Goal: Transaction & Acquisition: Purchase product/service

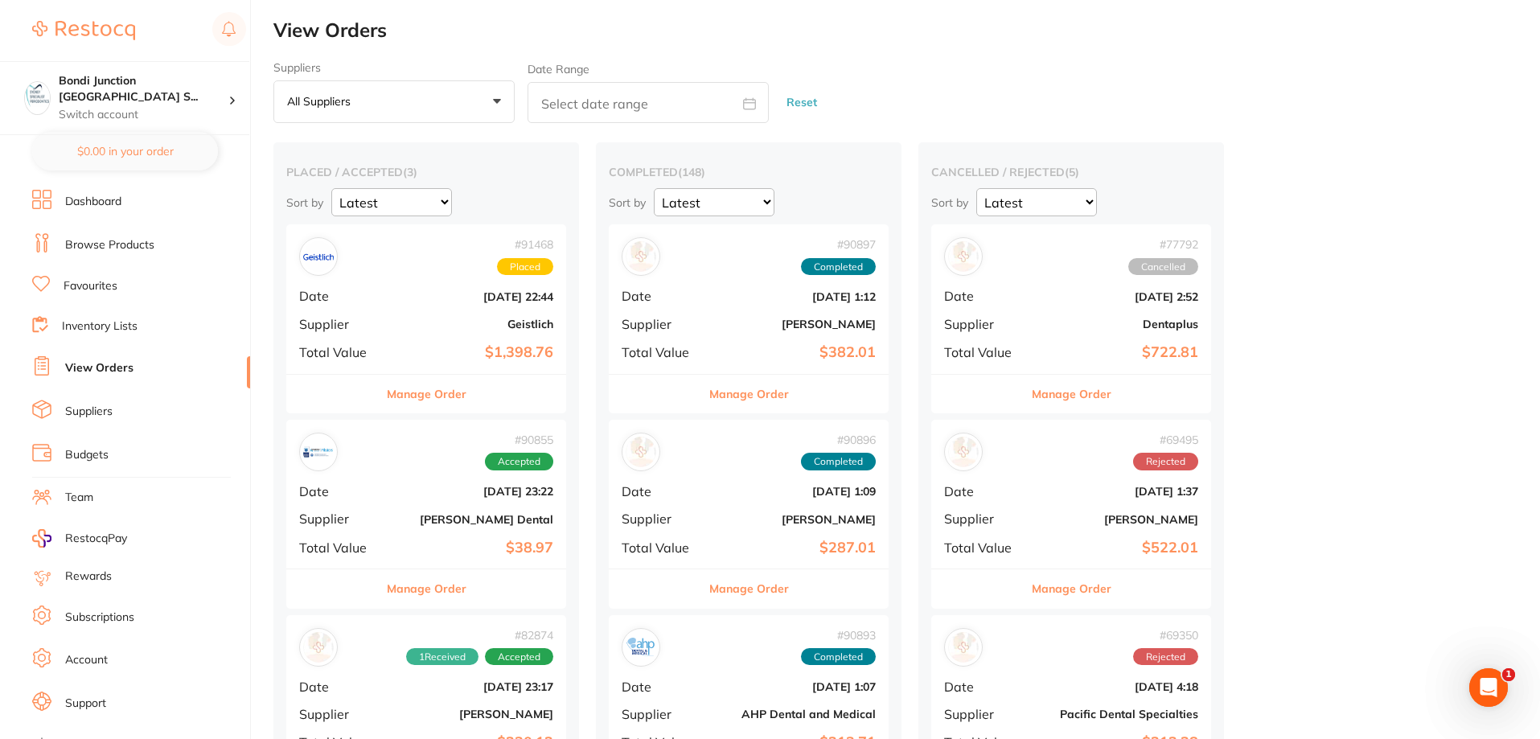
click at [141, 250] on link "Browse Products" at bounding box center [109, 245] width 89 height 16
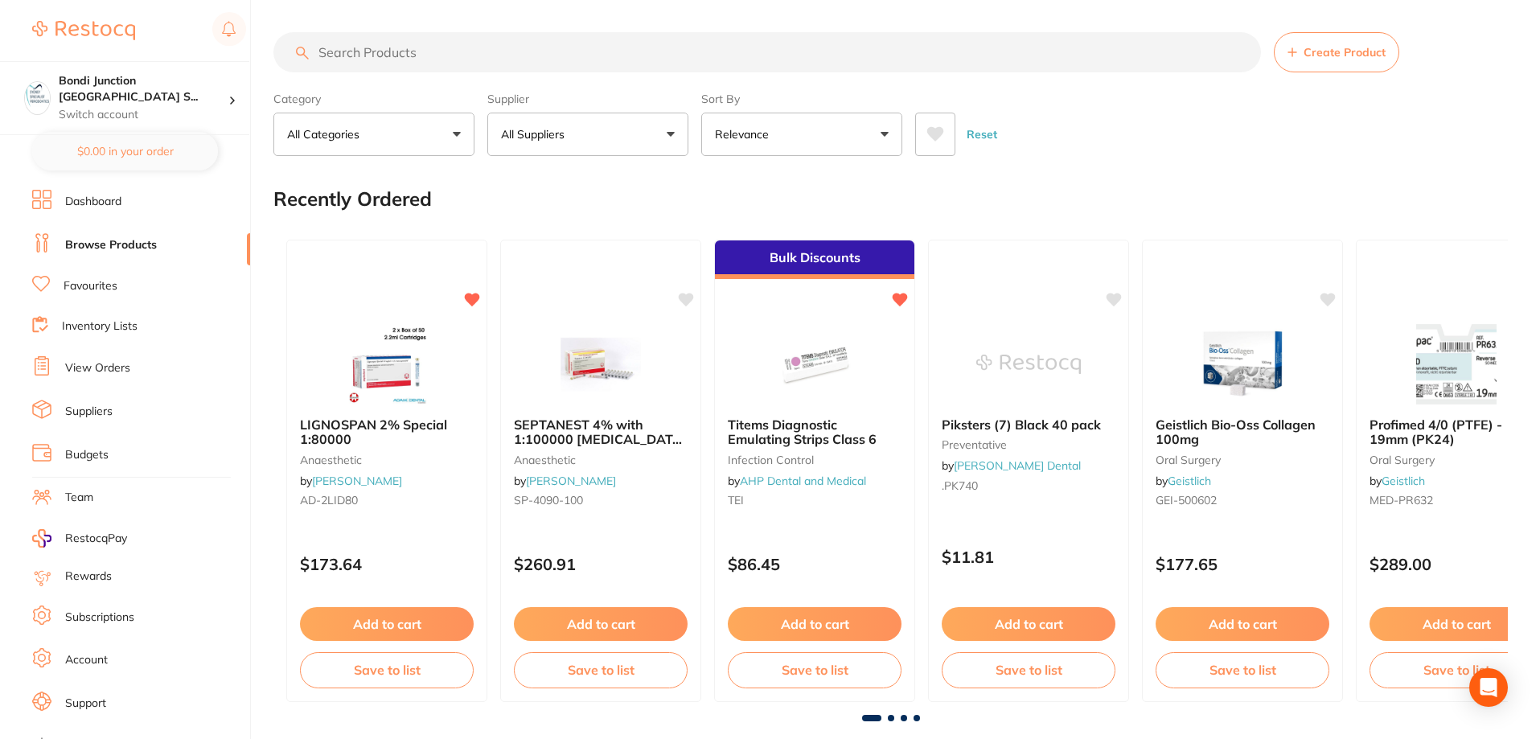
click at [413, 52] on input "search" at bounding box center [768, 52] width 988 height 40
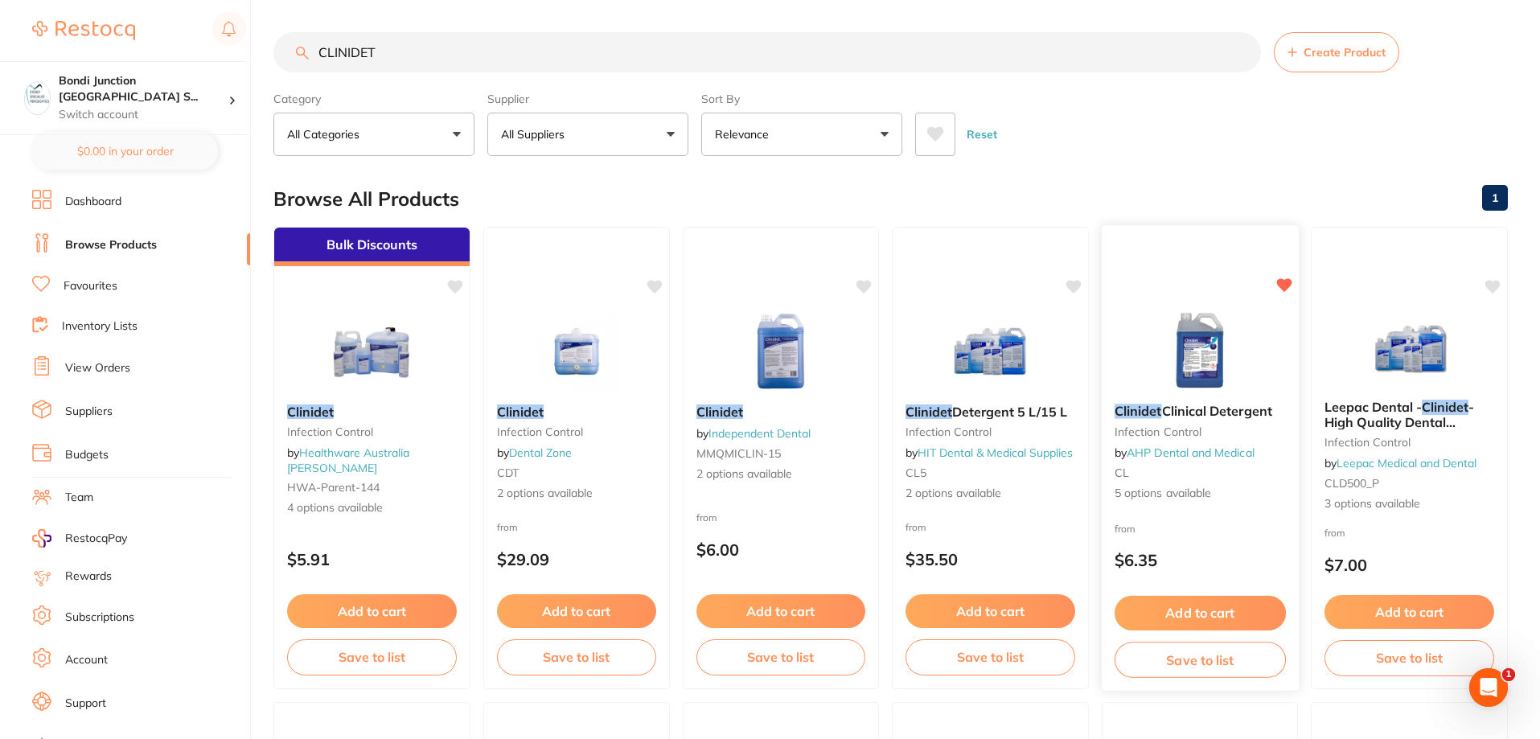
type input "CLINIDET"
click at [1139, 416] on em "Clinidet" at bounding box center [1138, 411] width 47 height 16
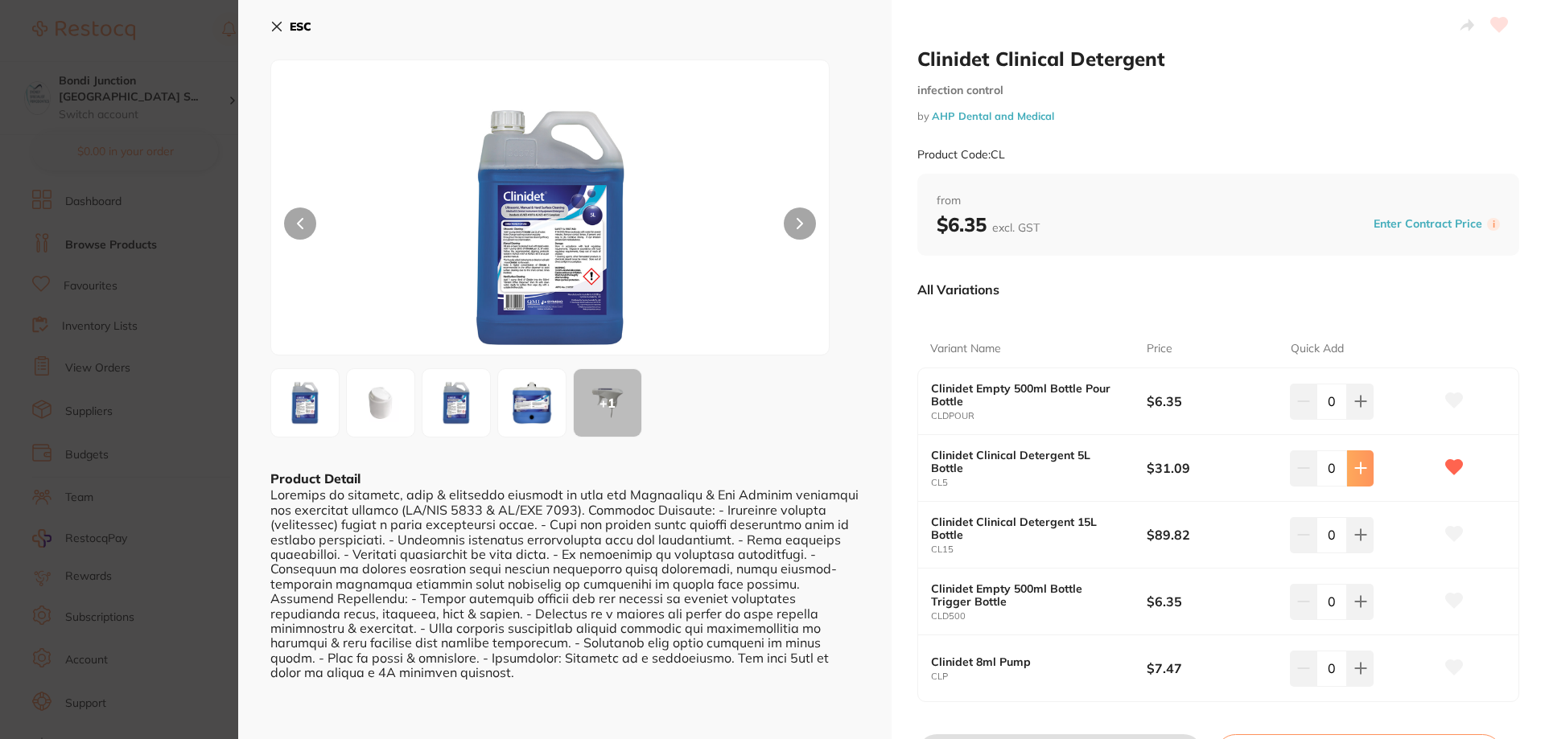
click at [1347, 473] on button at bounding box center [1360, 467] width 27 height 35
type input "1"
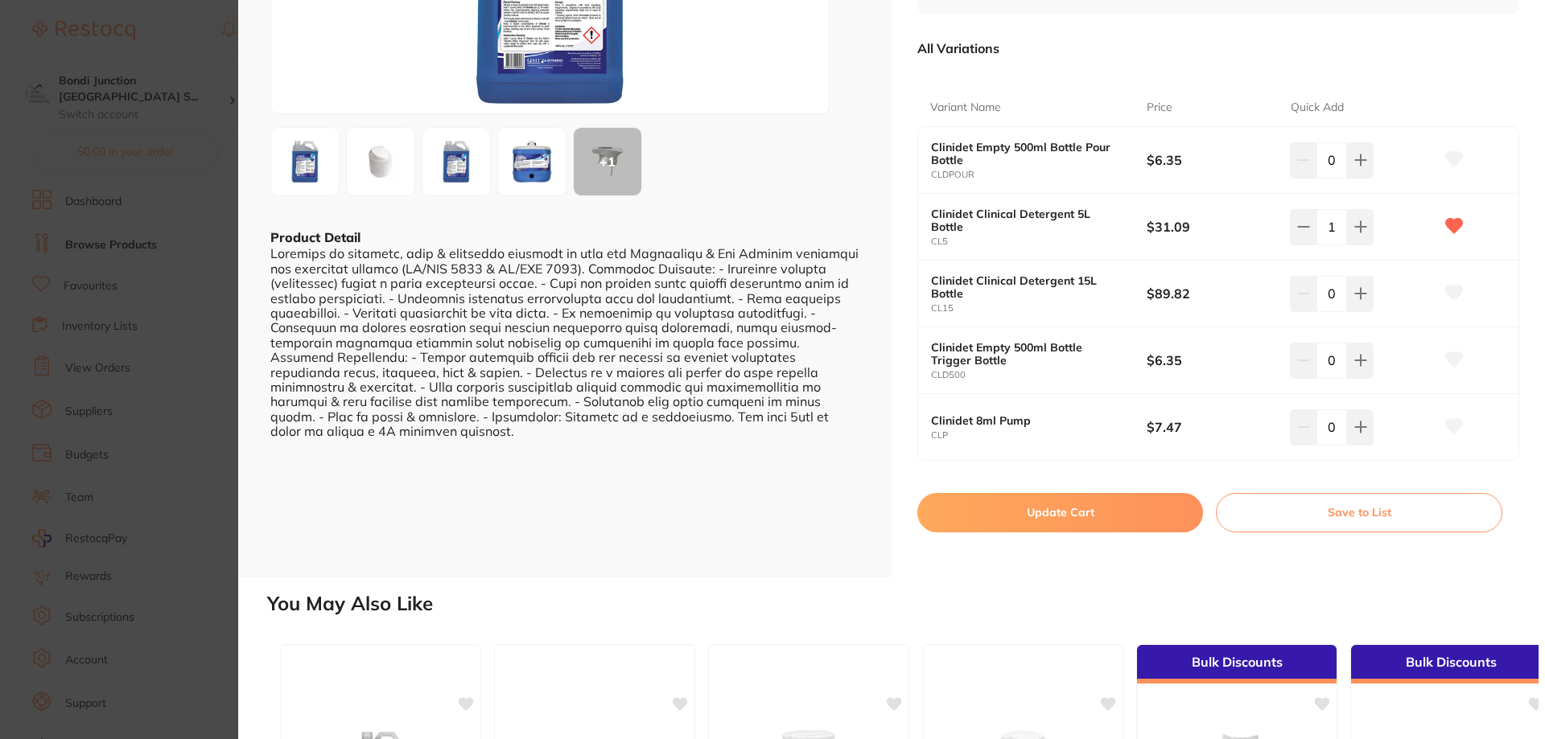
click at [1064, 514] on button "Update Cart" at bounding box center [1060, 512] width 286 height 39
checkbox input "false"
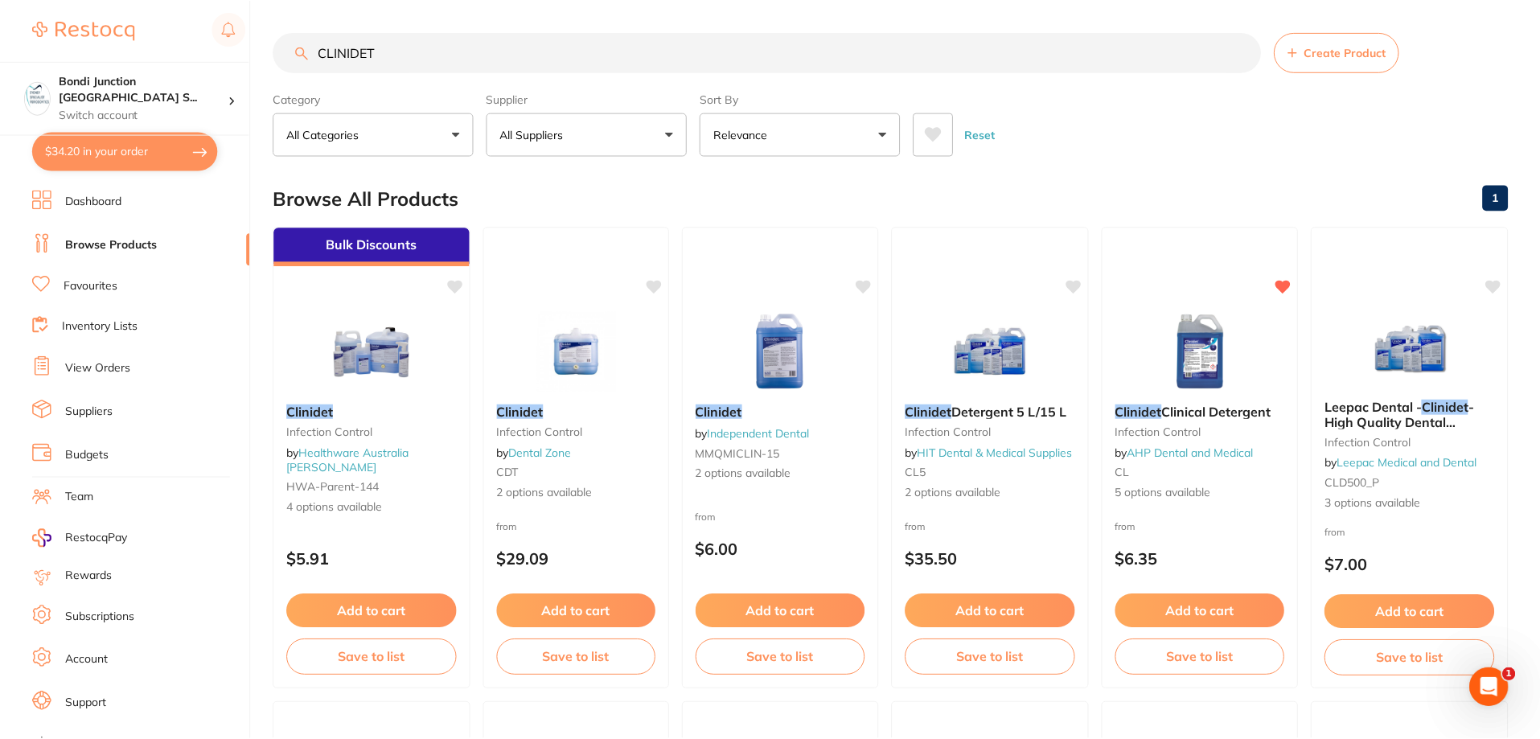
scroll to position [1, 0]
click at [401, 49] on input "CLINIDET" at bounding box center [768, 51] width 988 height 40
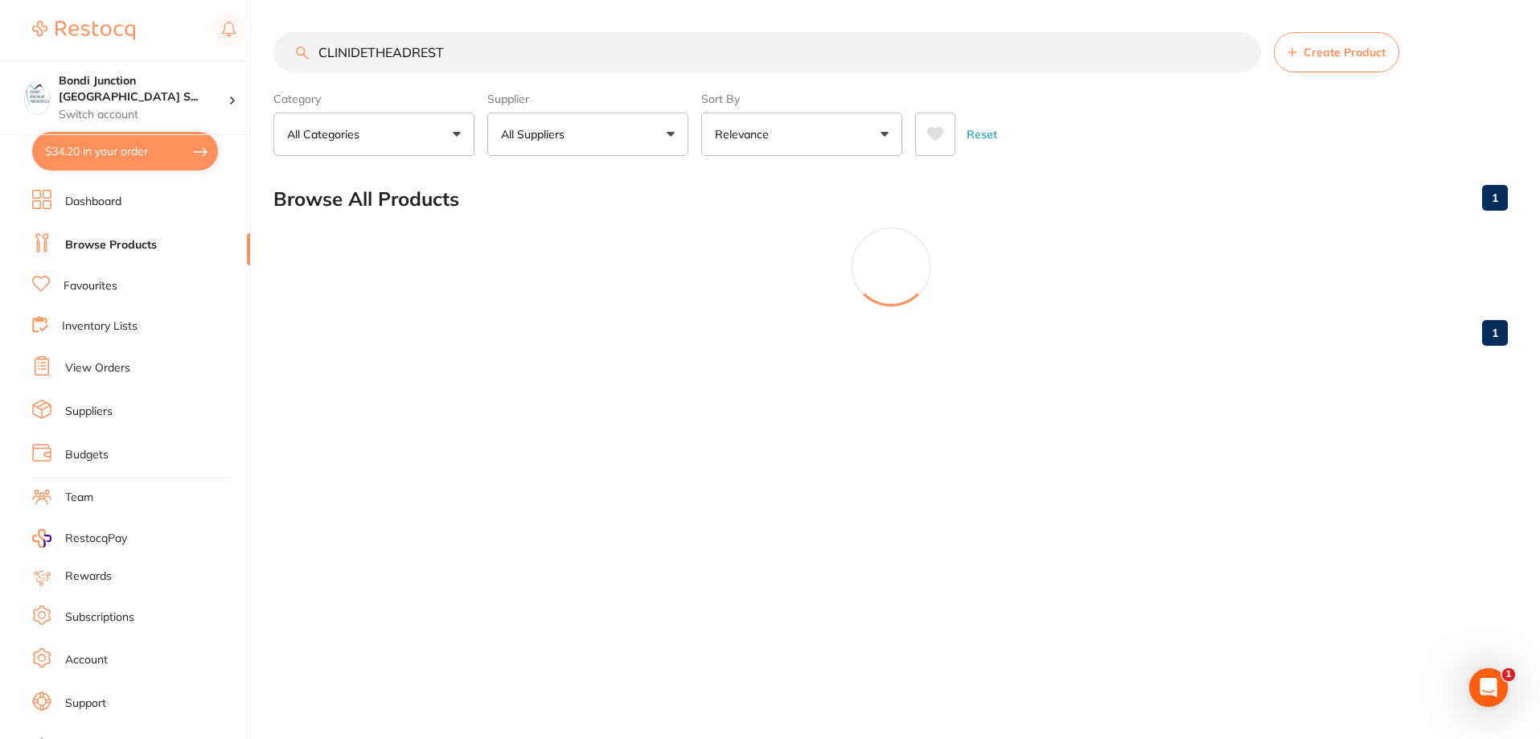
scroll to position [0, 0]
type input "C"
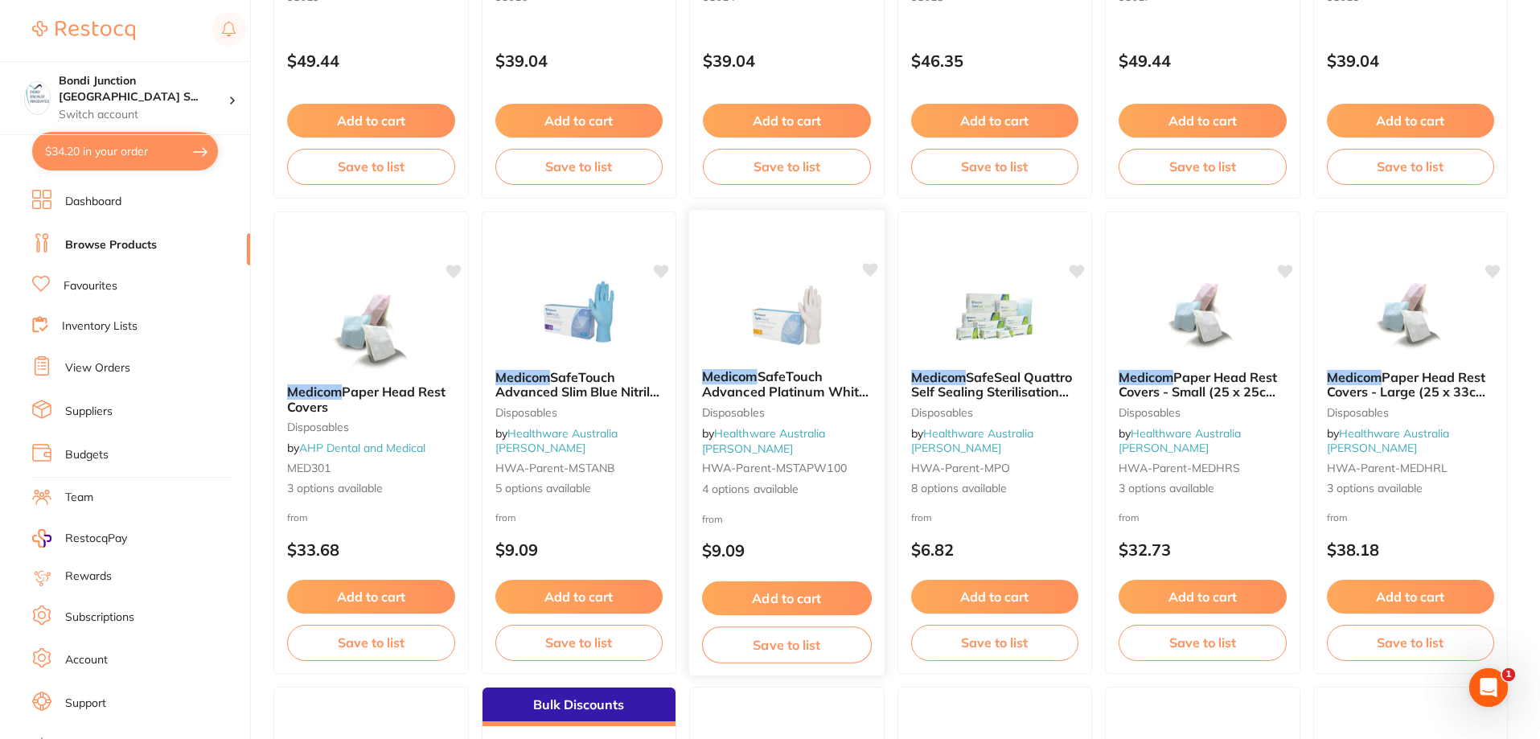
scroll to position [563, 0]
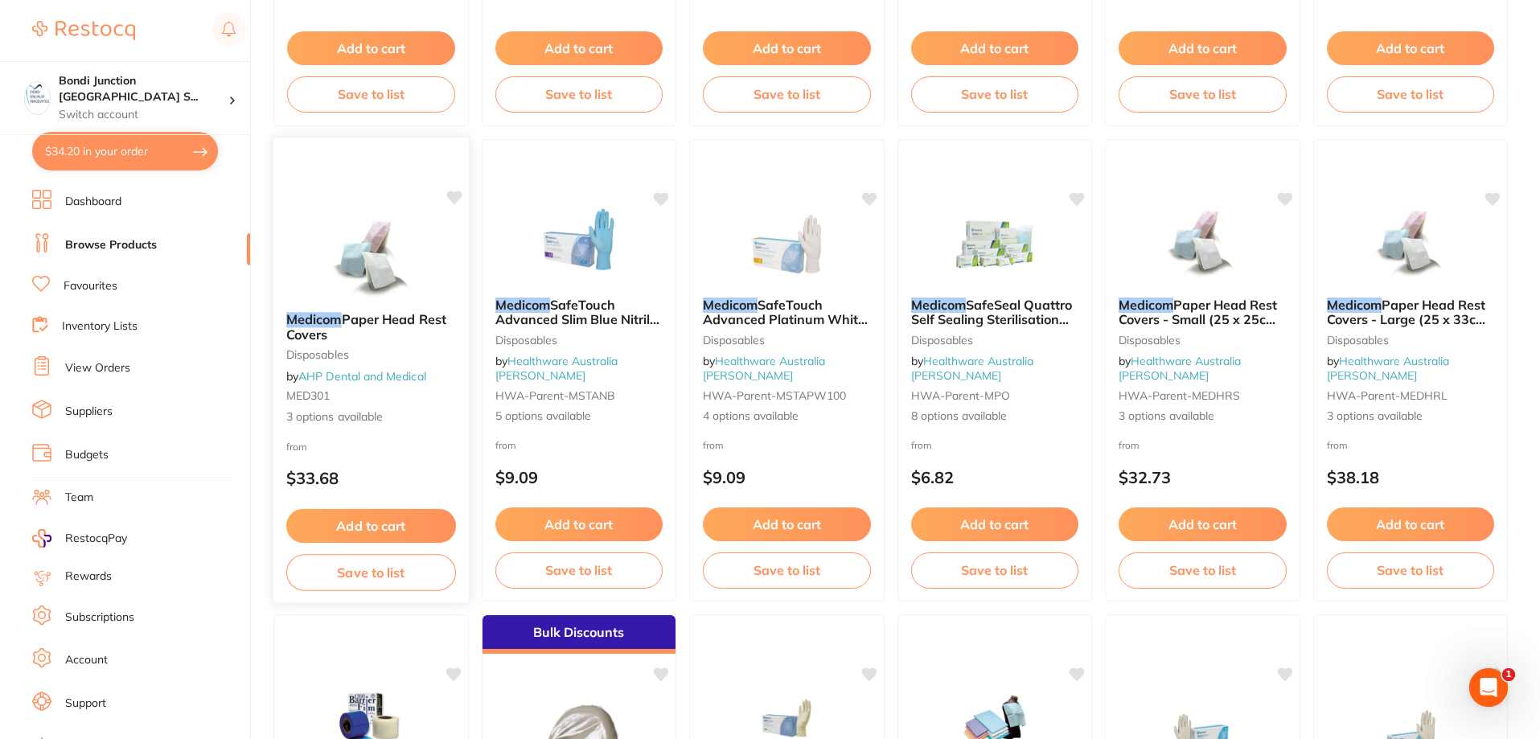
click at [413, 319] on span "Paper Head Rest Covers" at bounding box center [366, 326] width 160 height 31
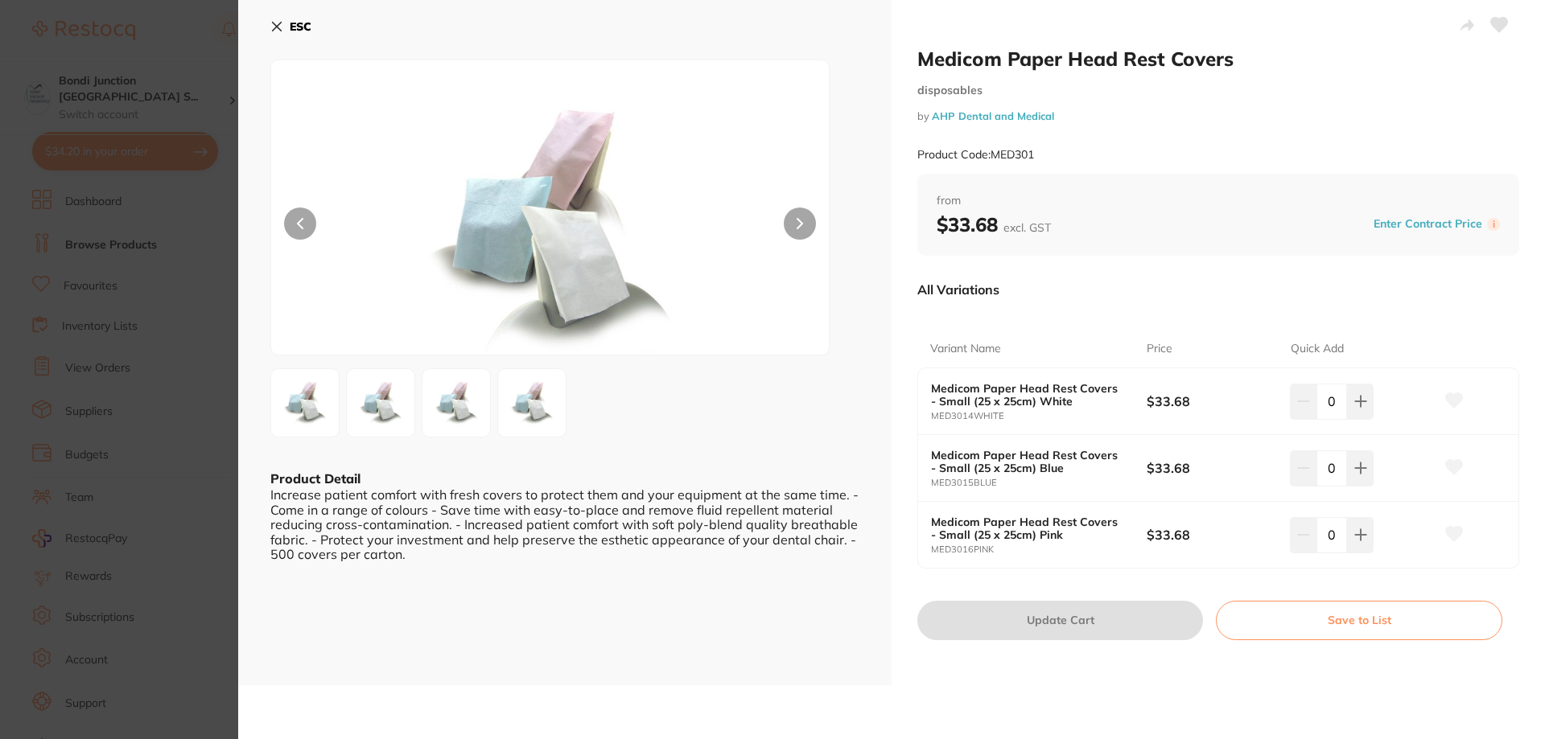
click at [278, 25] on icon at bounding box center [277, 27] width 9 height 9
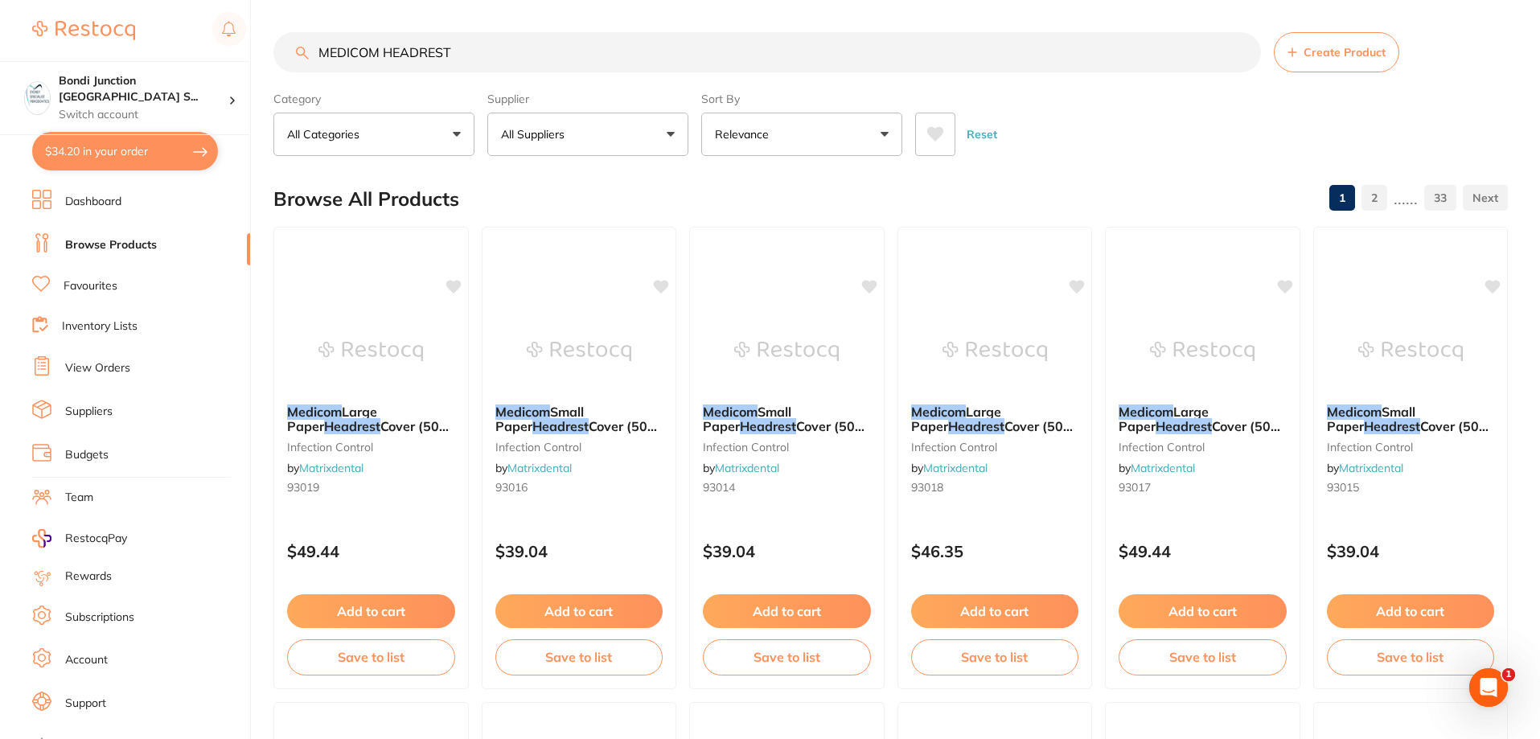
click at [479, 49] on input "MEDICOM HEADREST" at bounding box center [768, 52] width 988 height 40
type input "M"
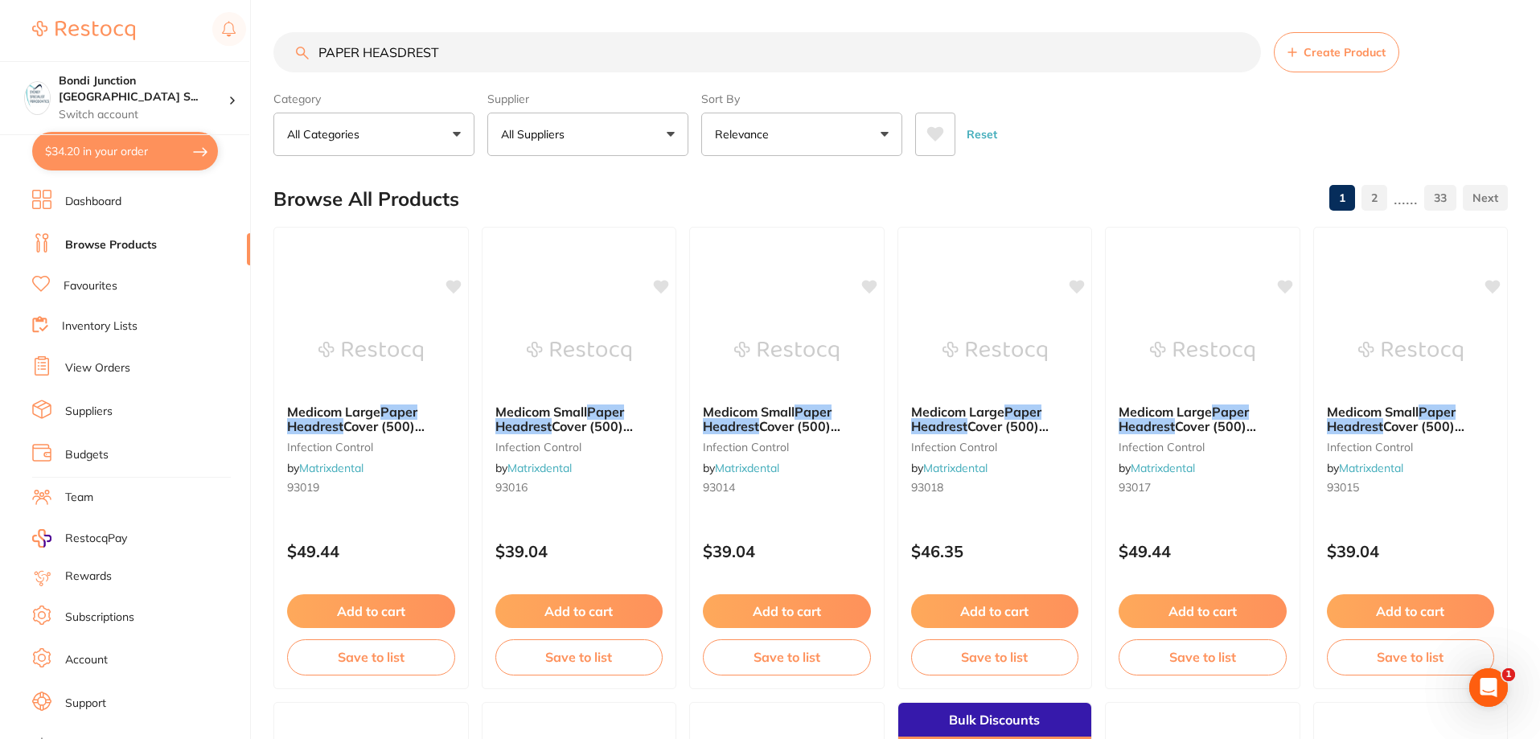
type input "PAPER HEASDREST"
click at [679, 134] on button "All Suppliers" at bounding box center [587, 134] width 201 height 43
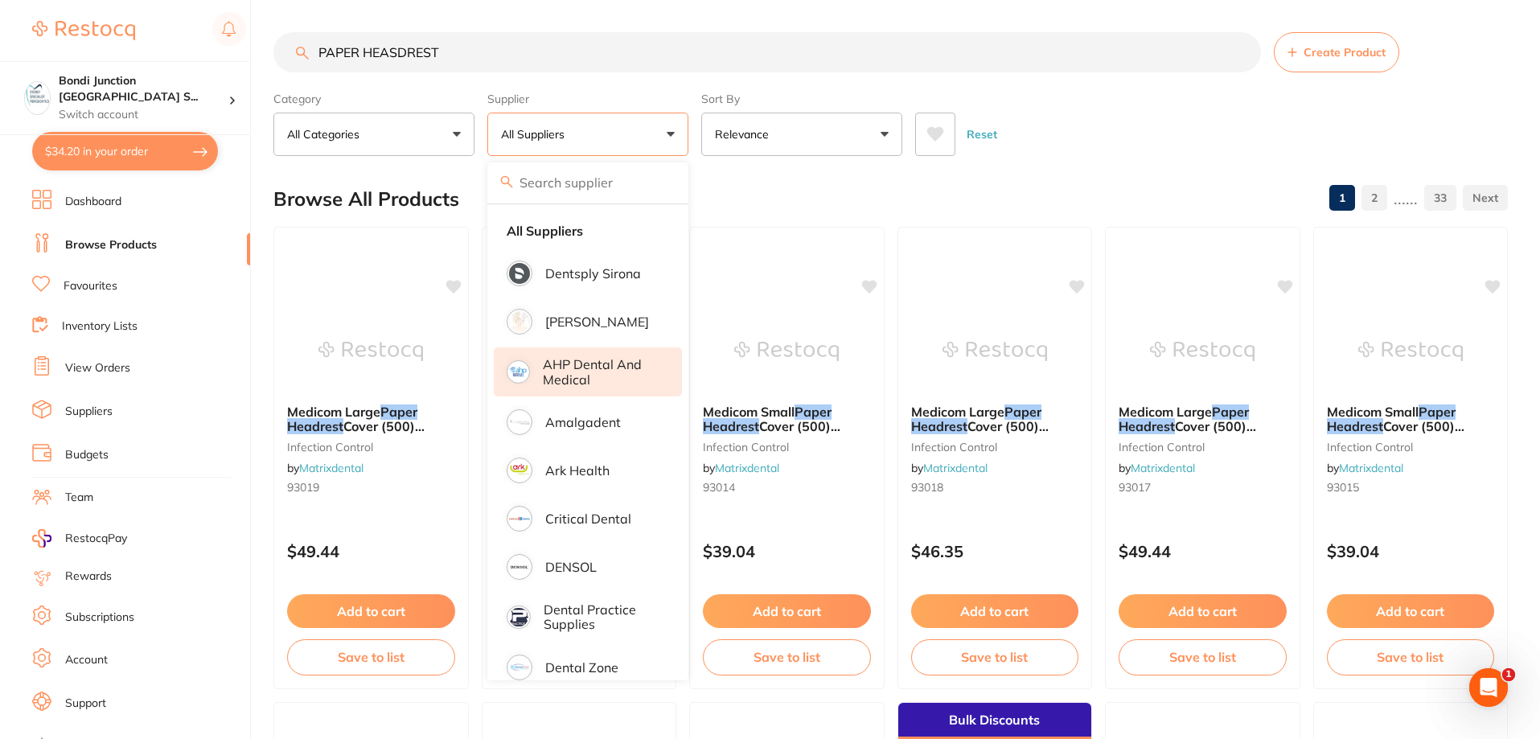
click at [632, 362] on p "AHP Dental and Medical" at bounding box center [601, 372] width 117 height 30
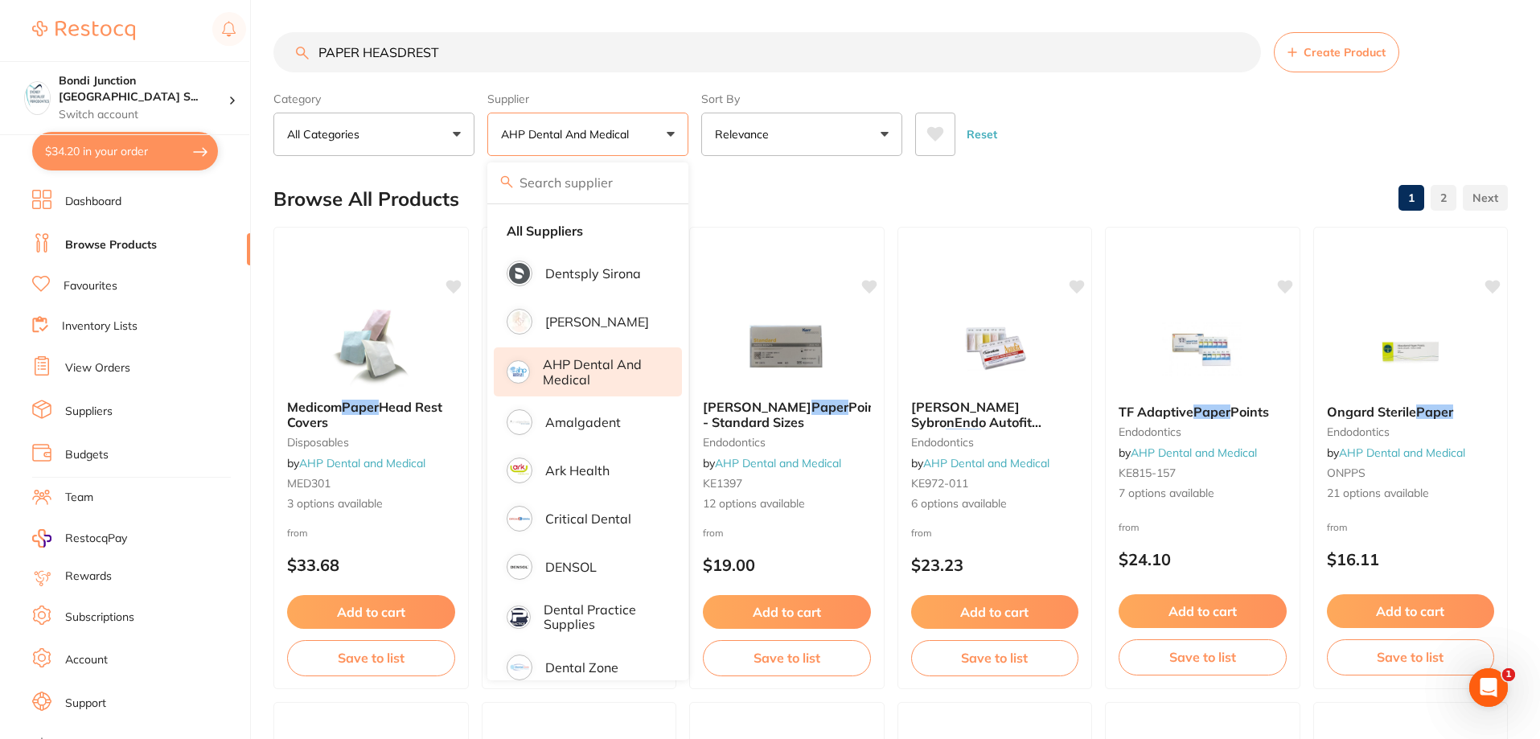
click at [1211, 101] on div "Reset" at bounding box center [1205, 128] width 580 height 56
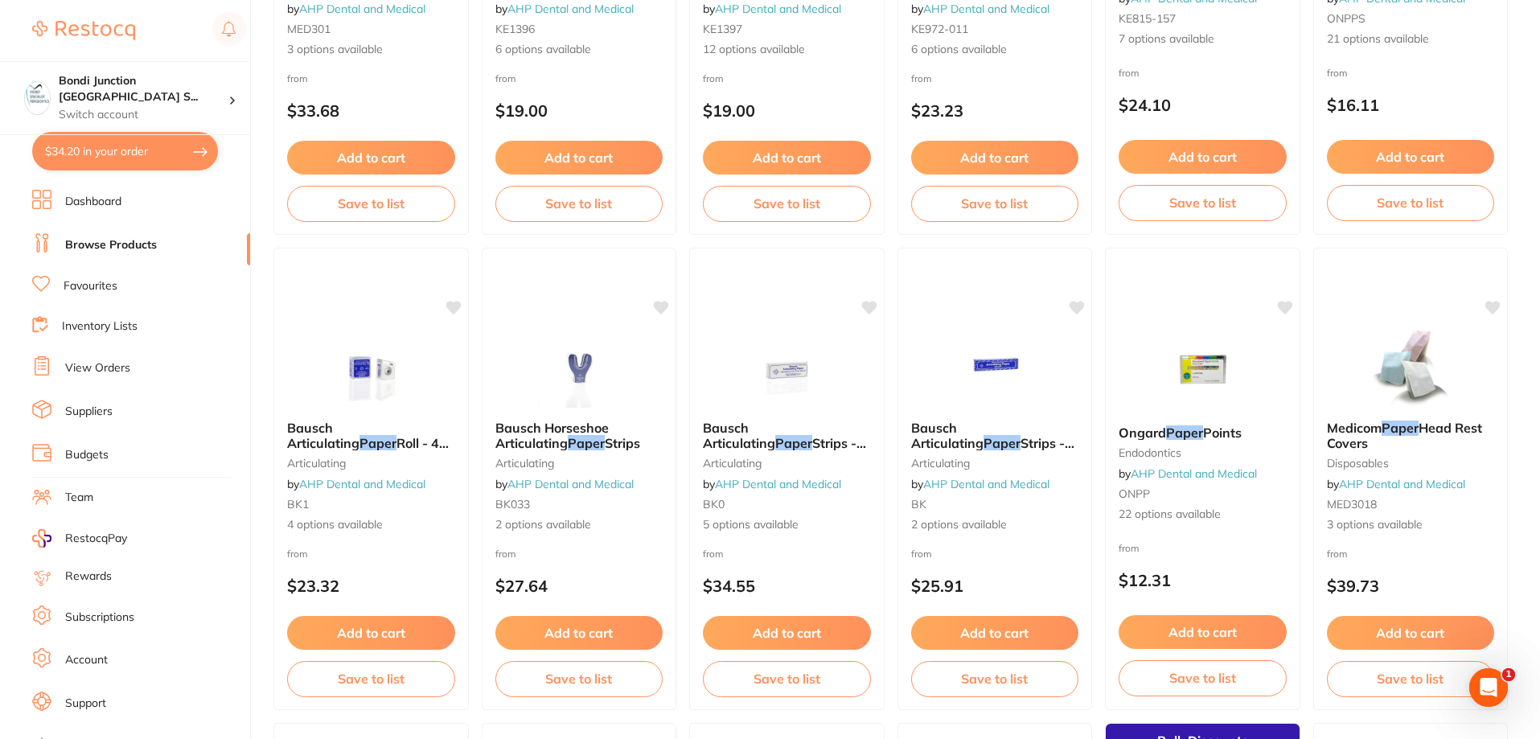
scroll to position [483, 0]
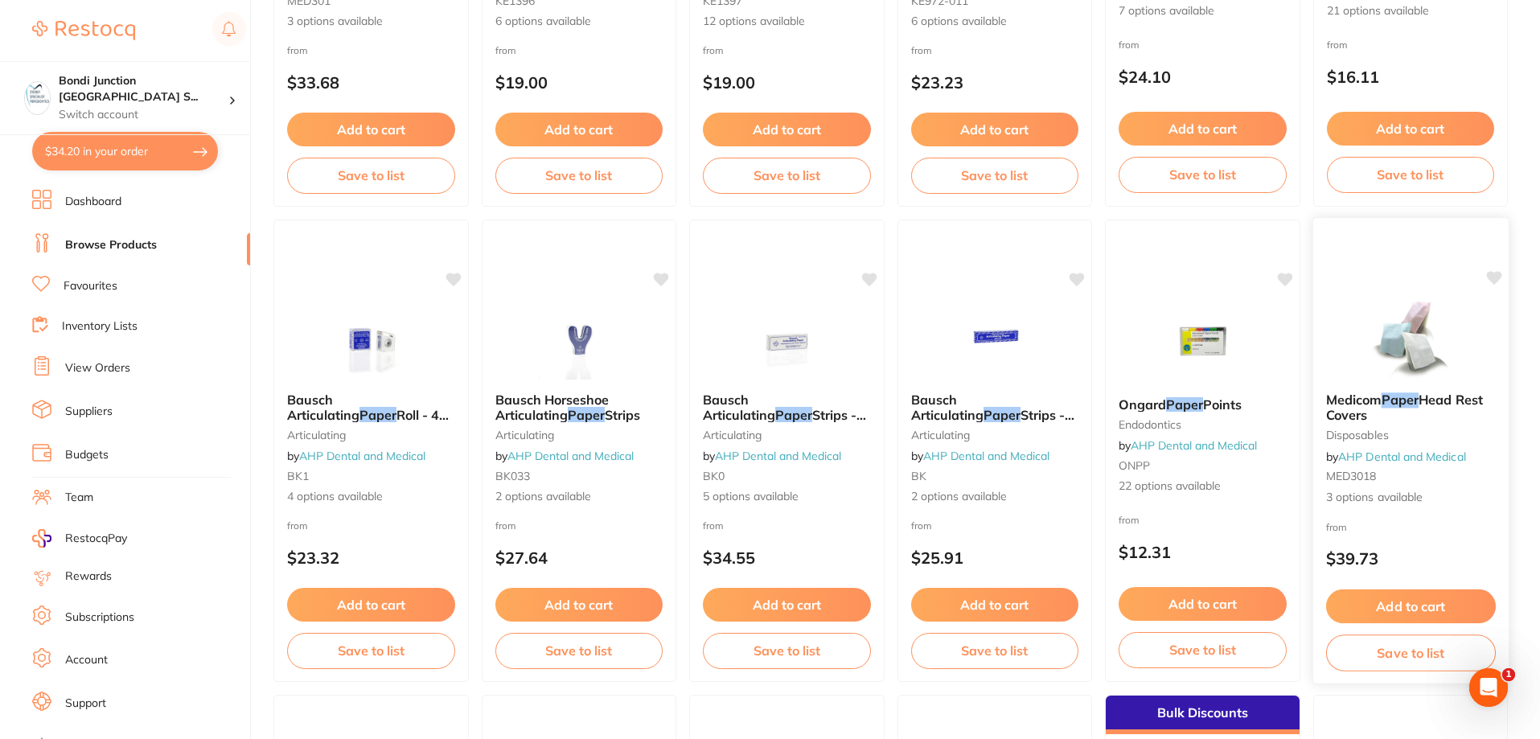
click at [1392, 404] on em "Paper" at bounding box center [1399, 400] width 37 height 16
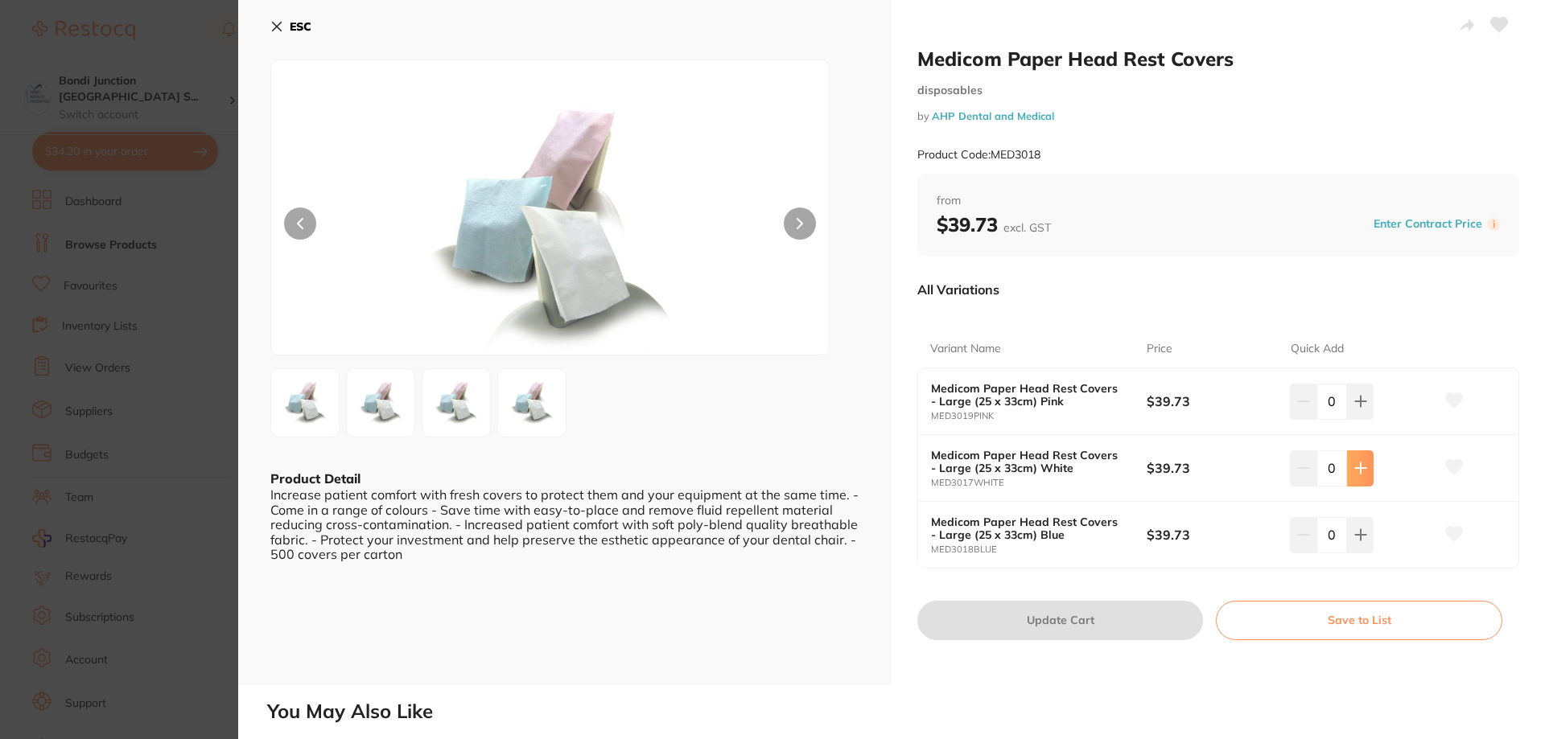
click at [1359, 465] on icon at bounding box center [1360, 468] width 13 height 13
type input "1"
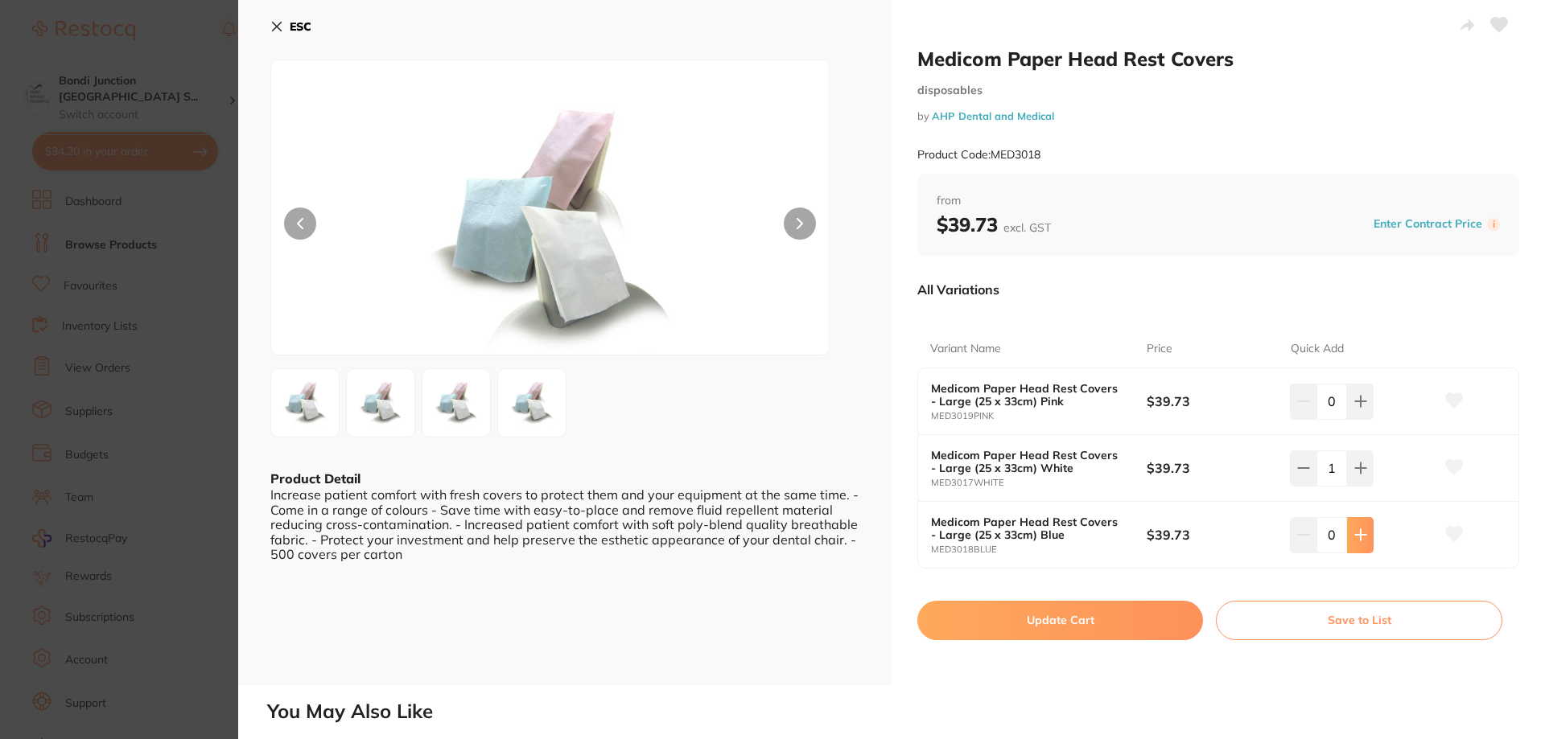
click at [1365, 537] on button at bounding box center [1360, 534] width 27 height 35
type input "1"
click at [1066, 620] on button "Update Cart" at bounding box center [1060, 620] width 286 height 39
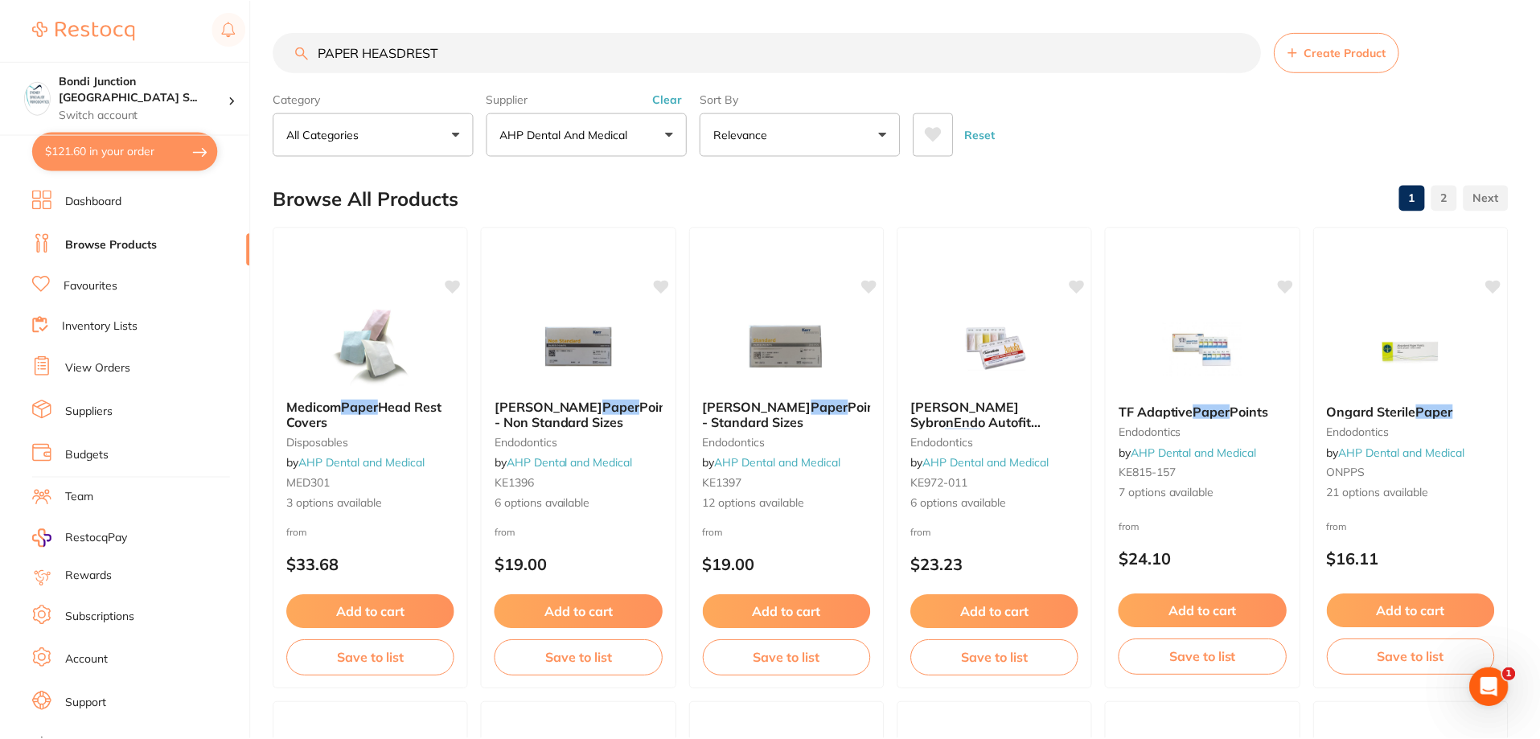
scroll to position [483, 0]
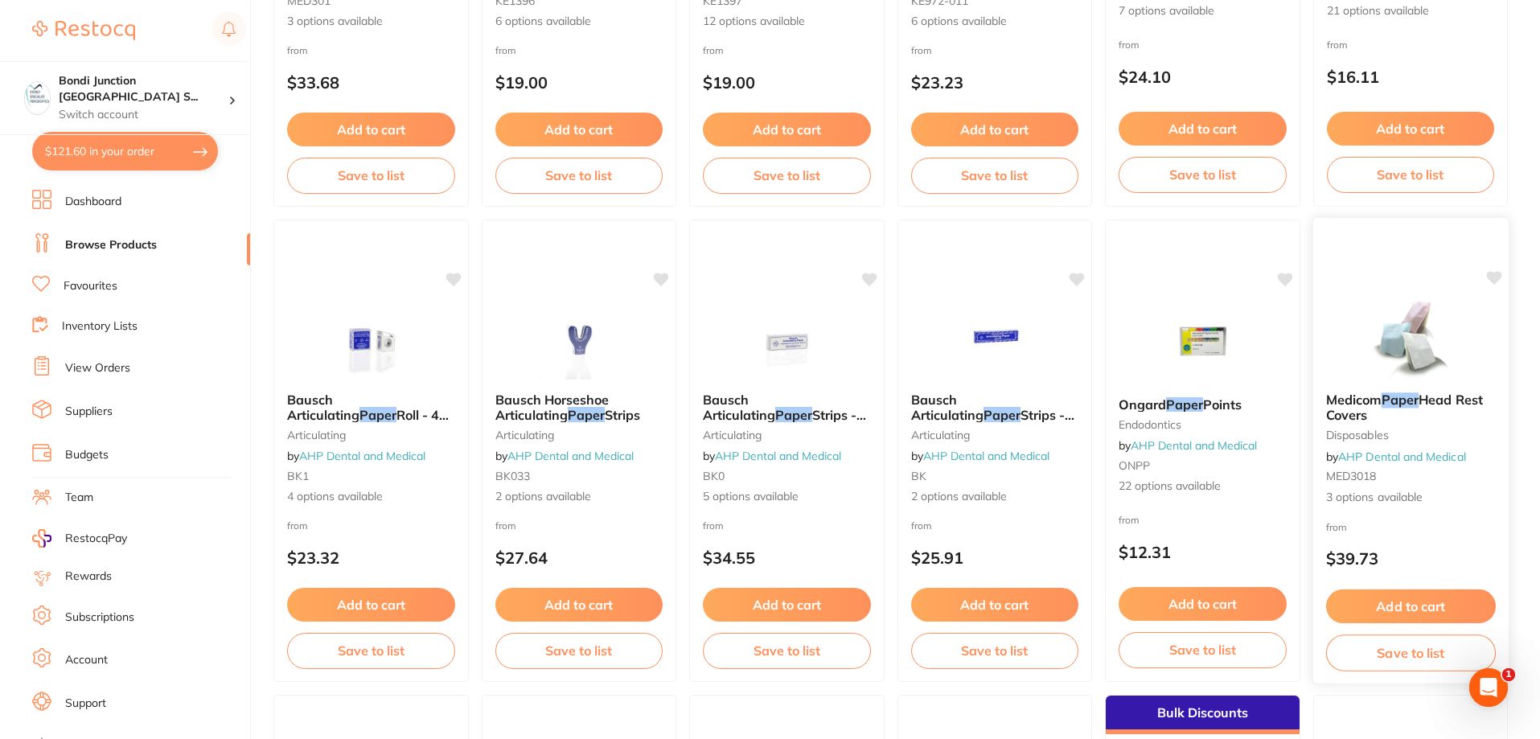
click at [1492, 278] on icon at bounding box center [1494, 278] width 15 height 14
click at [1499, 274] on icon at bounding box center [1494, 278] width 15 height 14
click at [1493, 280] on icon at bounding box center [1494, 278] width 15 height 14
click at [1493, 278] on icon at bounding box center [1494, 278] width 15 height 14
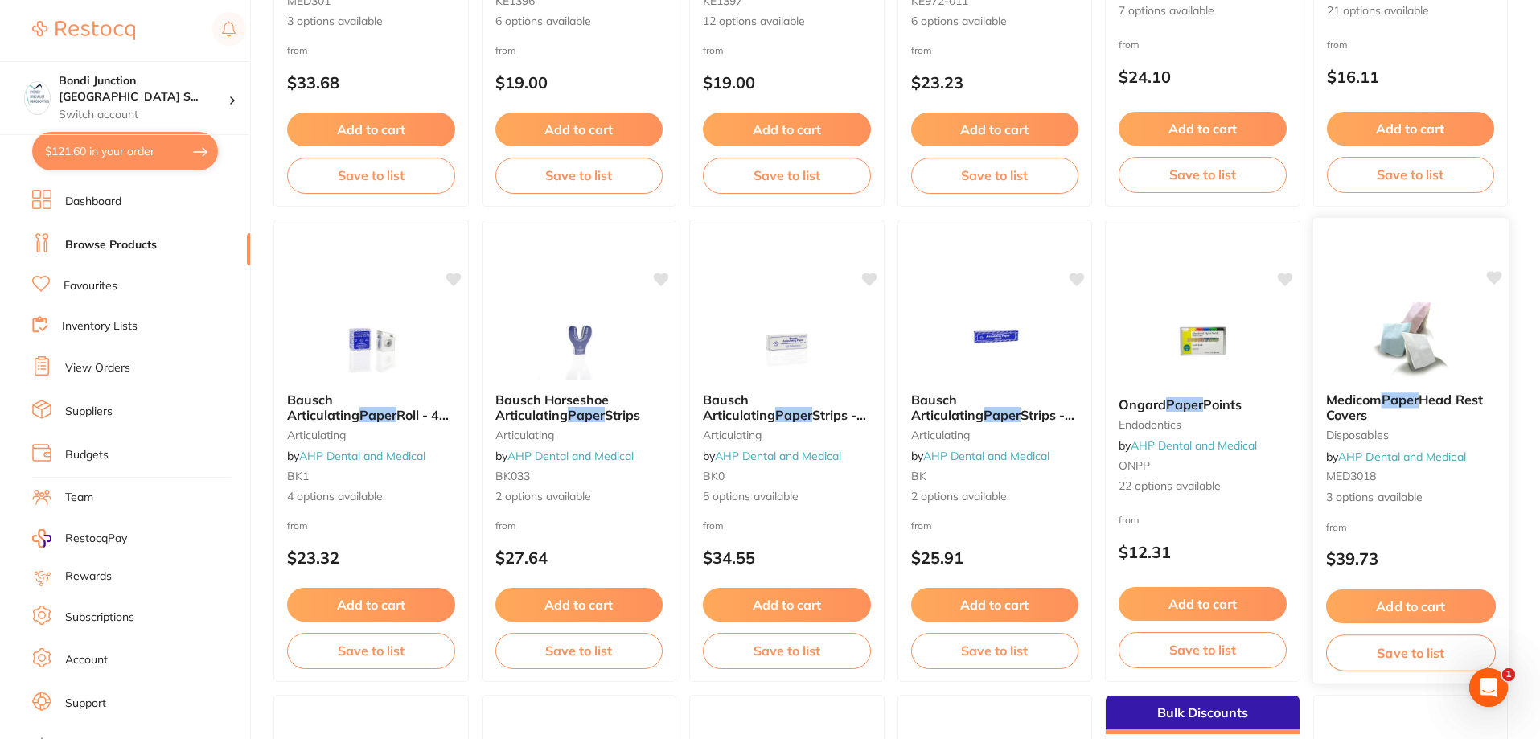
click at [1493, 278] on icon at bounding box center [1494, 278] width 15 height 14
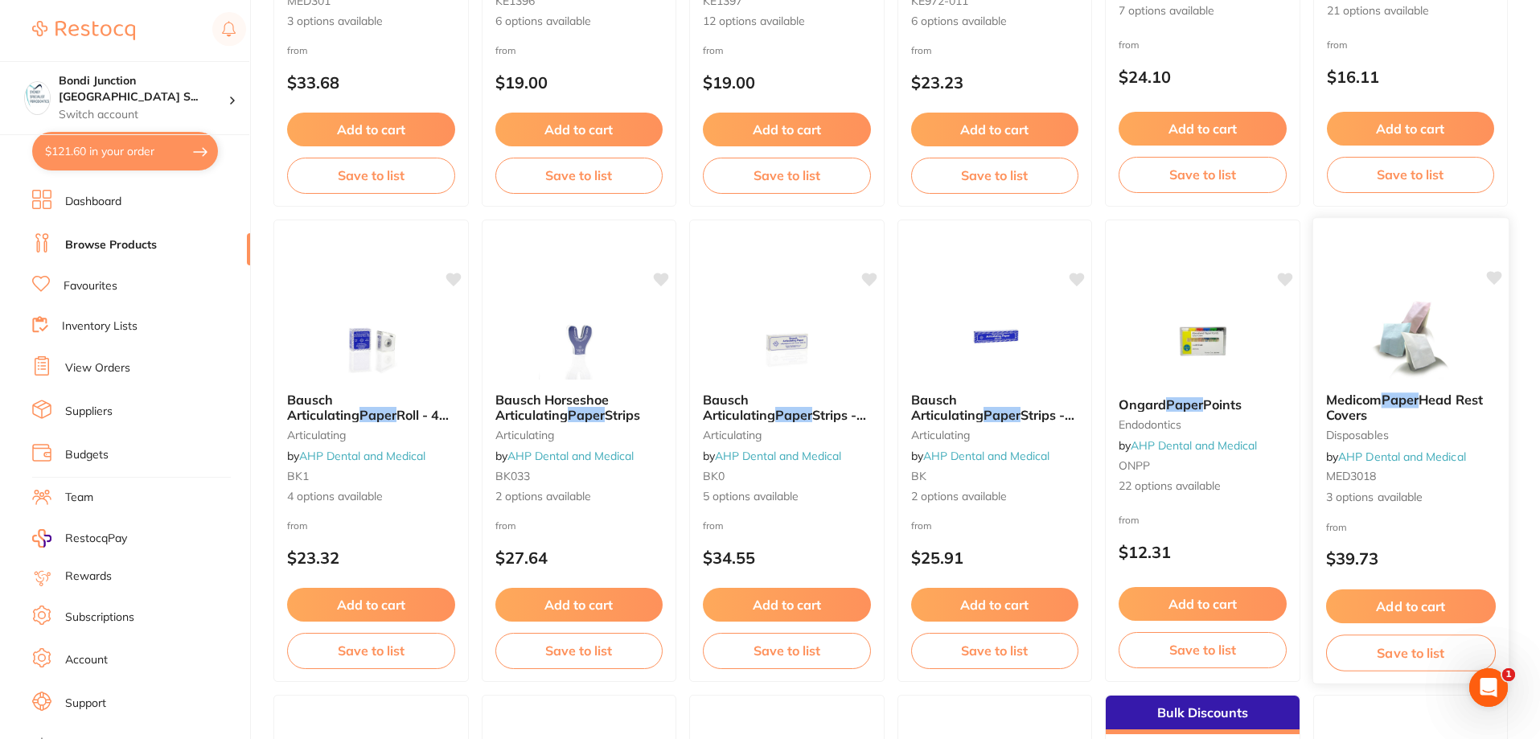
click at [1493, 278] on icon at bounding box center [1494, 278] width 15 height 14
click at [1494, 278] on icon at bounding box center [1494, 278] width 15 height 14
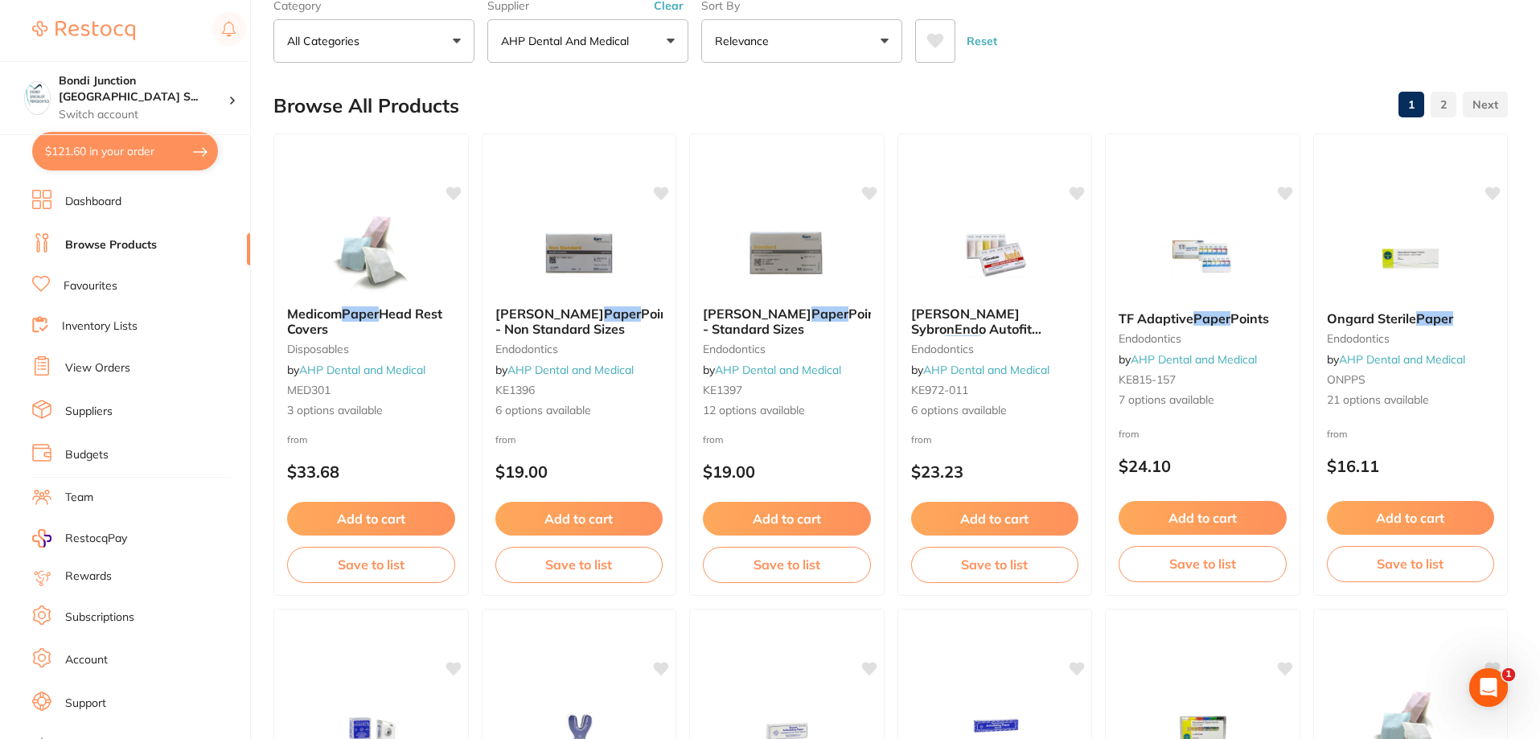
scroll to position [0, 0]
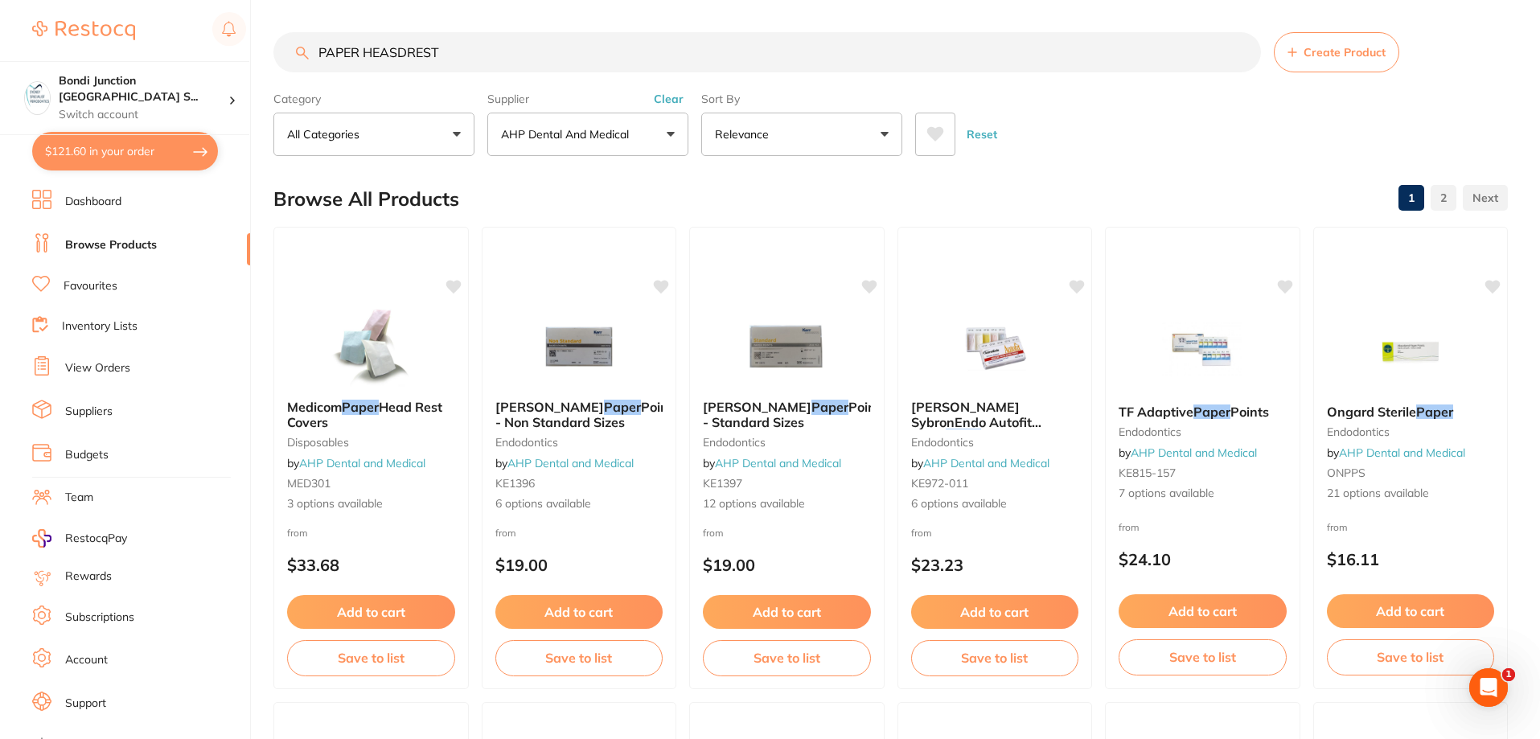
click at [478, 53] on input "PAPER HEASDREST" at bounding box center [768, 52] width 988 height 40
type input "P"
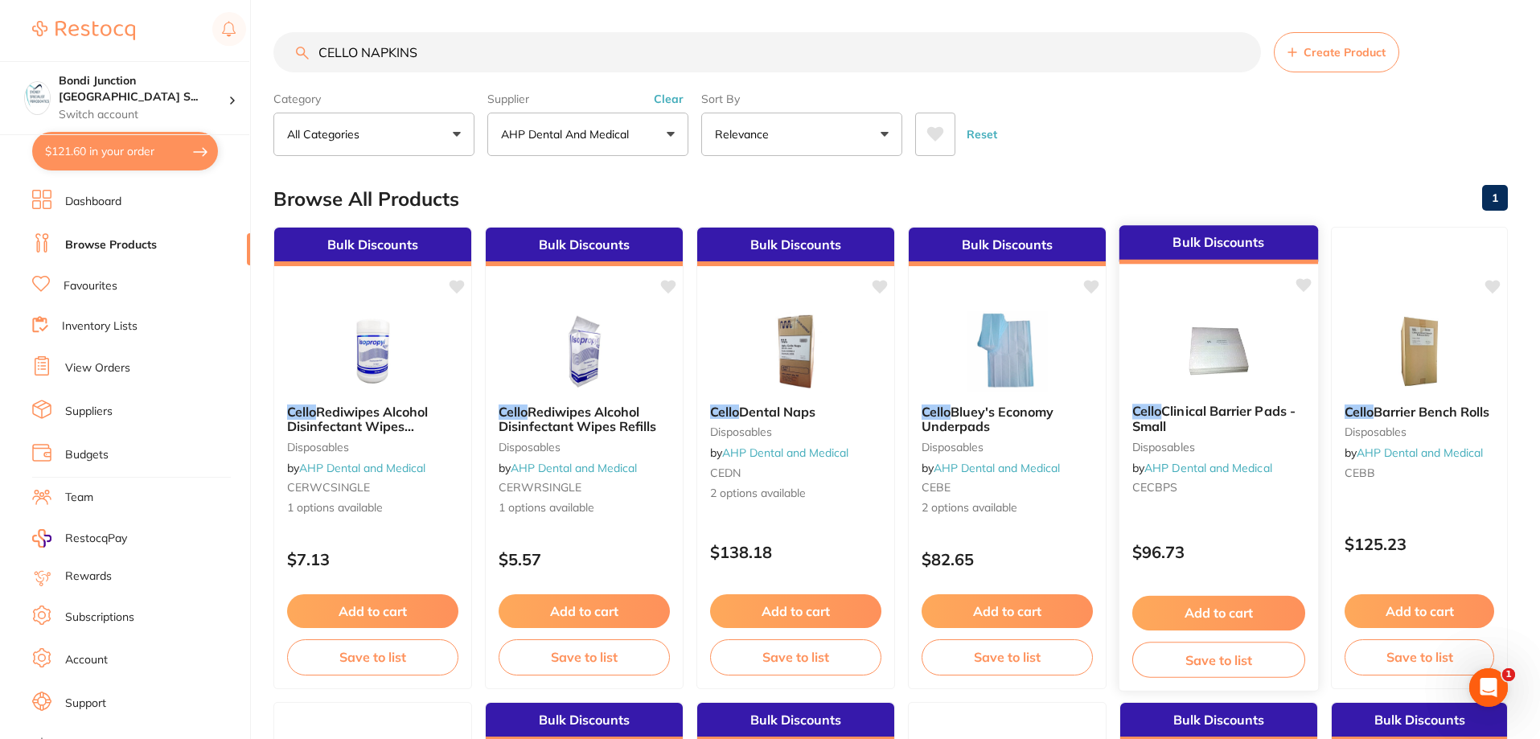
click at [1179, 411] on span "Clinical Barrier Pads - Small" at bounding box center [1214, 418] width 163 height 31
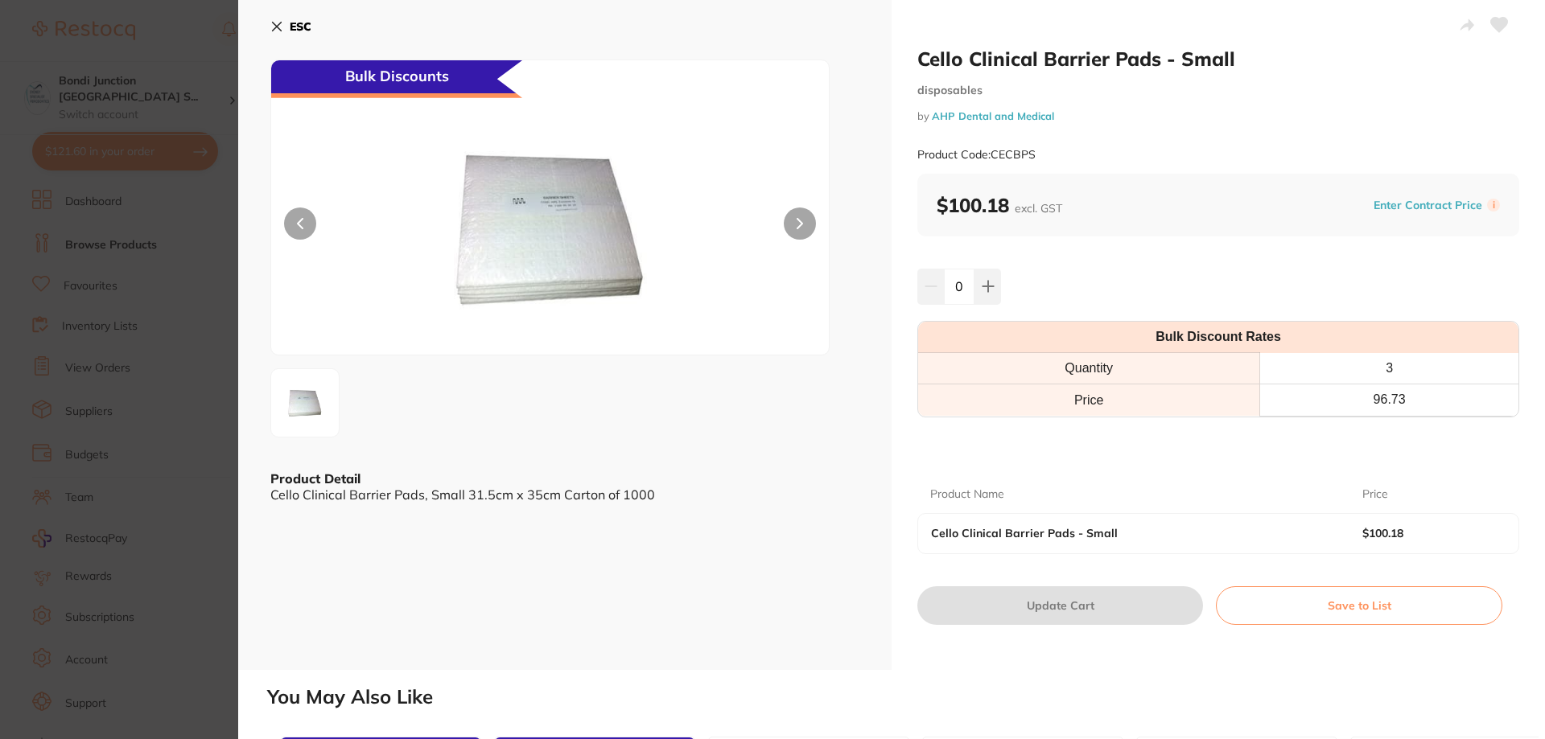
click at [282, 30] on icon at bounding box center [276, 26] width 13 height 13
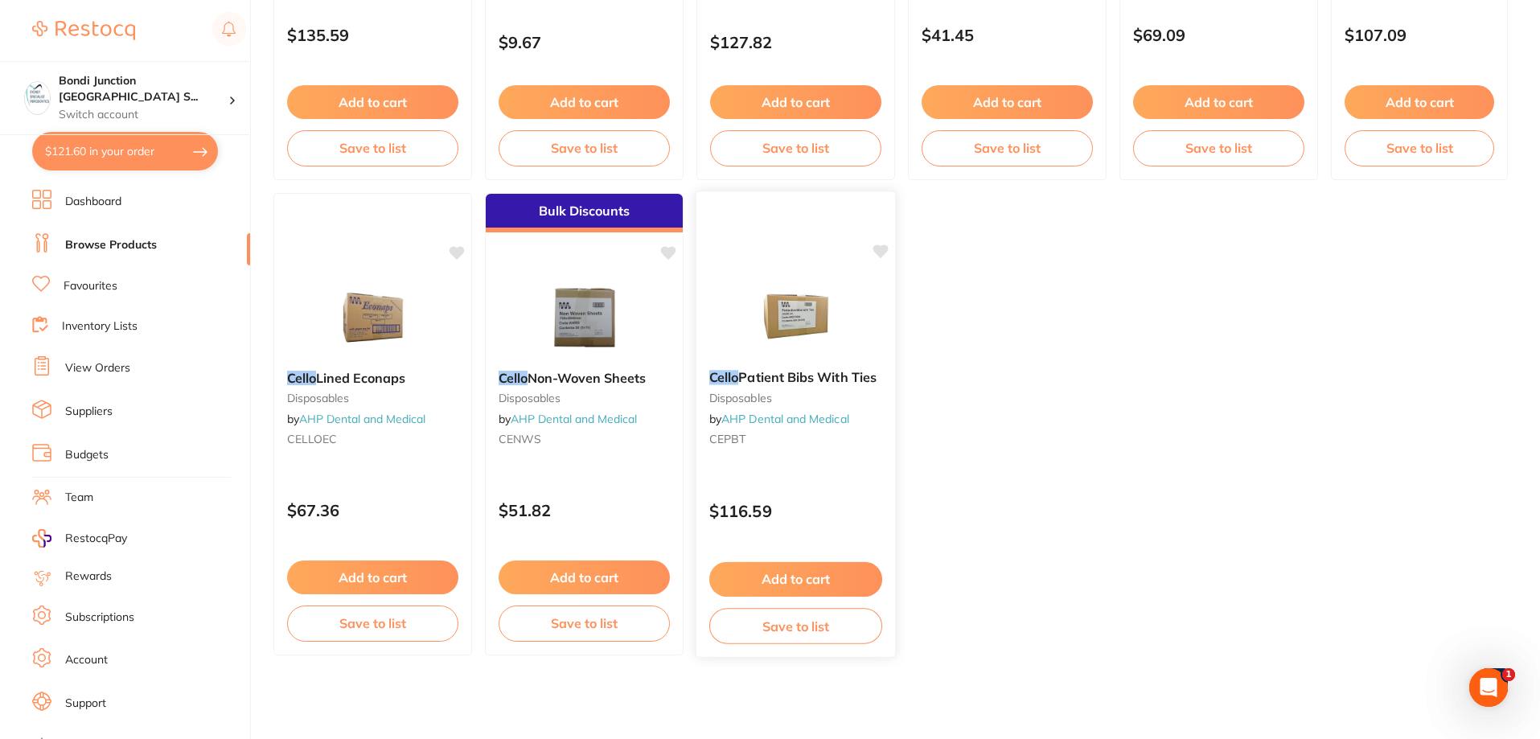
scroll to position [582, 0]
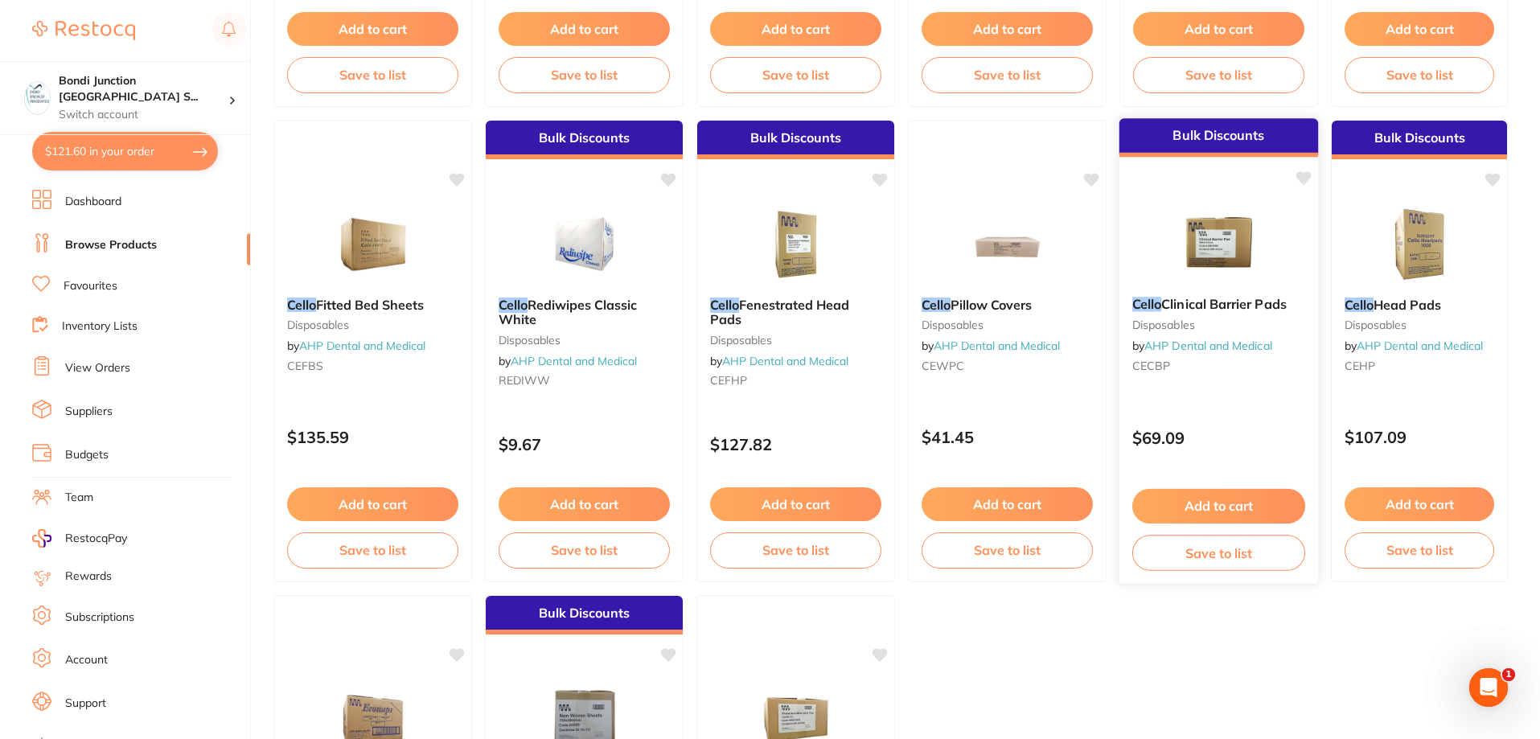
click at [1184, 305] on span "Clinical Barrier Pads" at bounding box center [1224, 304] width 125 height 16
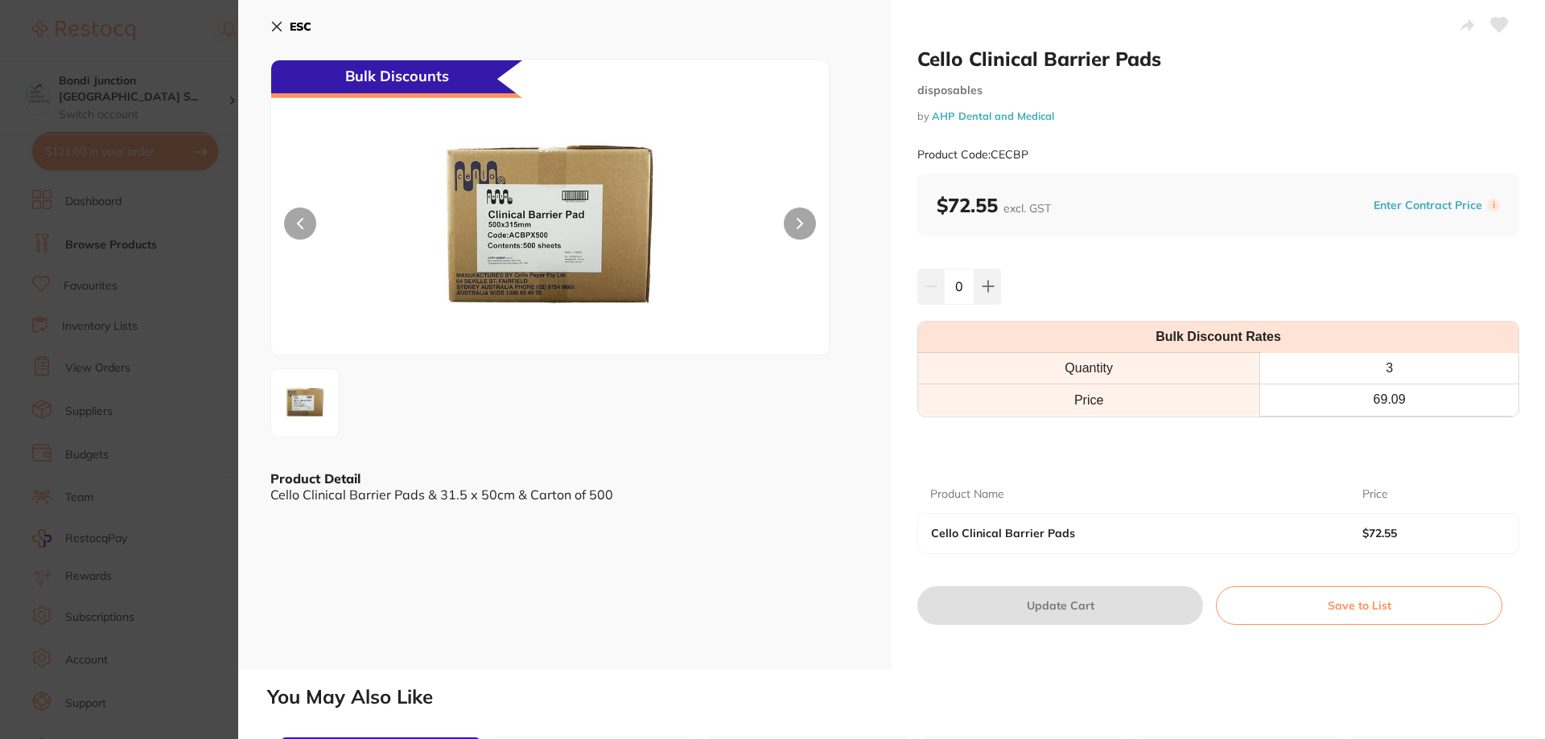
click at [274, 25] on icon at bounding box center [276, 26] width 13 height 13
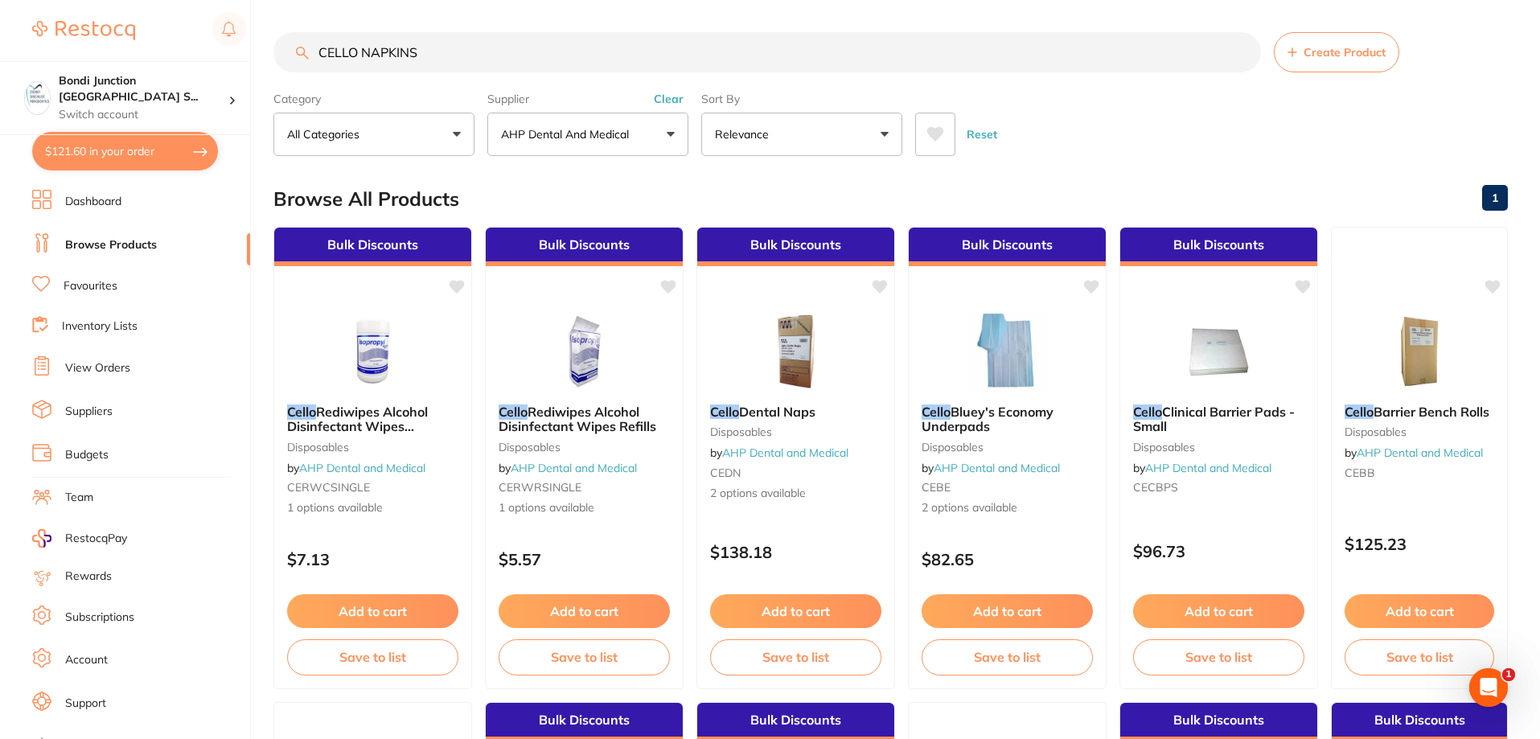
click at [500, 60] on input "CELLO NAPKINS" at bounding box center [768, 52] width 988 height 40
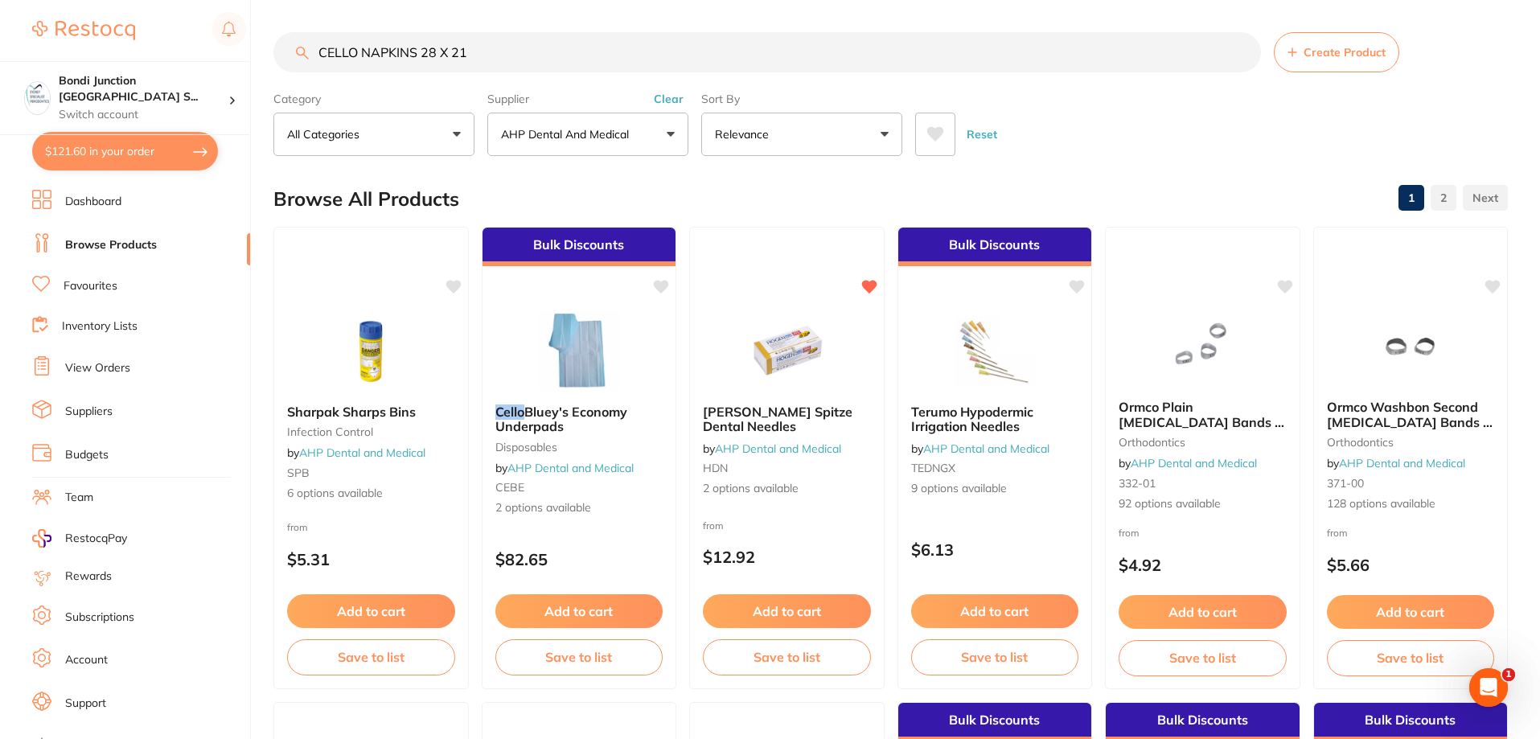
type input "CELLO NAPKINS 28 X 21"
click at [114, 154] on button "$121.60 in your order" at bounding box center [125, 151] width 186 height 39
checkbox input "true"
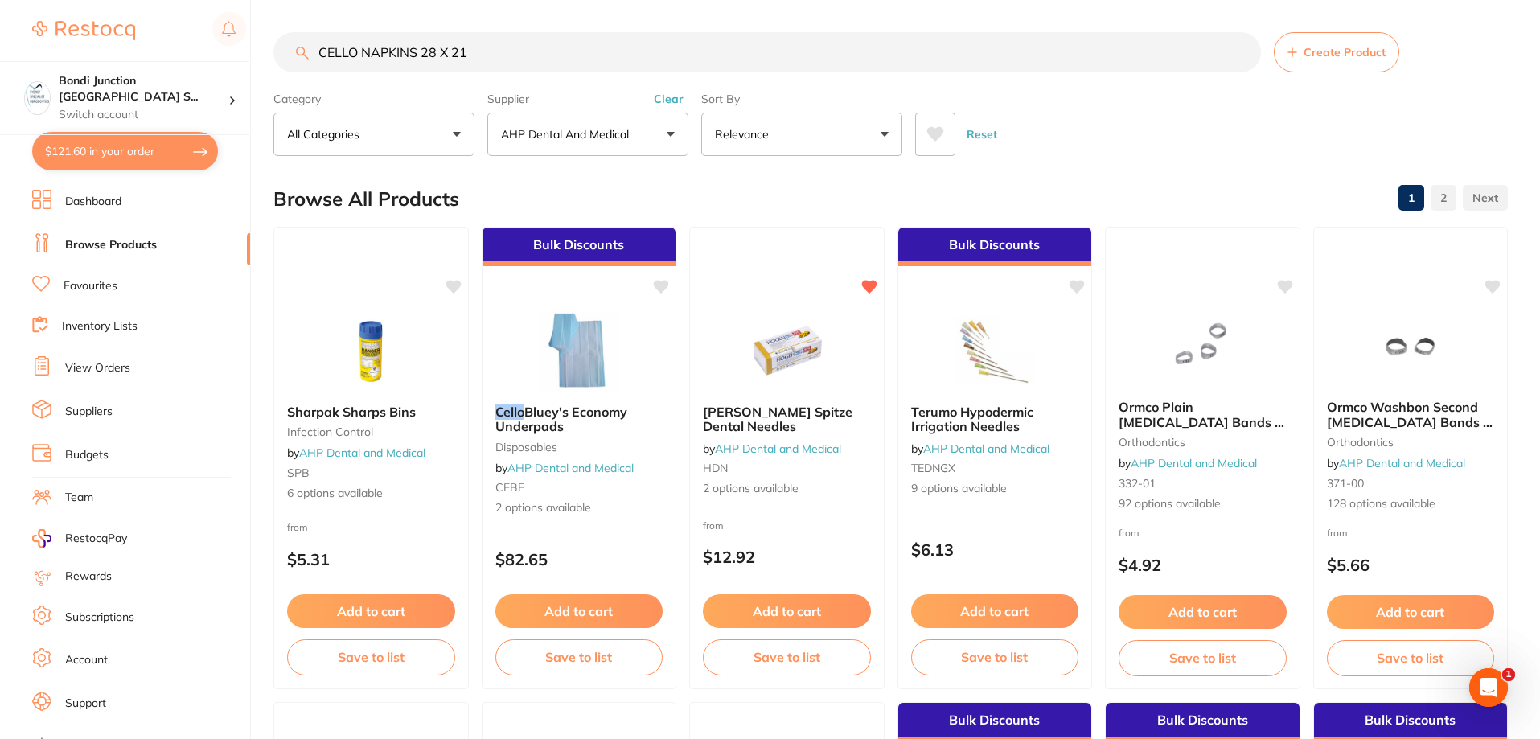
checkbox input "true"
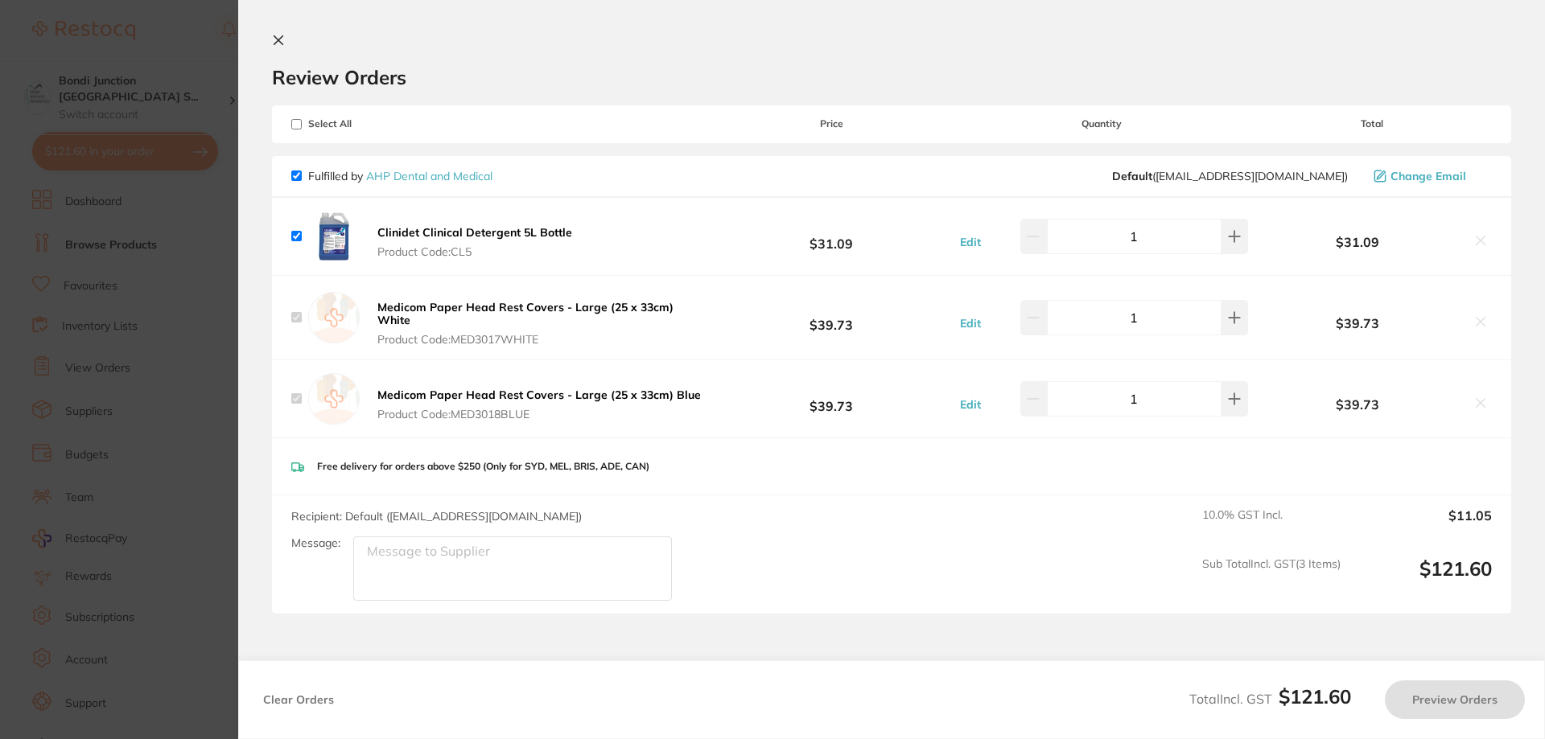
checkbox input "true"
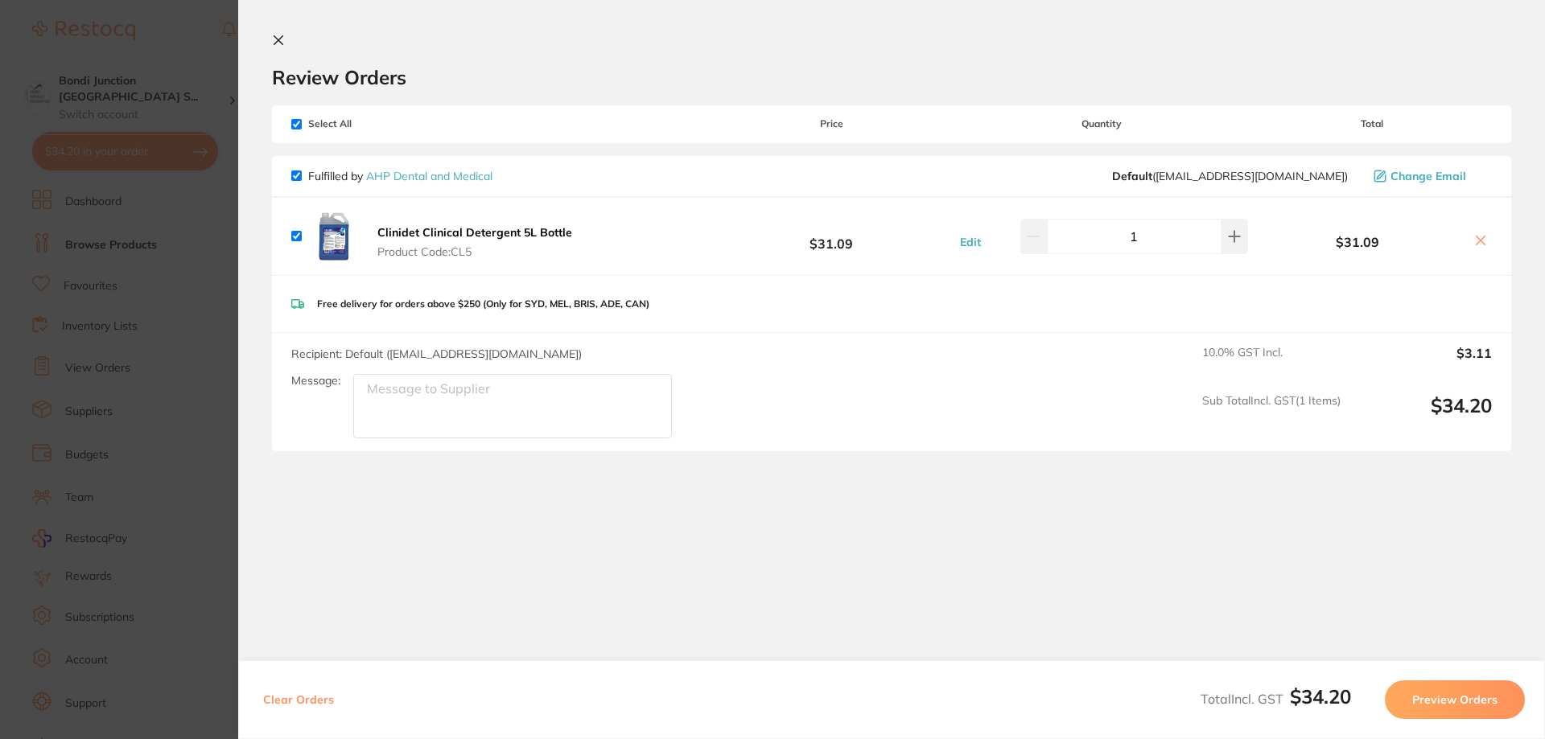
click at [281, 39] on icon at bounding box center [278, 40] width 13 height 13
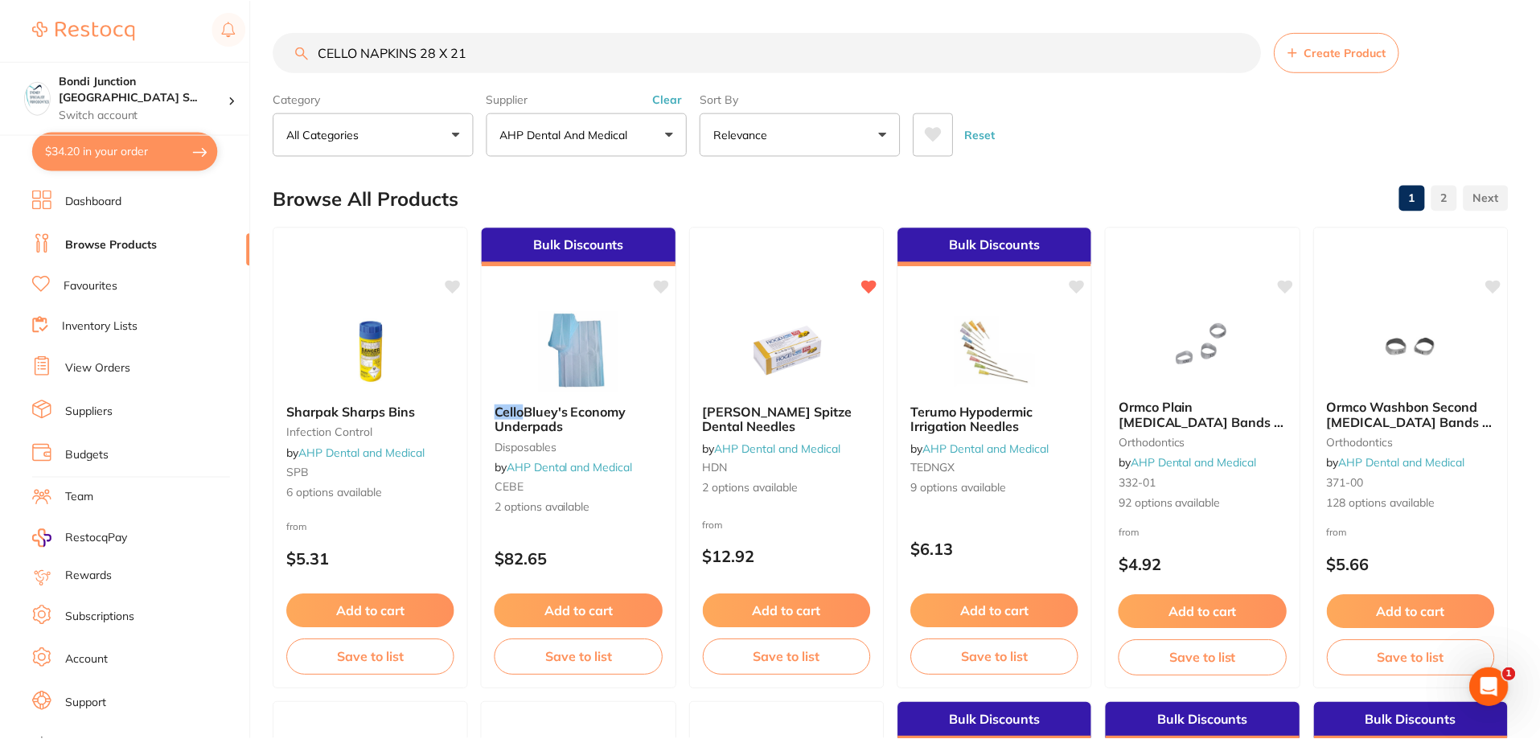
scroll to position [16, 0]
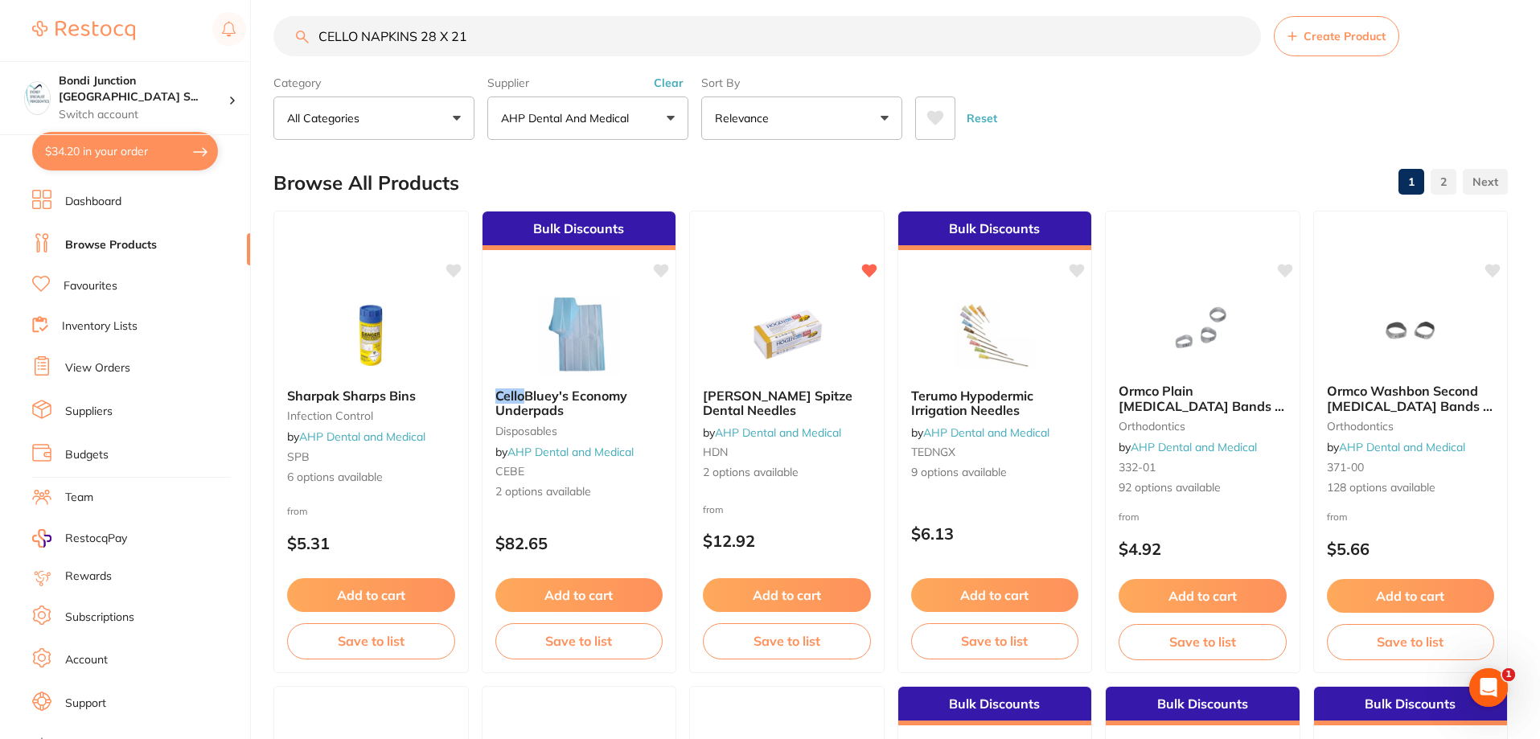
click at [495, 34] on input "CELLO NAPKINS 28 X 21" at bounding box center [768, 36] width 988 height 40
type input "C"
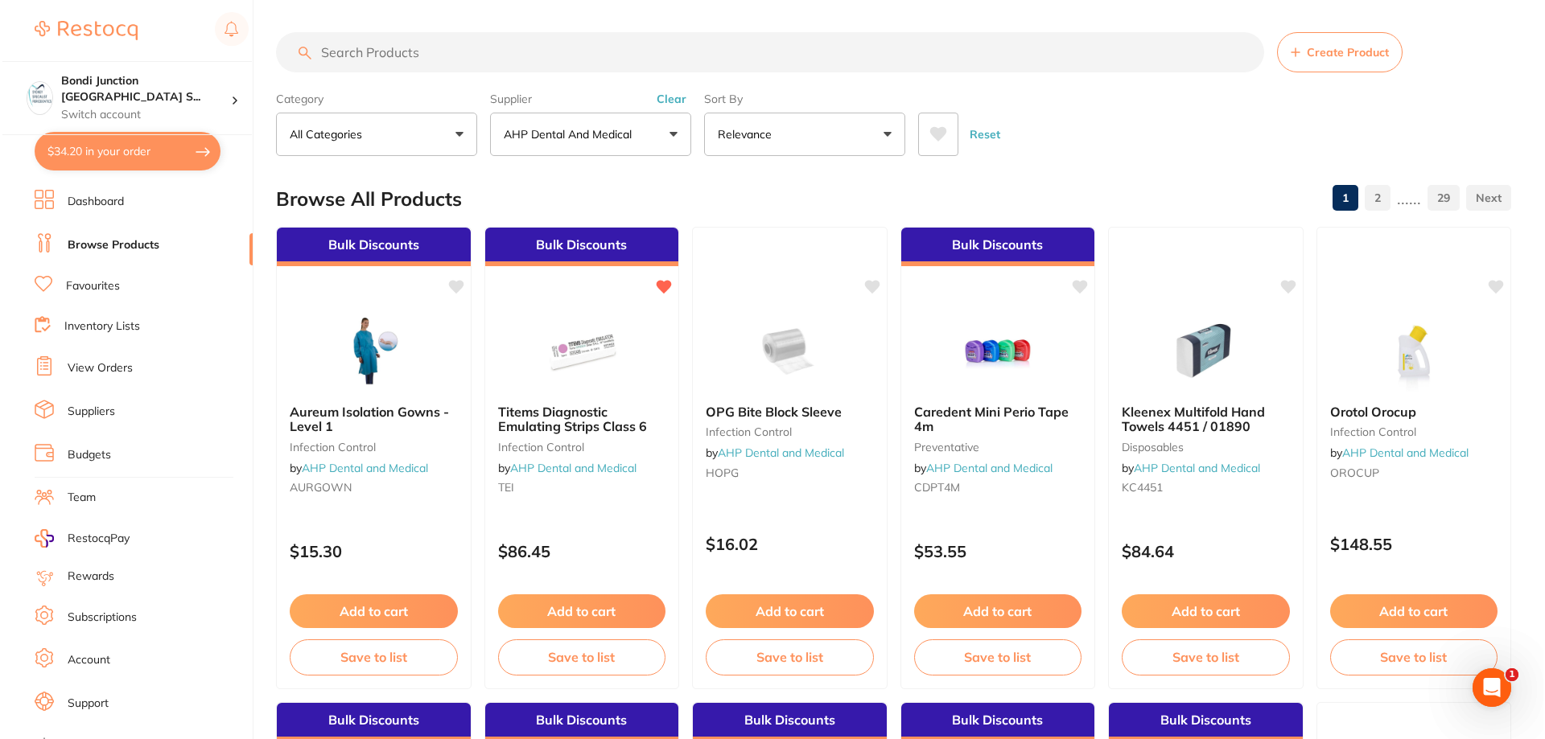
scroll to position [0, 0]
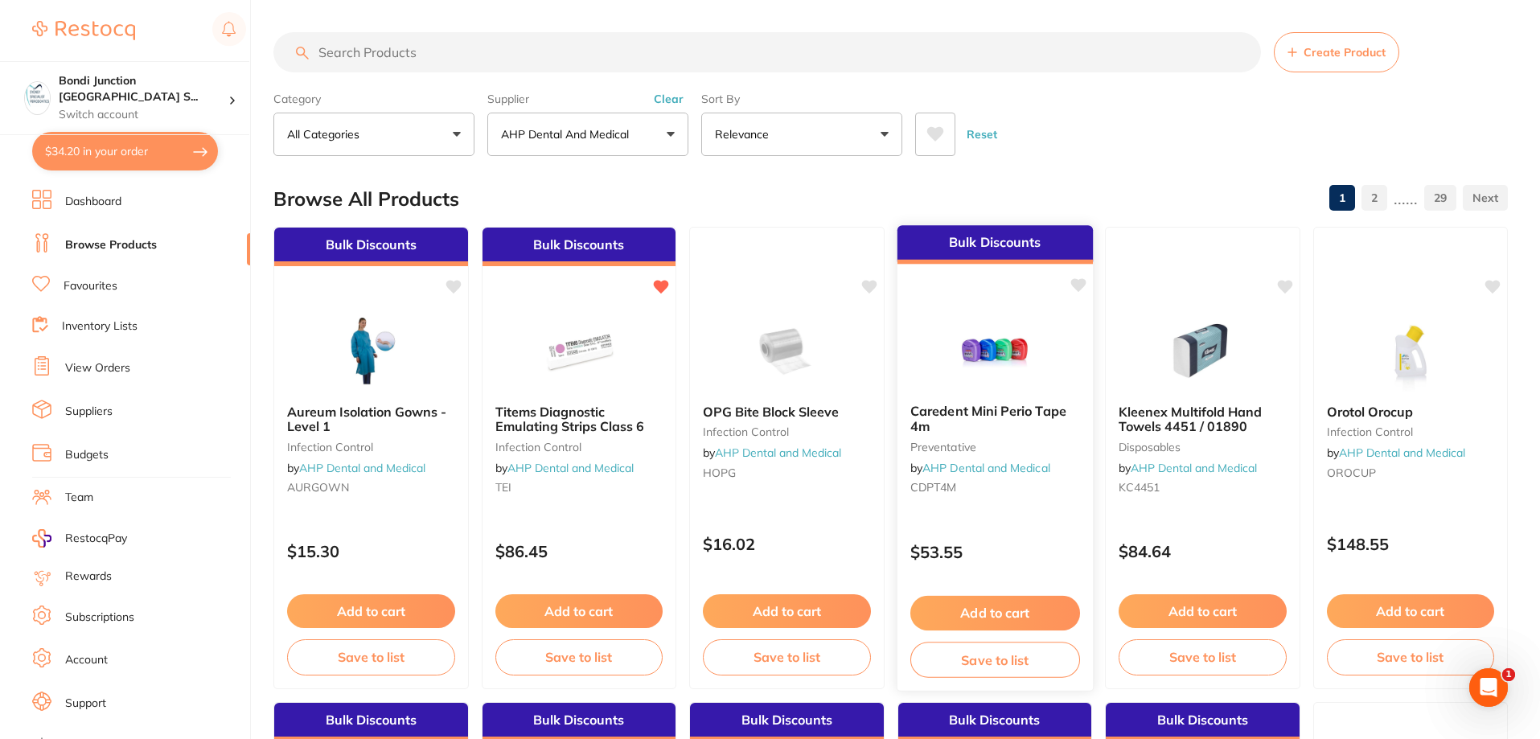
click at [952, 412] on span "Caredent Mini Perio Tape 4m" at bounding box center [988, 418] width 156 height 31
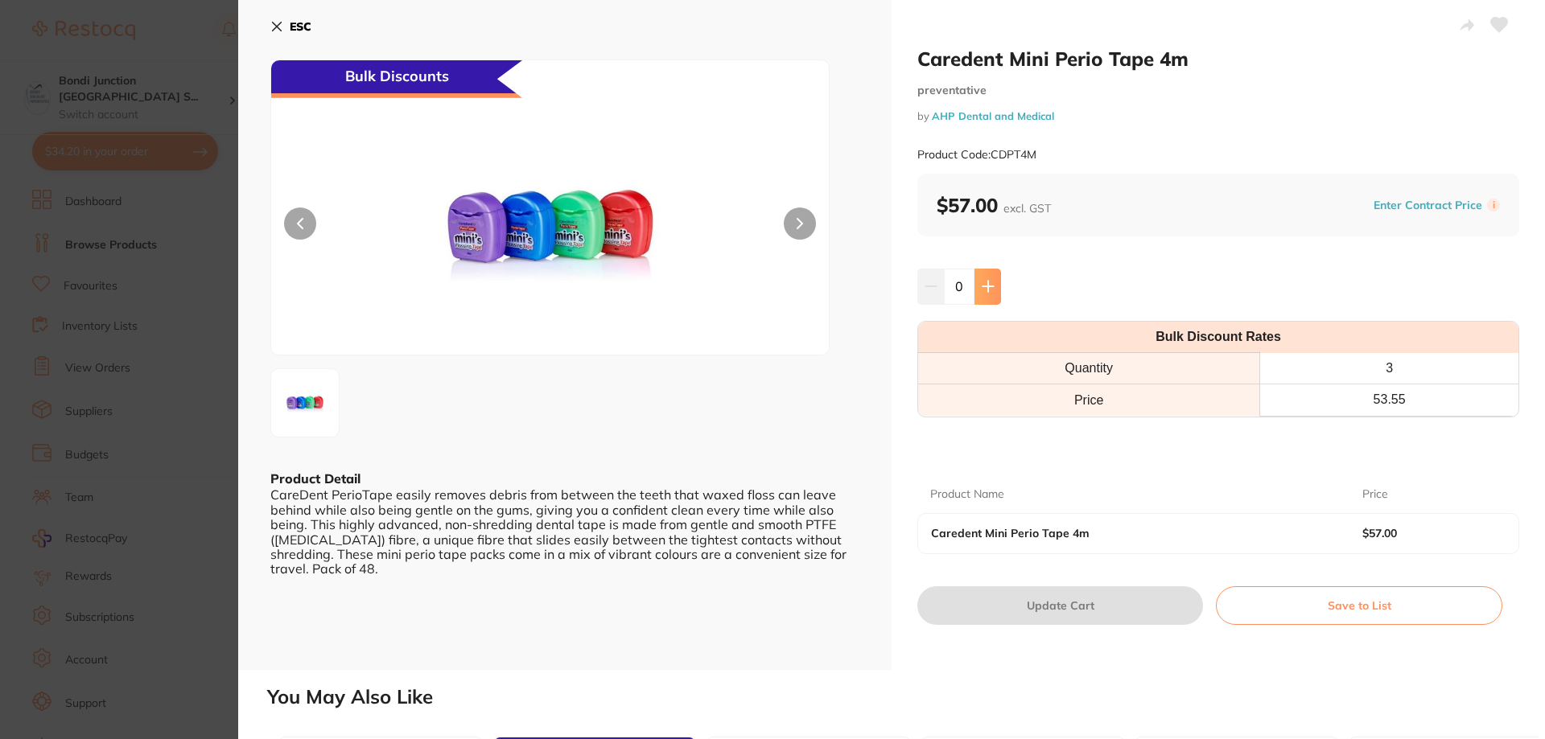
click at [979, 286] on button at bounding box center [987, 286] width 27 height 35
type input "1"
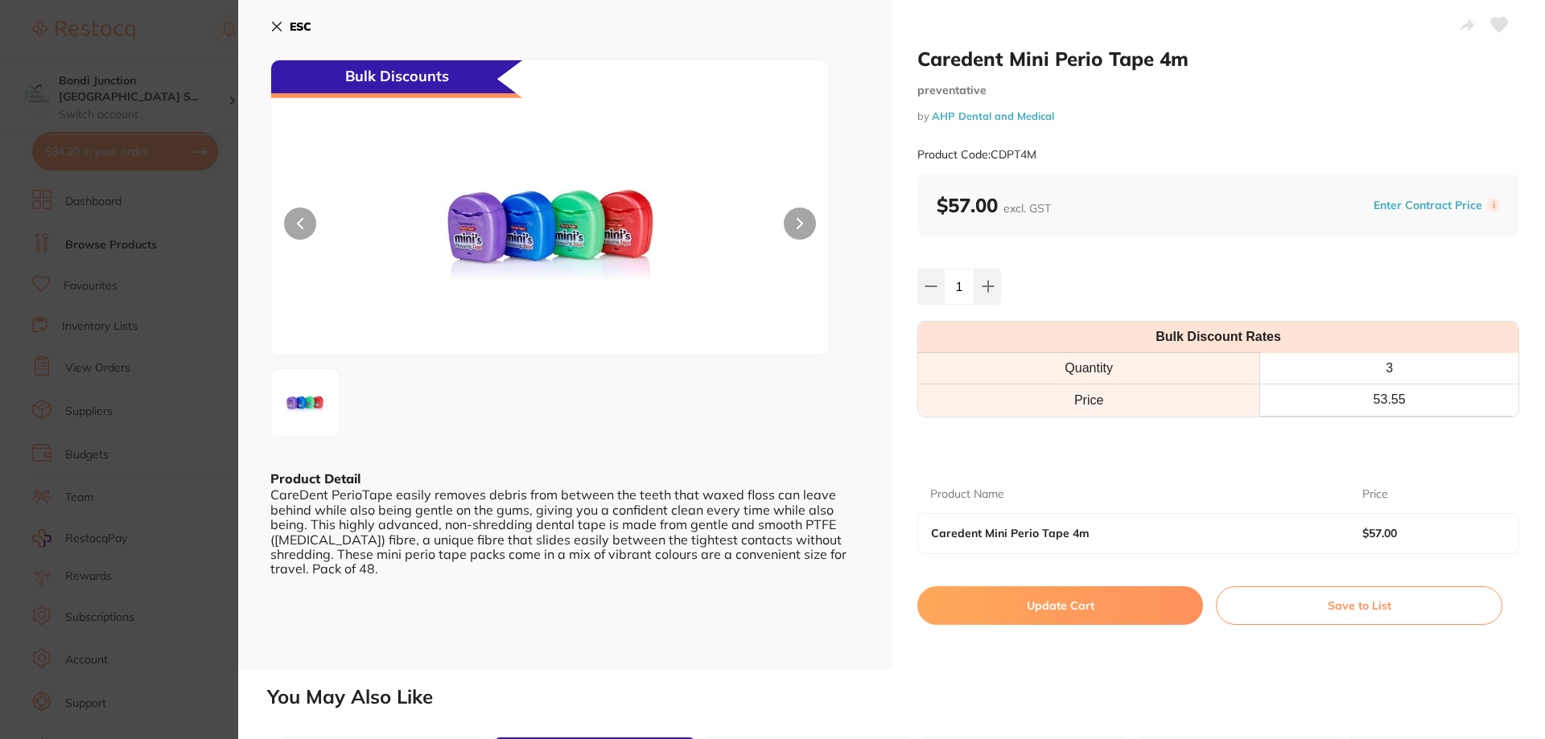
click at [1084, 605] on button "Update Cart" at bounding box center [1060, 605] width 286 height 39
checkbox input "false"
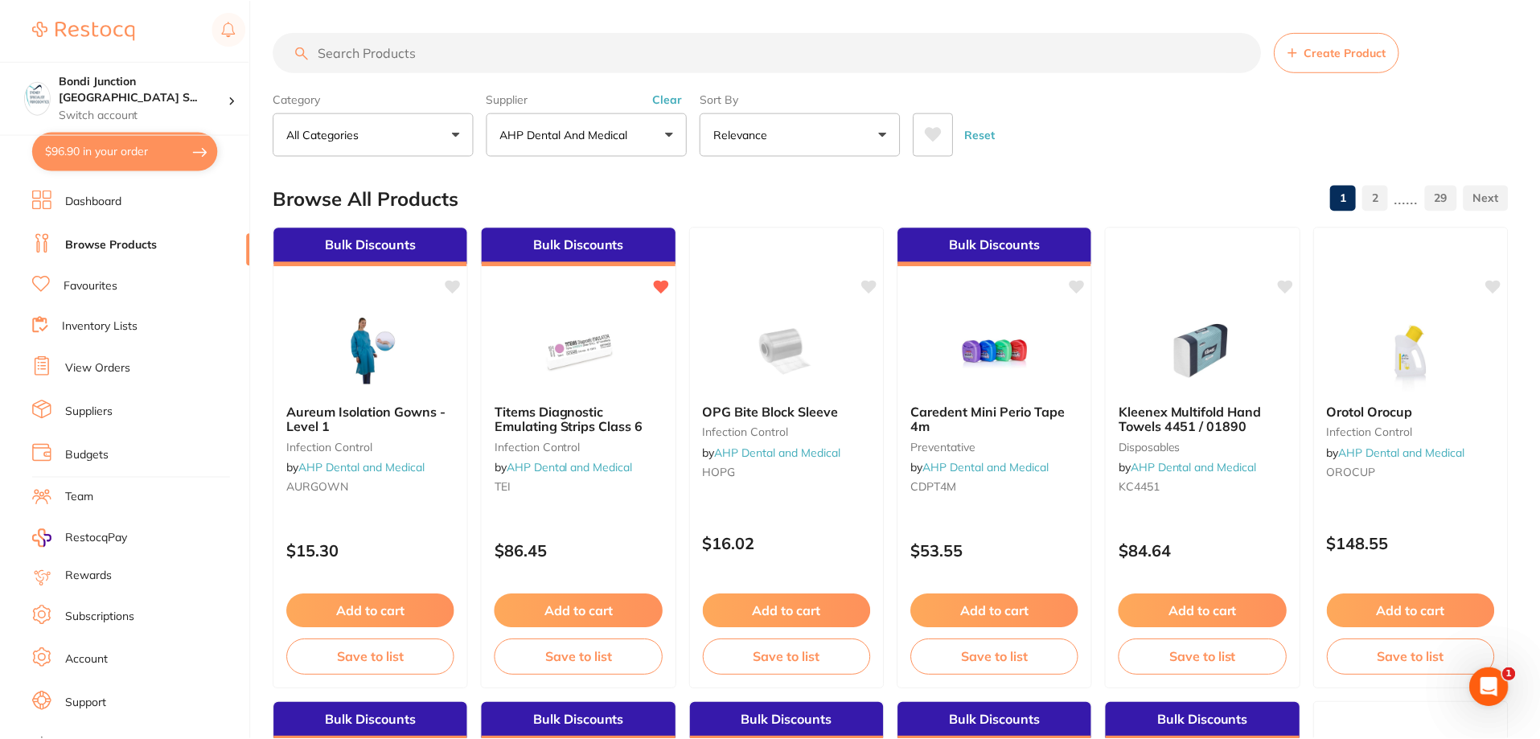
scroll to position [16, 0]
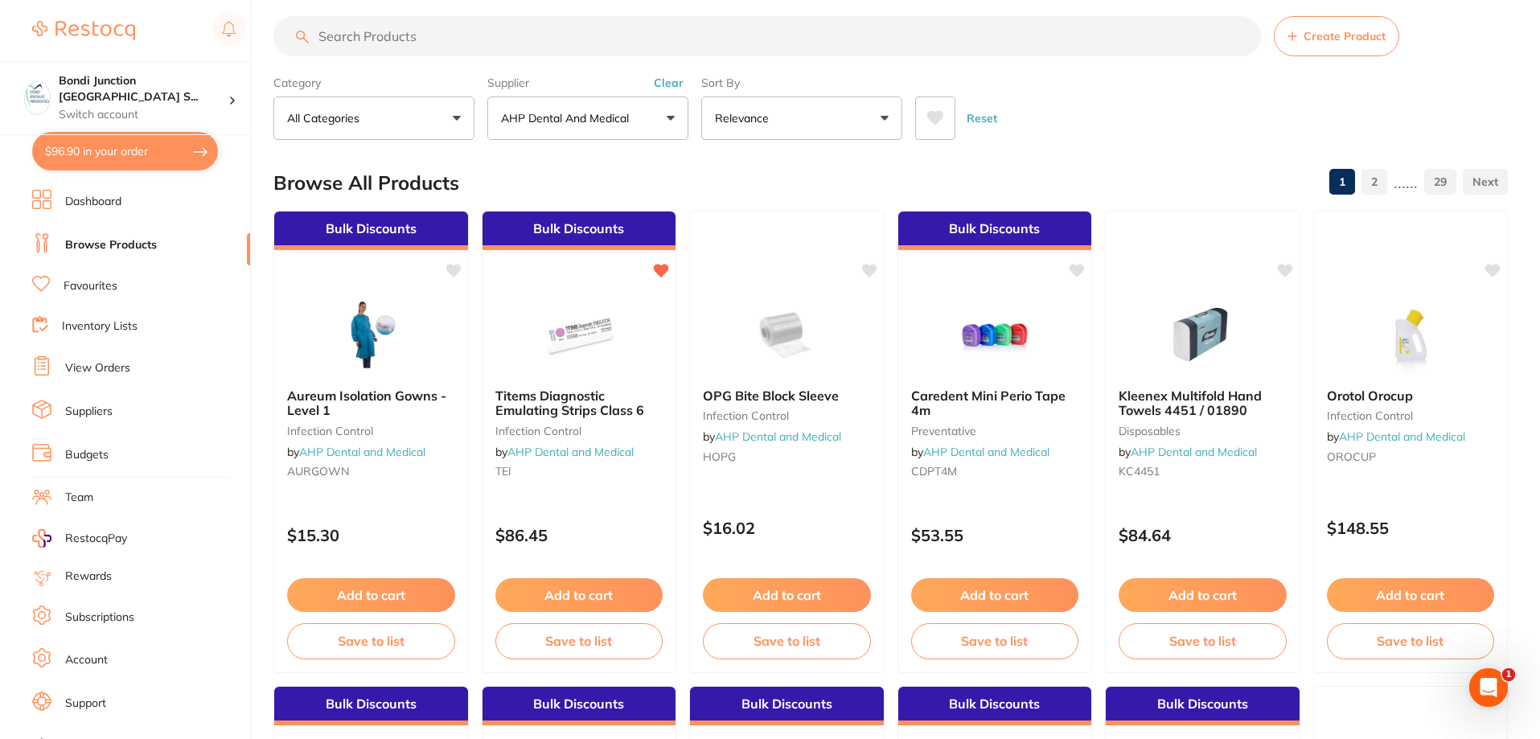
click at [385, 34] on input "search" at bounding box center [768, 36] width 988 height 40
type input "HEADREST COVERS"
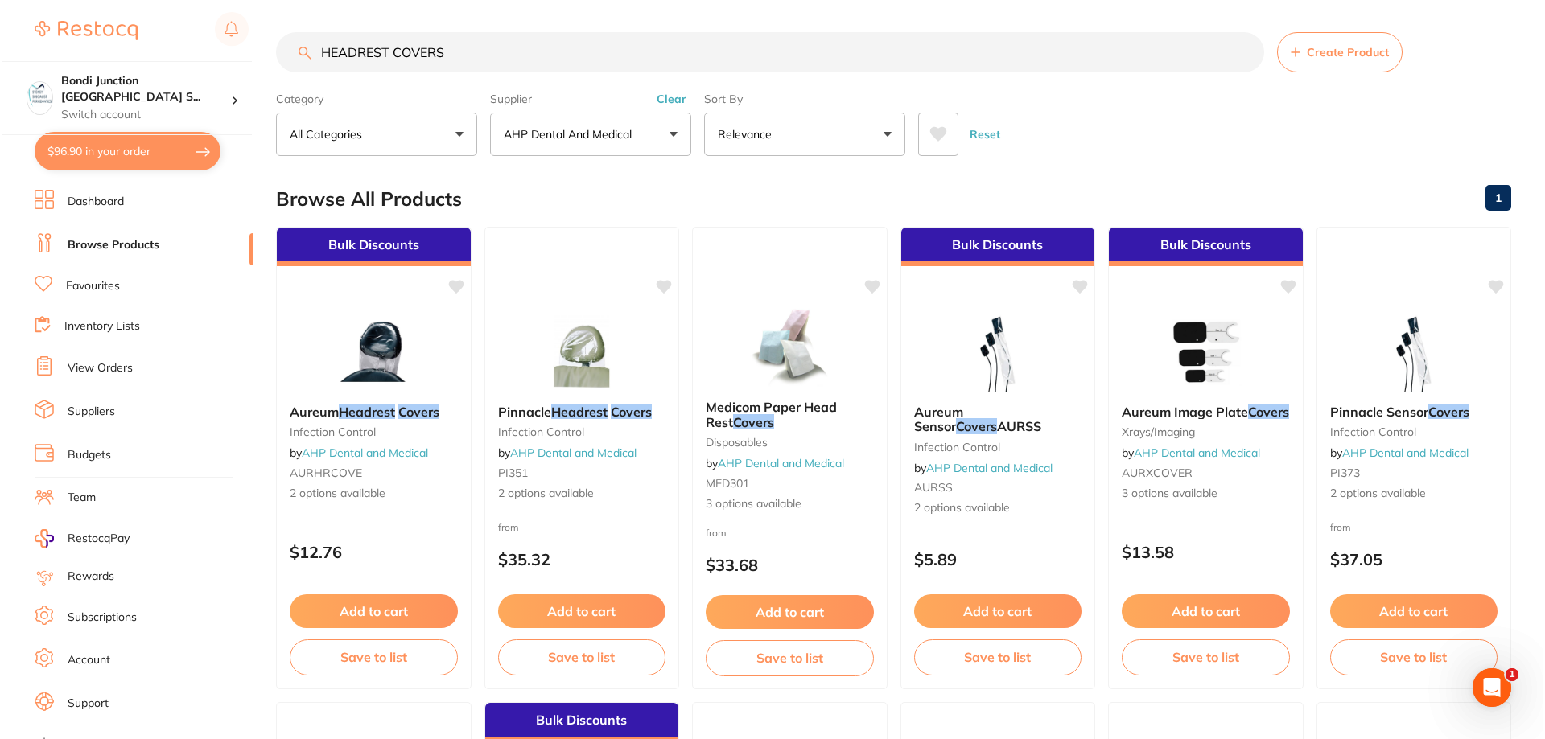
scroll to position [0, 0]
click at [751, 413] on span "Medicom Paper Head Rest" at bounding box center [768, 414] width 133 height 31
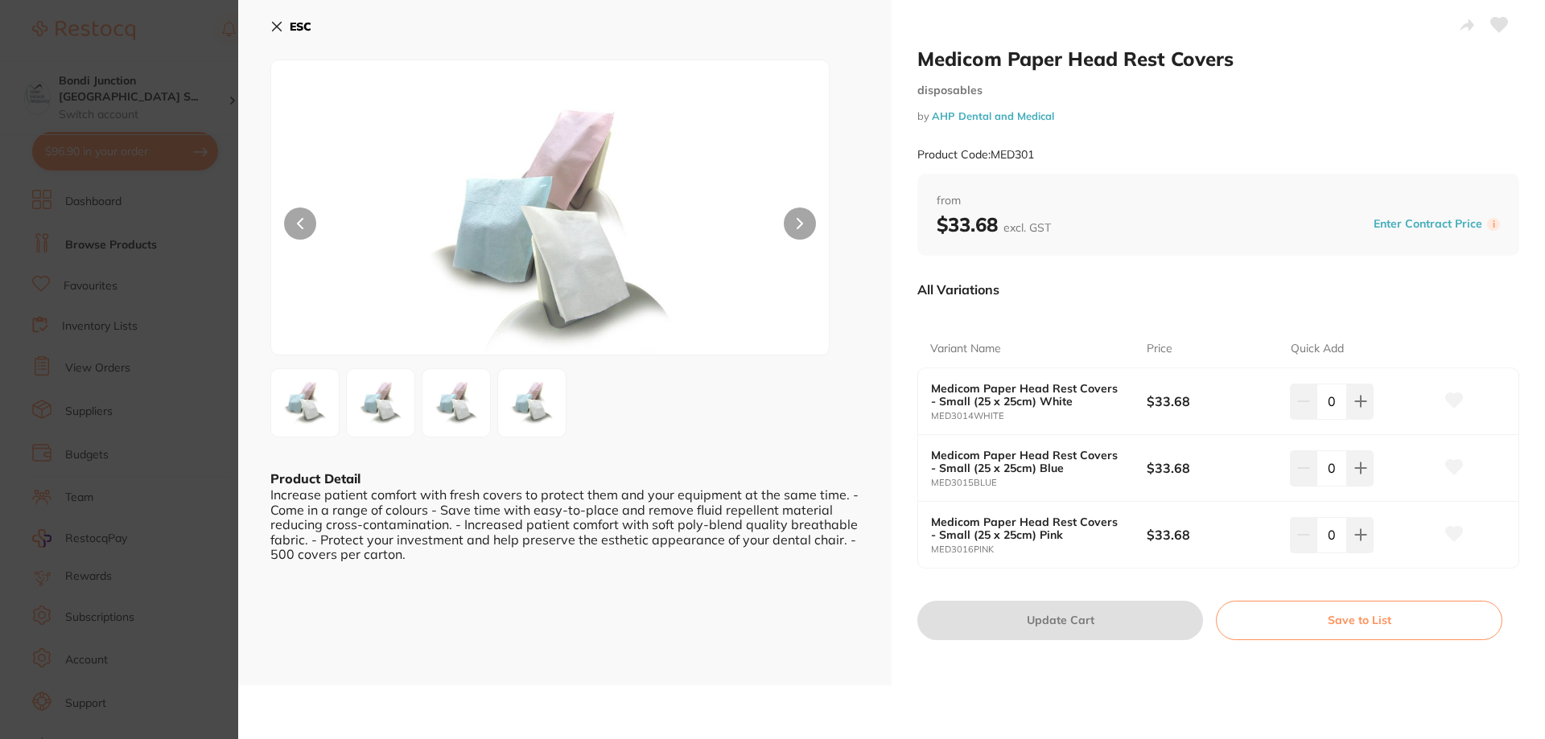
click at [278, 27] on icon at bounding box center [276, 26] width 13 height 13
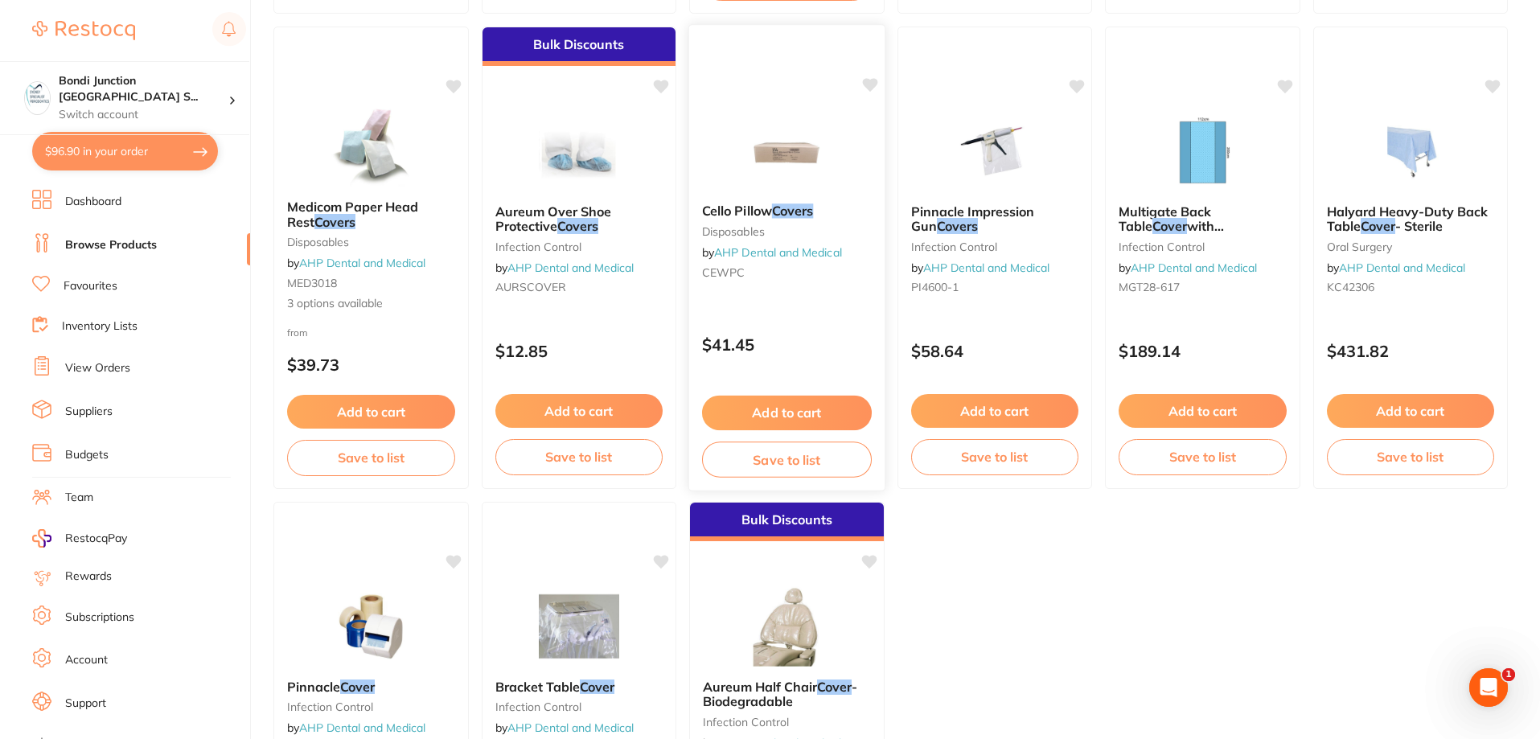
scroll to position [579, 0]
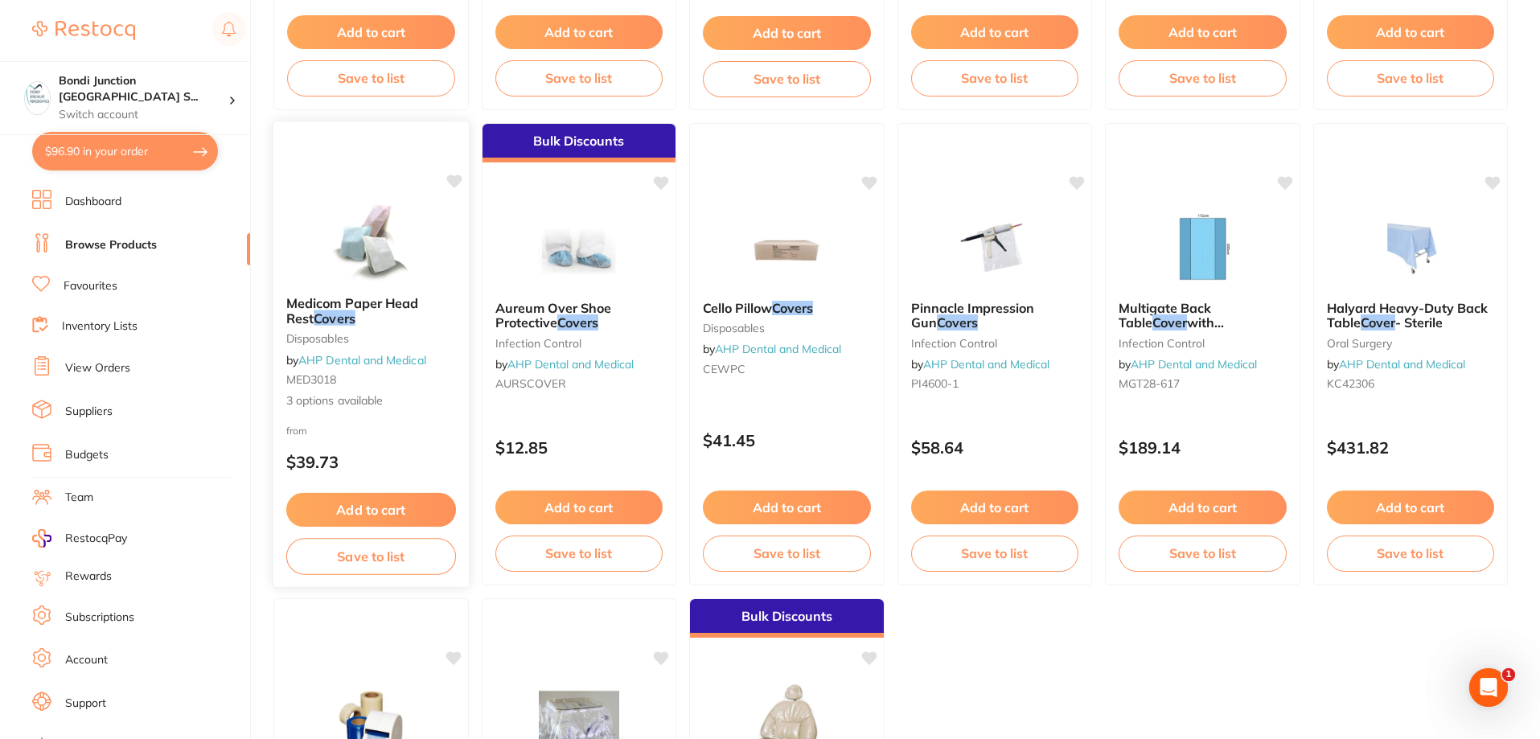
click at [390, 299] on span "Medicom Paper Head Rest" at bounding box center [352, 310] width 133 height 31
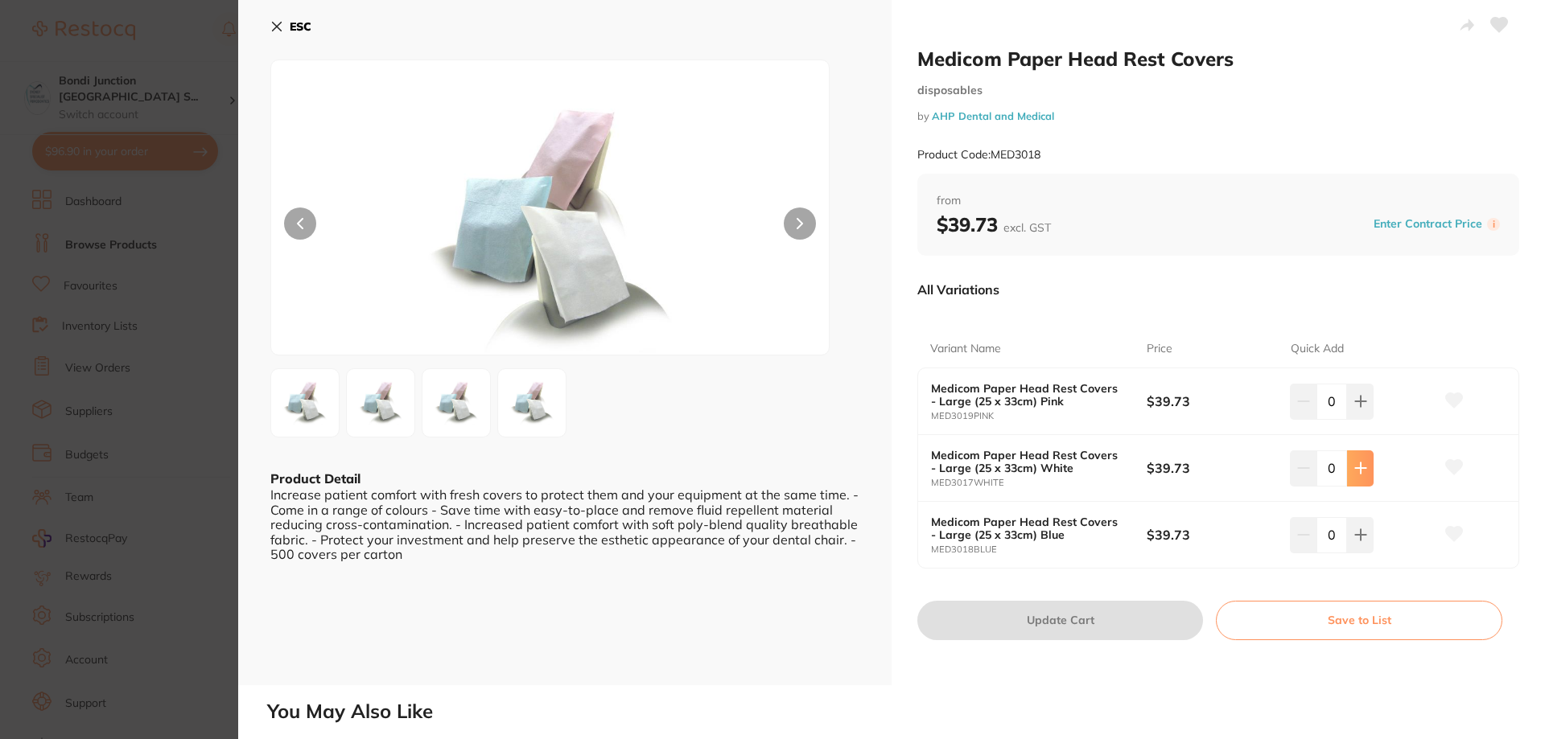
click at [1354, 462] on icon at bounding box center [1360, 468] width 13 height 13
type input "1"
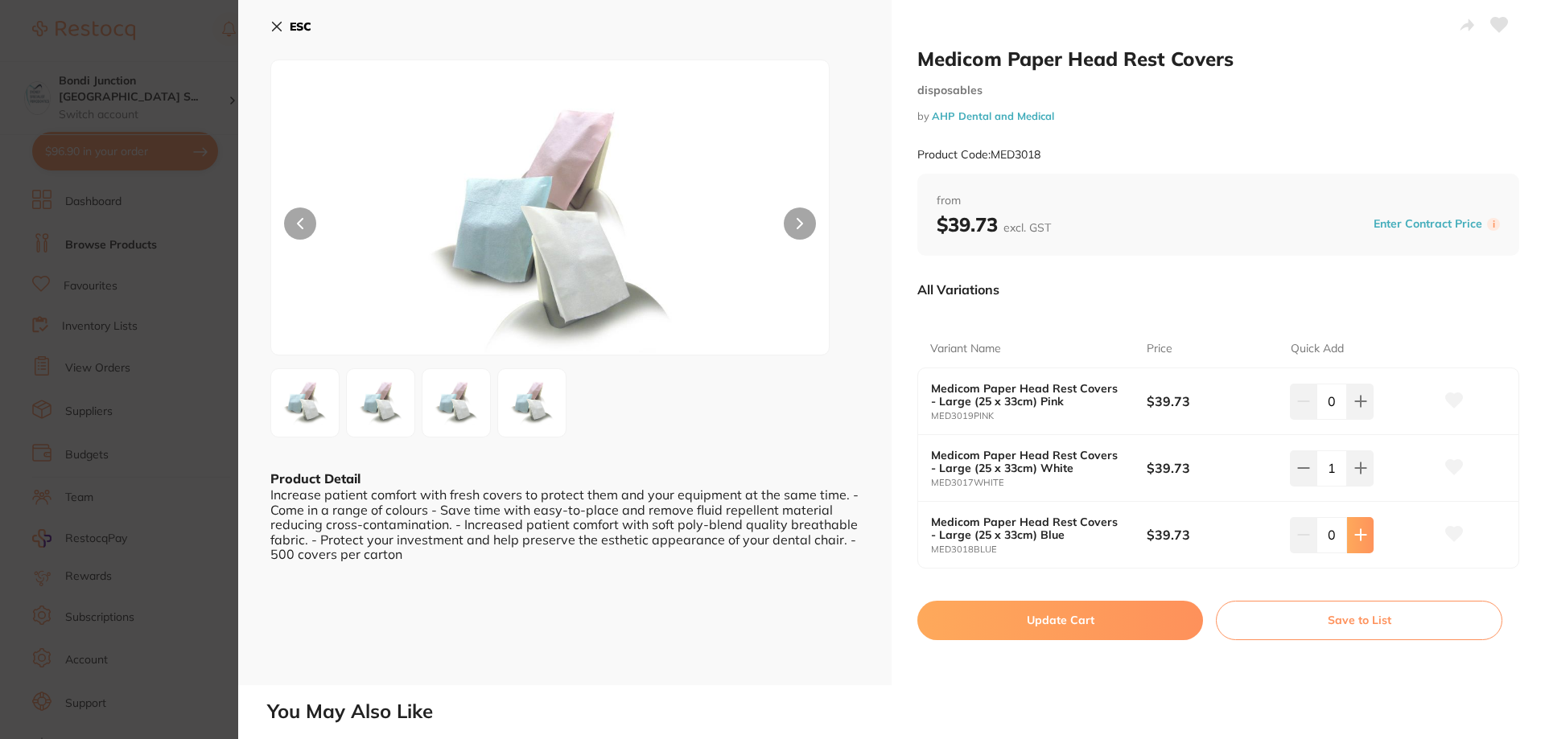
click at [1355, 536] on icon at bounding box center [1360, 535] width 10 height 10
type input "1"
click at [1085, 619] on button "Update Cart" at bounding box center [1060, 620] width 286 height 39
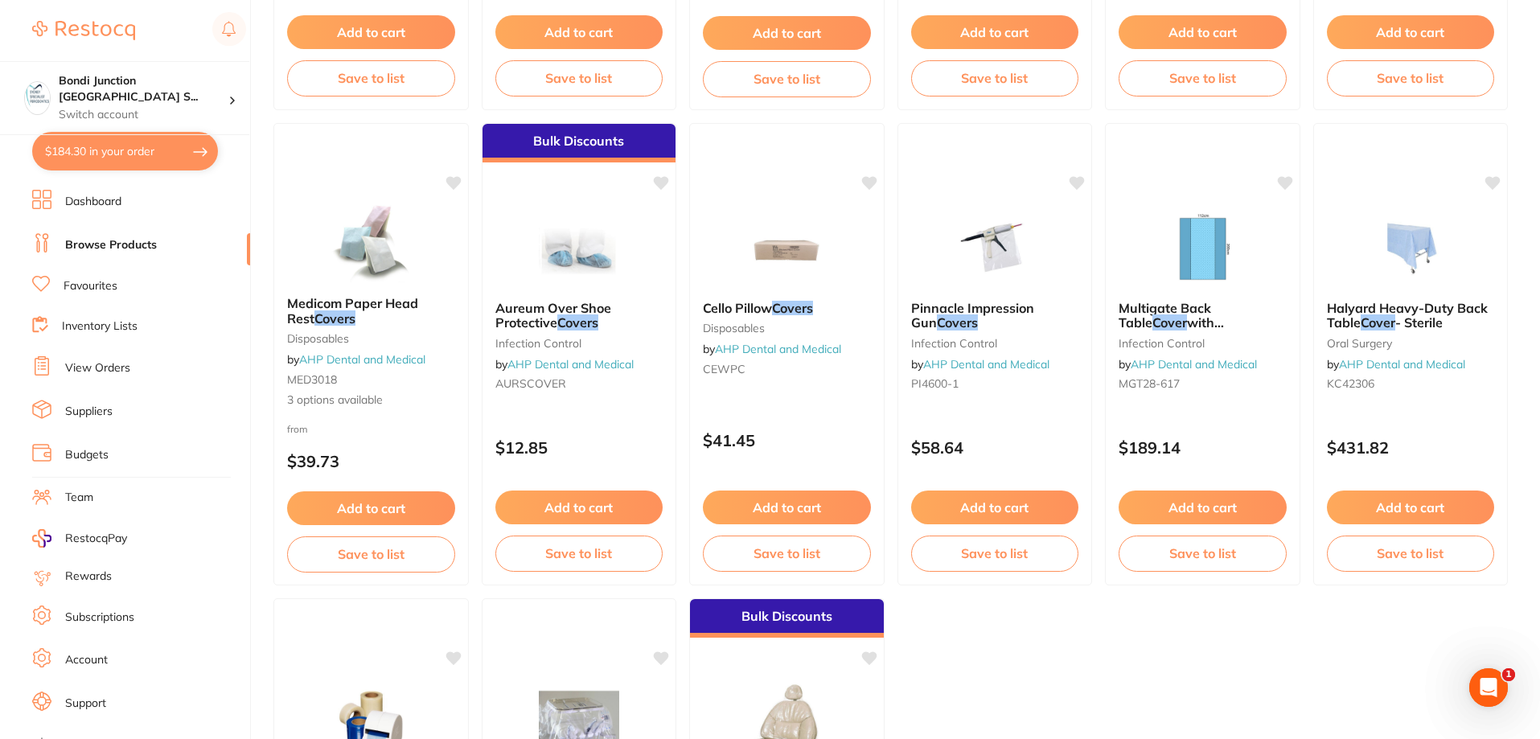
click at [76, 154] on button "$184.30 in your order" at bounding box center [125, 151] width 186 height 39
checkbox input "true"
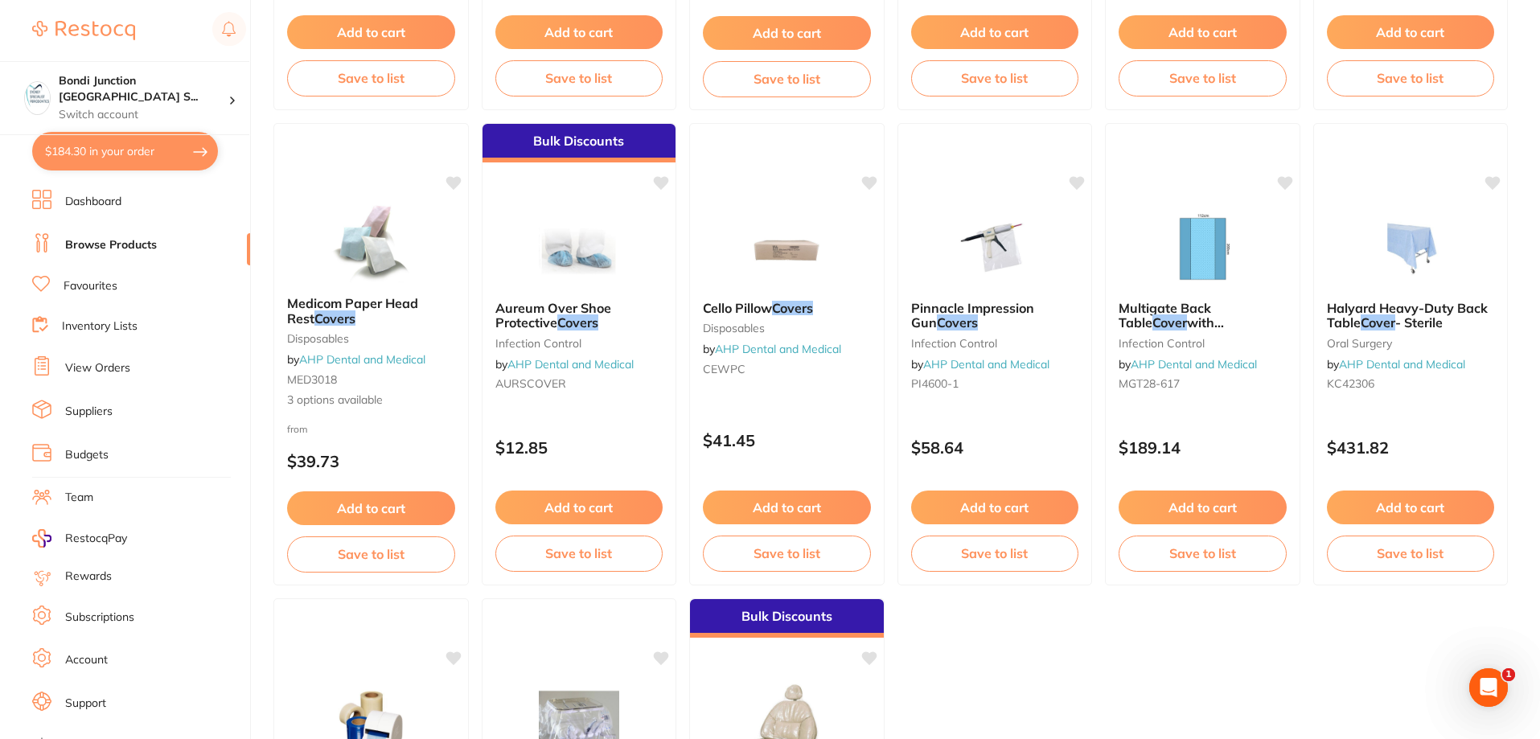
checkbox input "true"
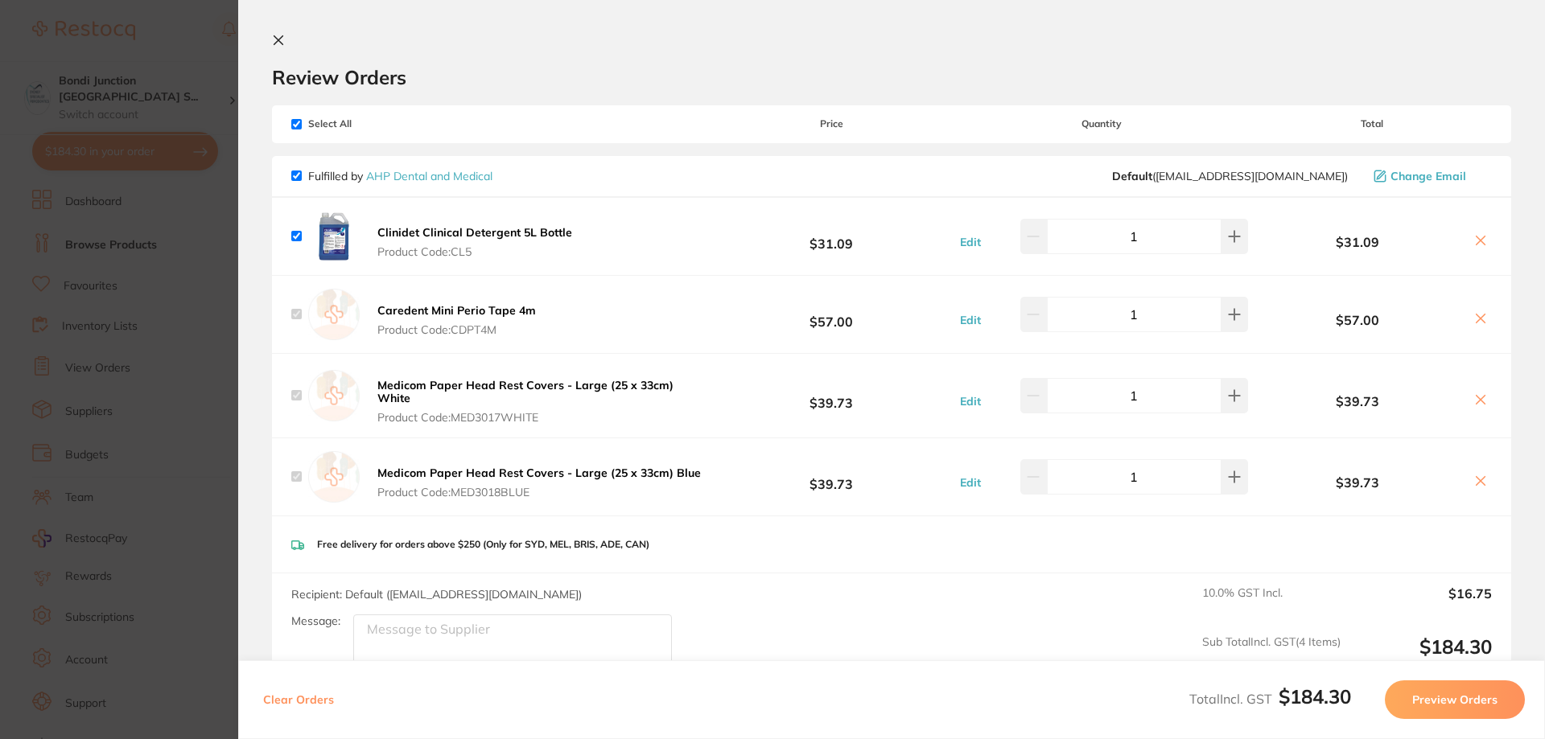
click at [281, 42] on icon at bounding box center [278, 40] width 9 height 9
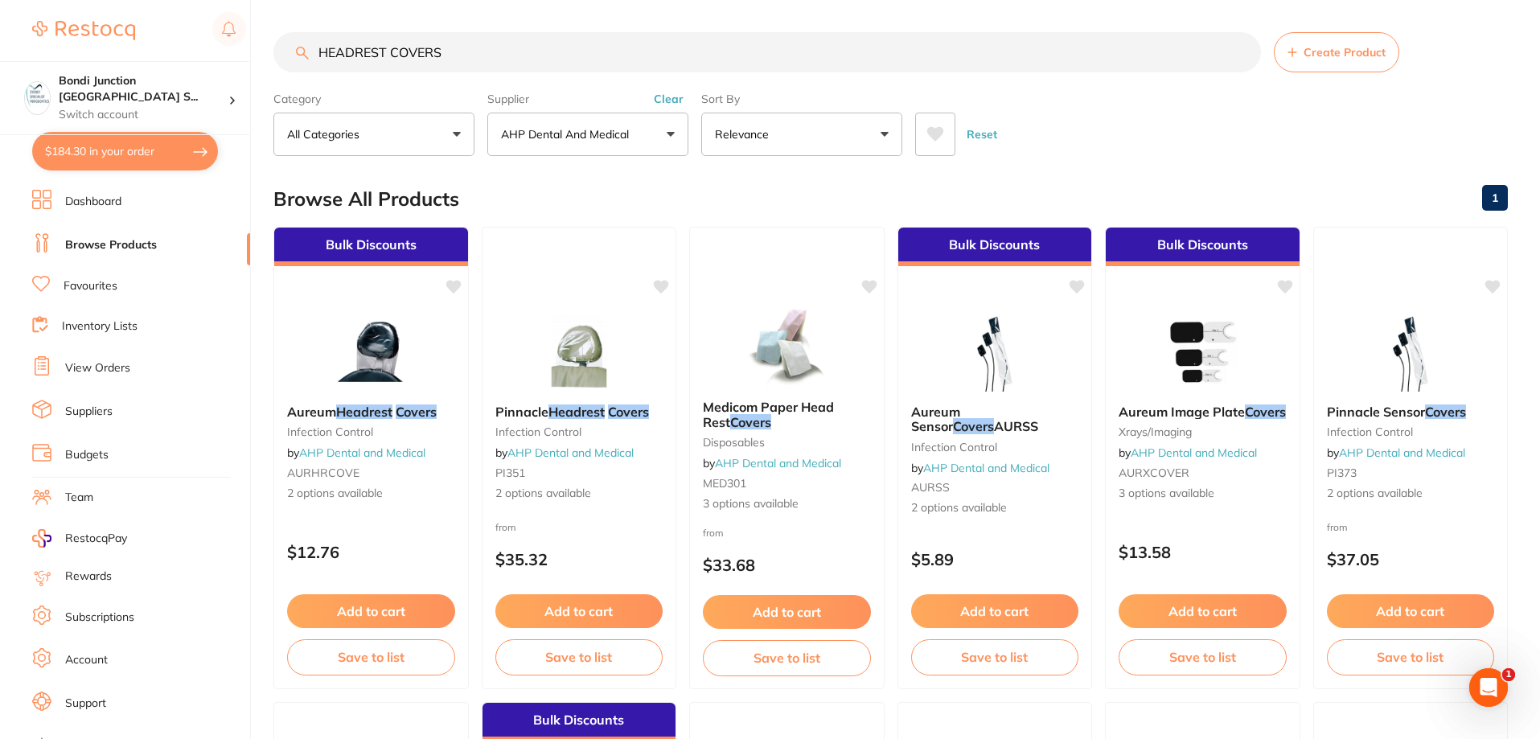
click at [461, 48] on input "HEADREST COVERS" at bounding box center [768, 52] width 988 height 40
type input "H"
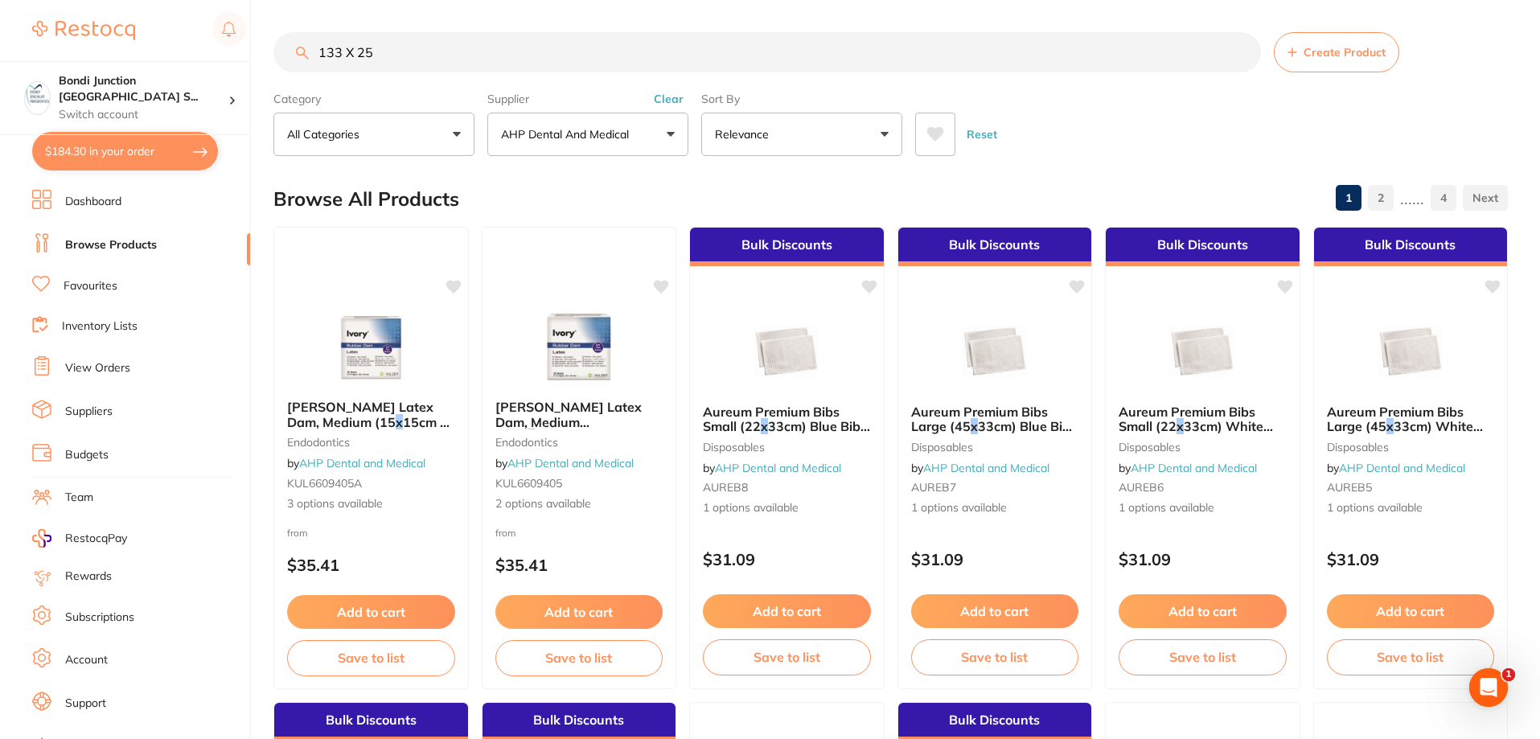
type input "133 X 254"
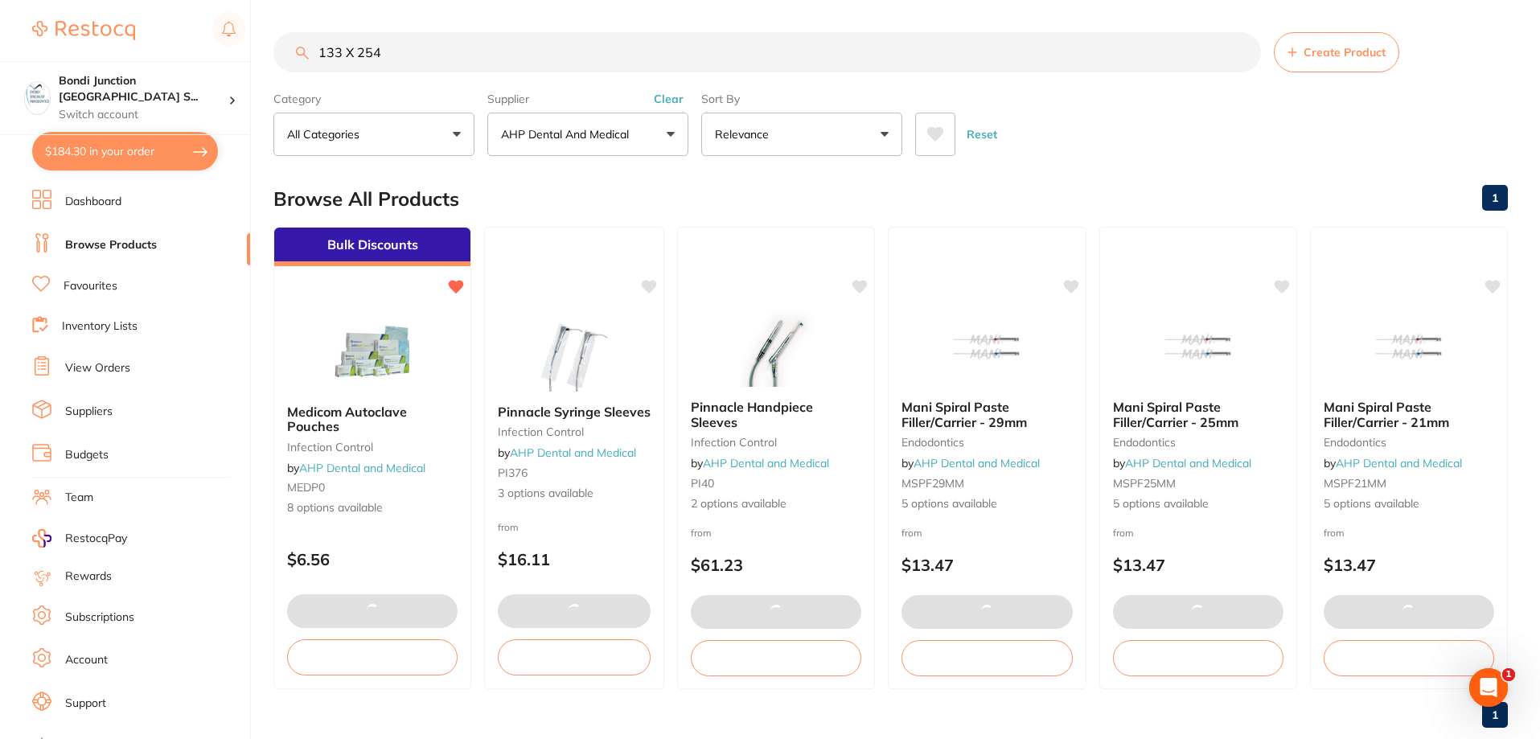
checkbox input "false"
type input "2"
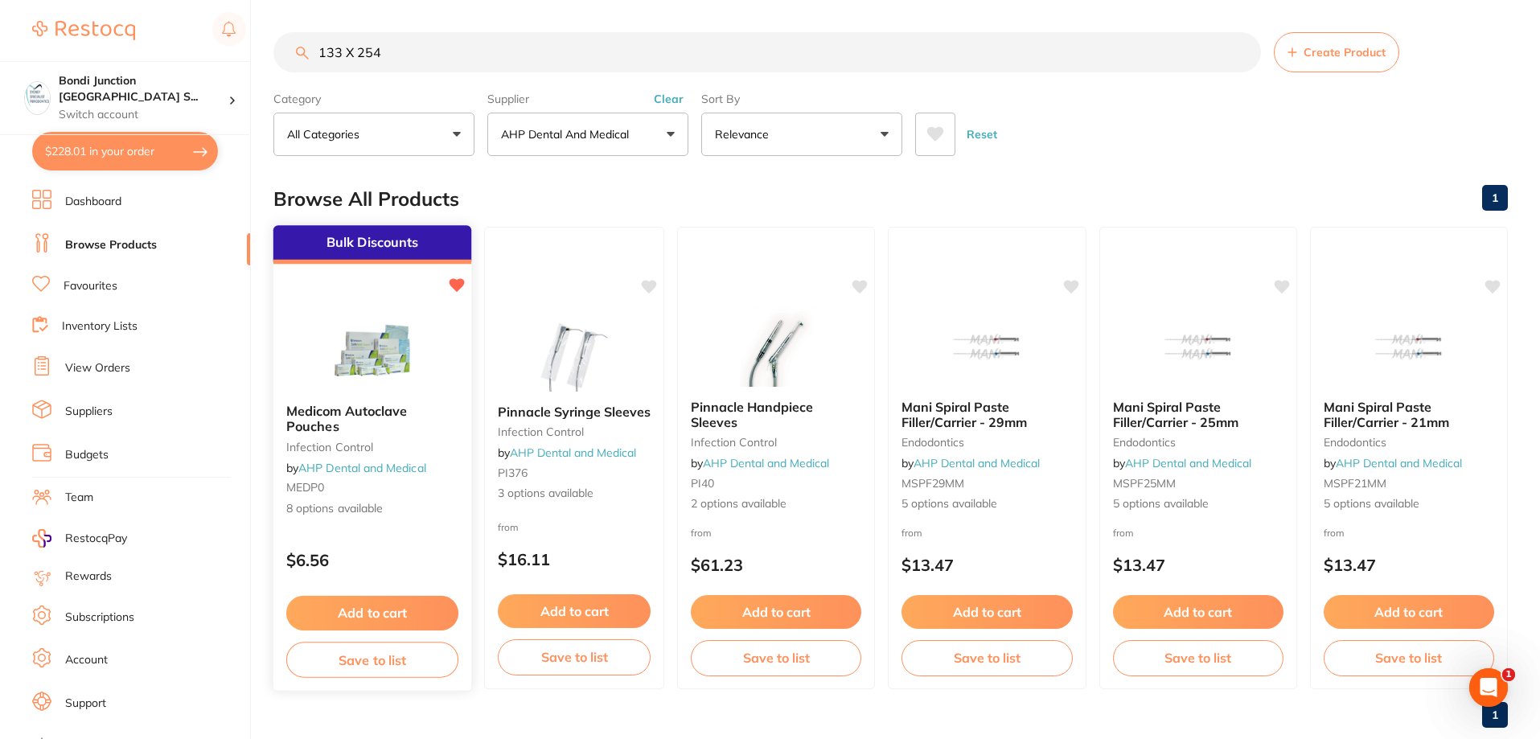
type input "133 X 254"
click at [348, 418] on span "Medicom Autoclave Pouches" at bounding box center [346, 418] width 121 height 31
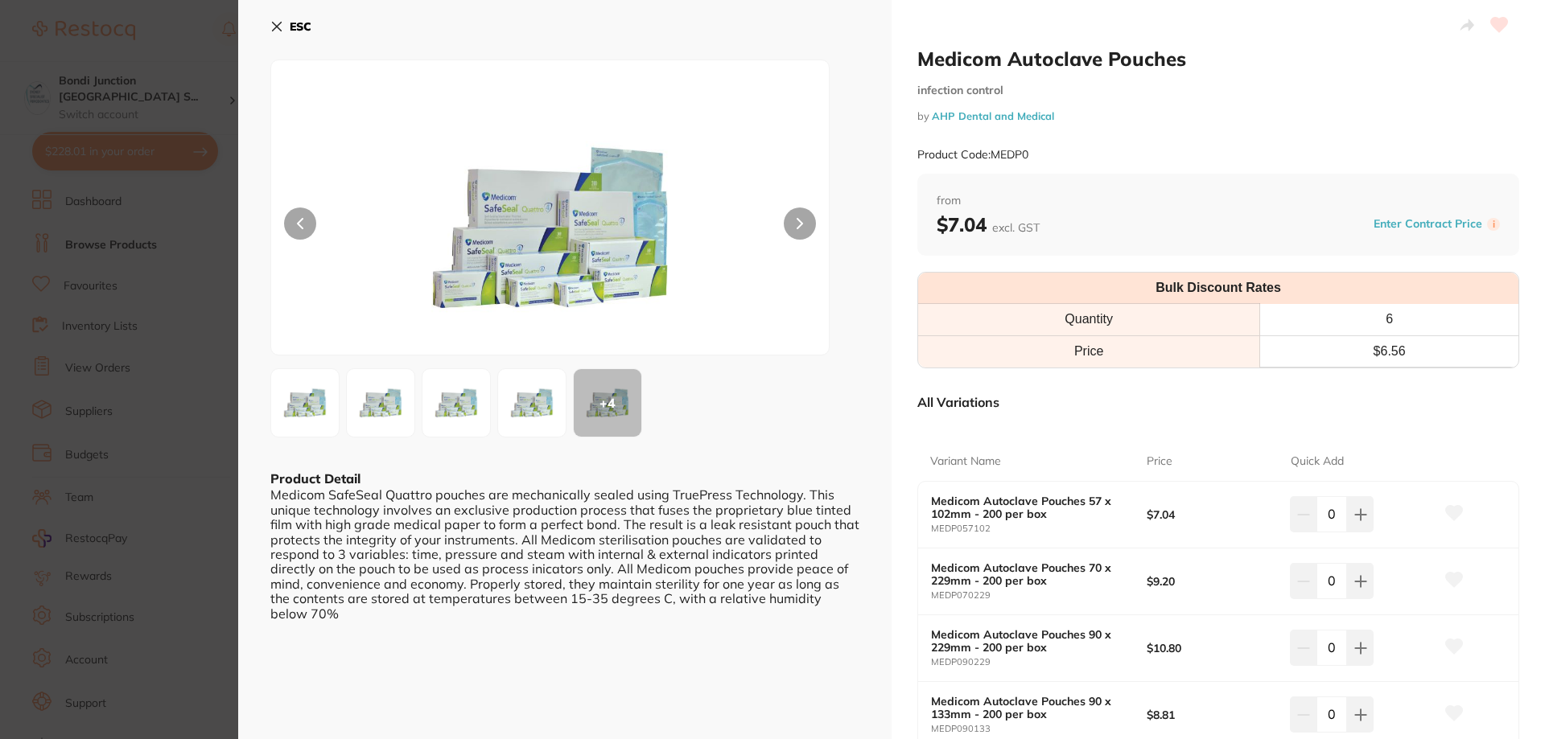
click at [274, 23] on icon at bounding box center [277, 27] width 9 height 9
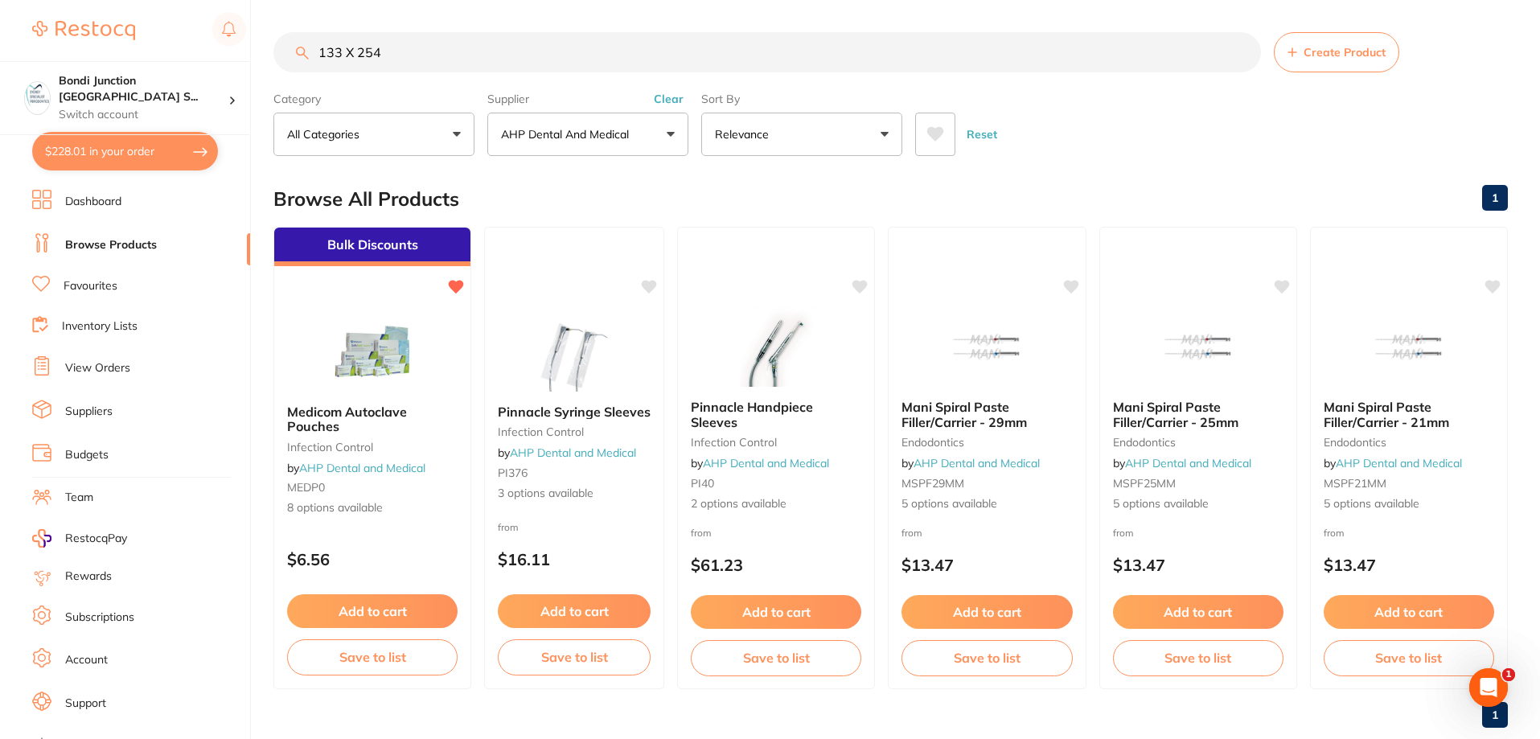
click at [414, 51] on input "133 X 254" at bounding box center [768, 52] width 988 height 40
click at [369, 414] on span "Medicom Autoclave Pouches" at bounding box center [346, 418] width 121 height 31
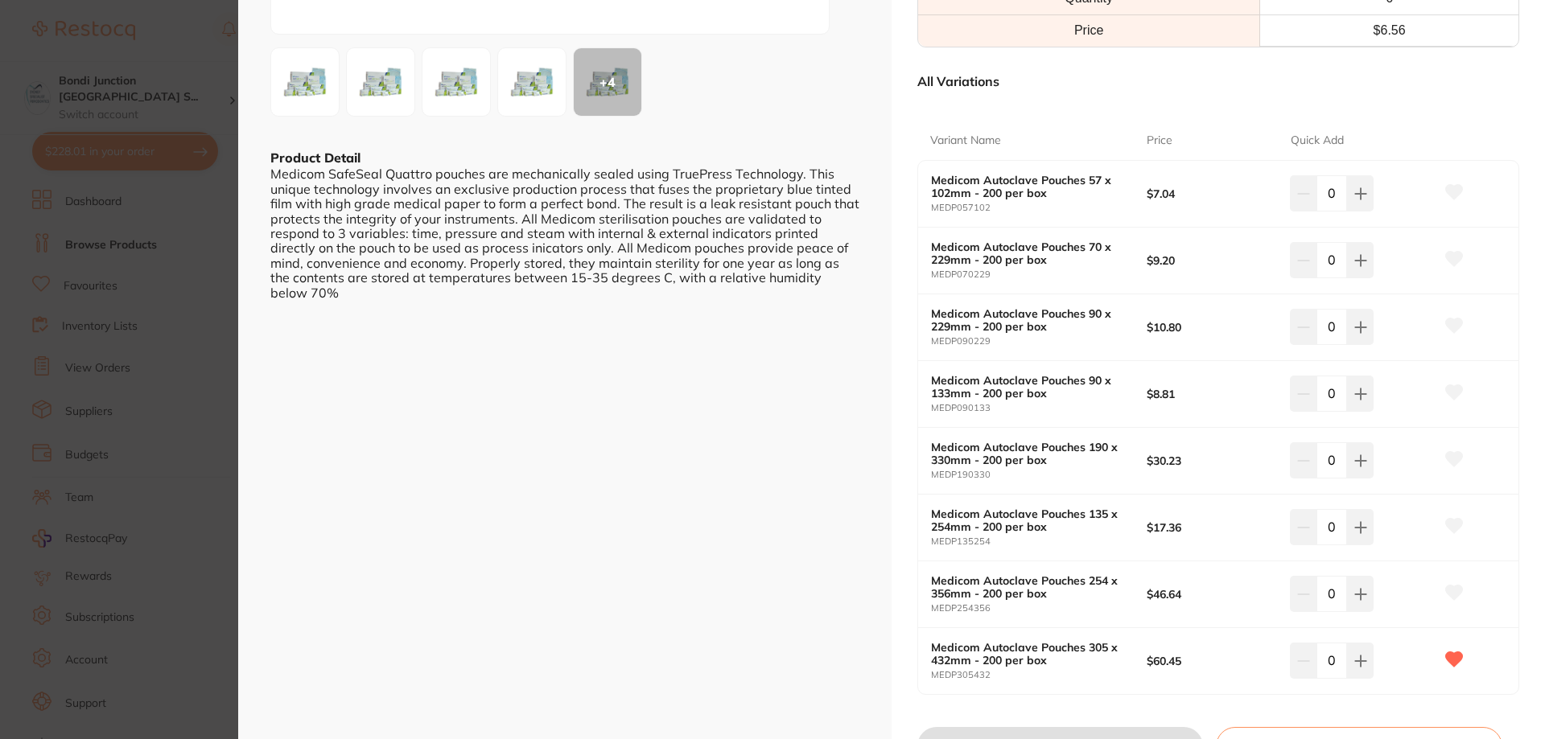
scroll to position [322, 0]
click at [1354, 524] on icon at bounding box center [1360, 526] width 13 height 13
click at [1355, 524] on icon at bounding box center [1360, 526] width 10 height 10
type input "3"
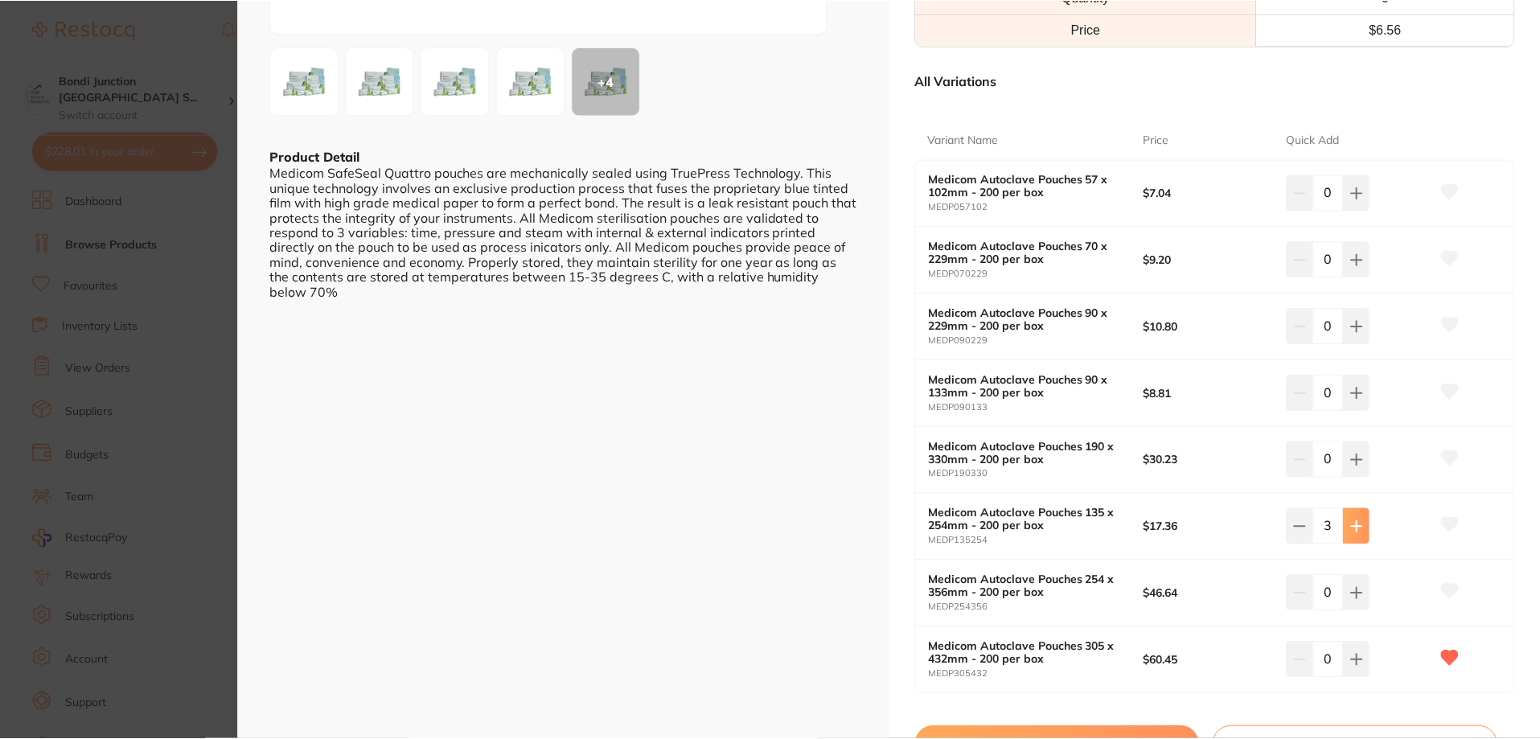
scroll to position [0, 0]
click at [1363, 326] on icon at bounding box center [1360, 326] width 10 height 10
type input "2"
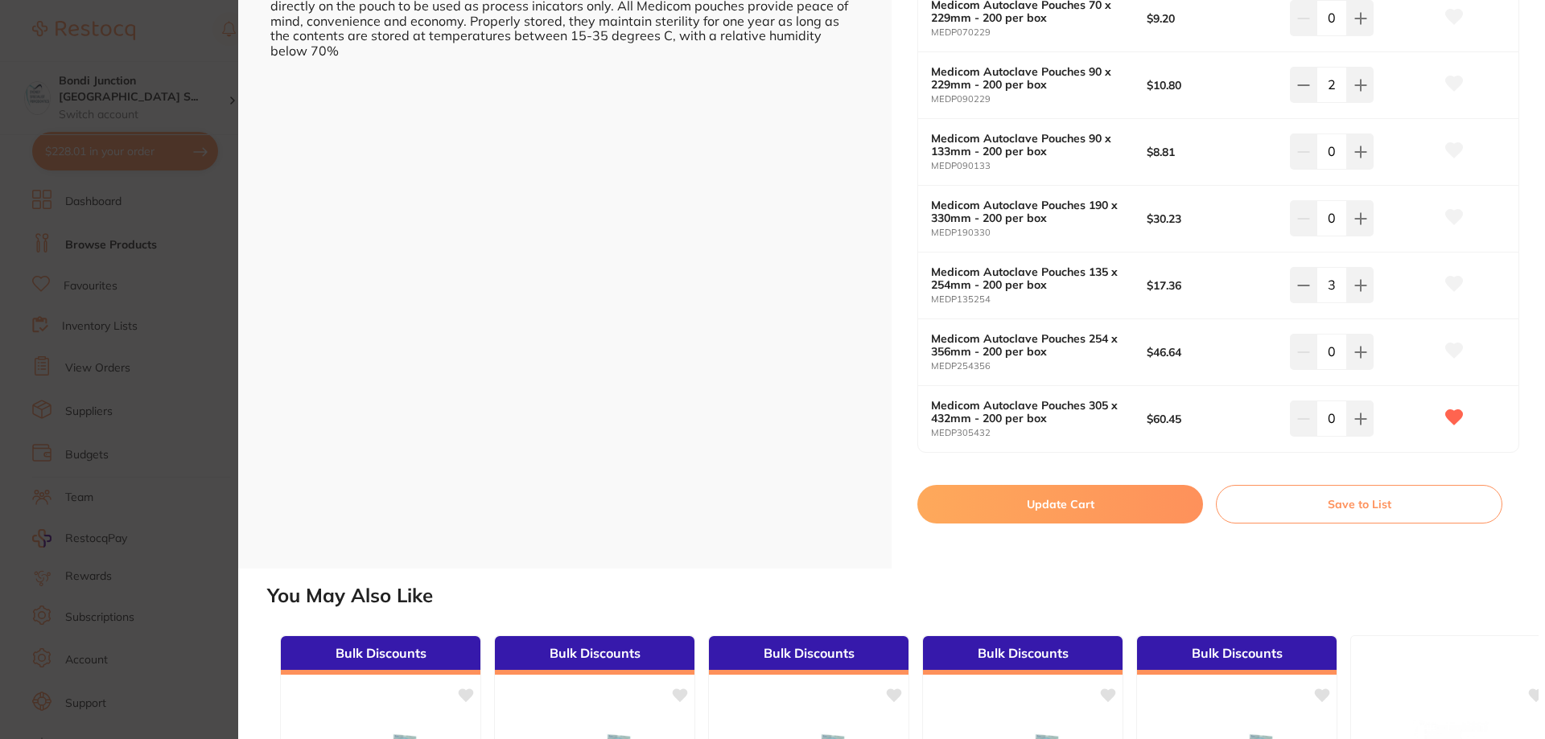
click at [1058, 504] on button "Update Cart" at bounding box center [1060, 504] width 286 height 39
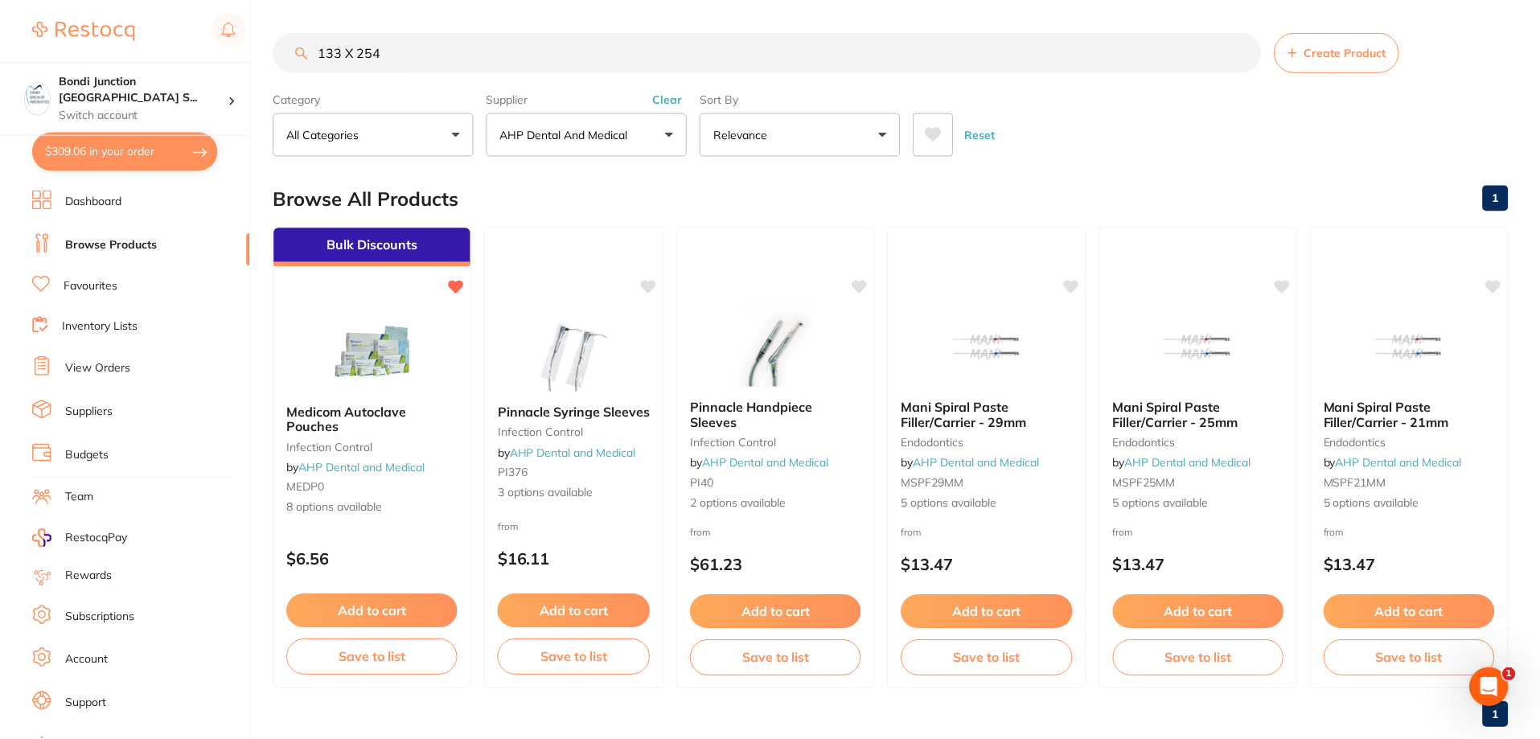
scroll to position [2, 0]
click at [121, 155] on button "$309.06 in your order" at bounding box center [125, 151] width 186 height 39
checkbox input "true"
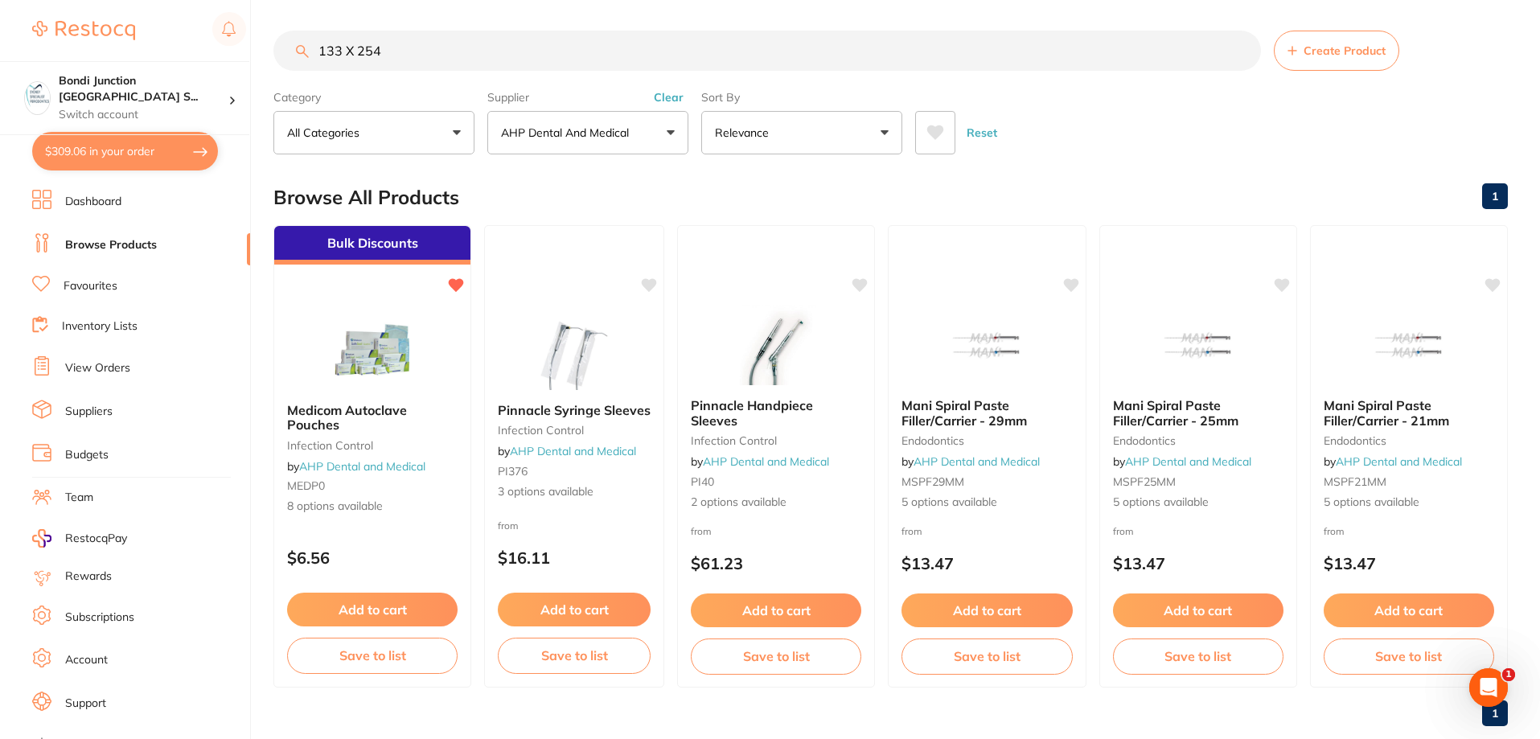
checkbox input "true"
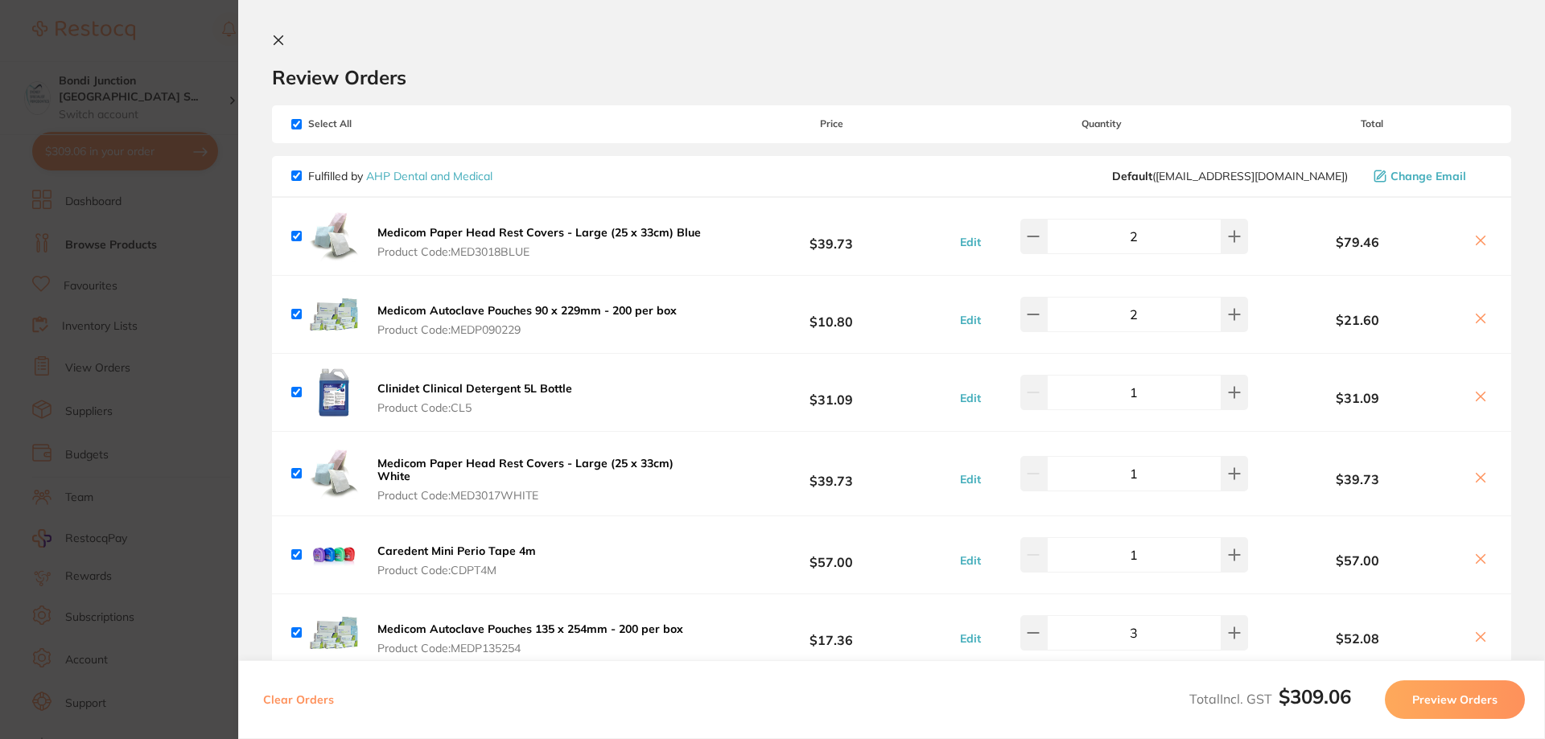
click at [1434, 705] on button "Preview Orders" at bounding box center [1454, 700] width 140 height 39
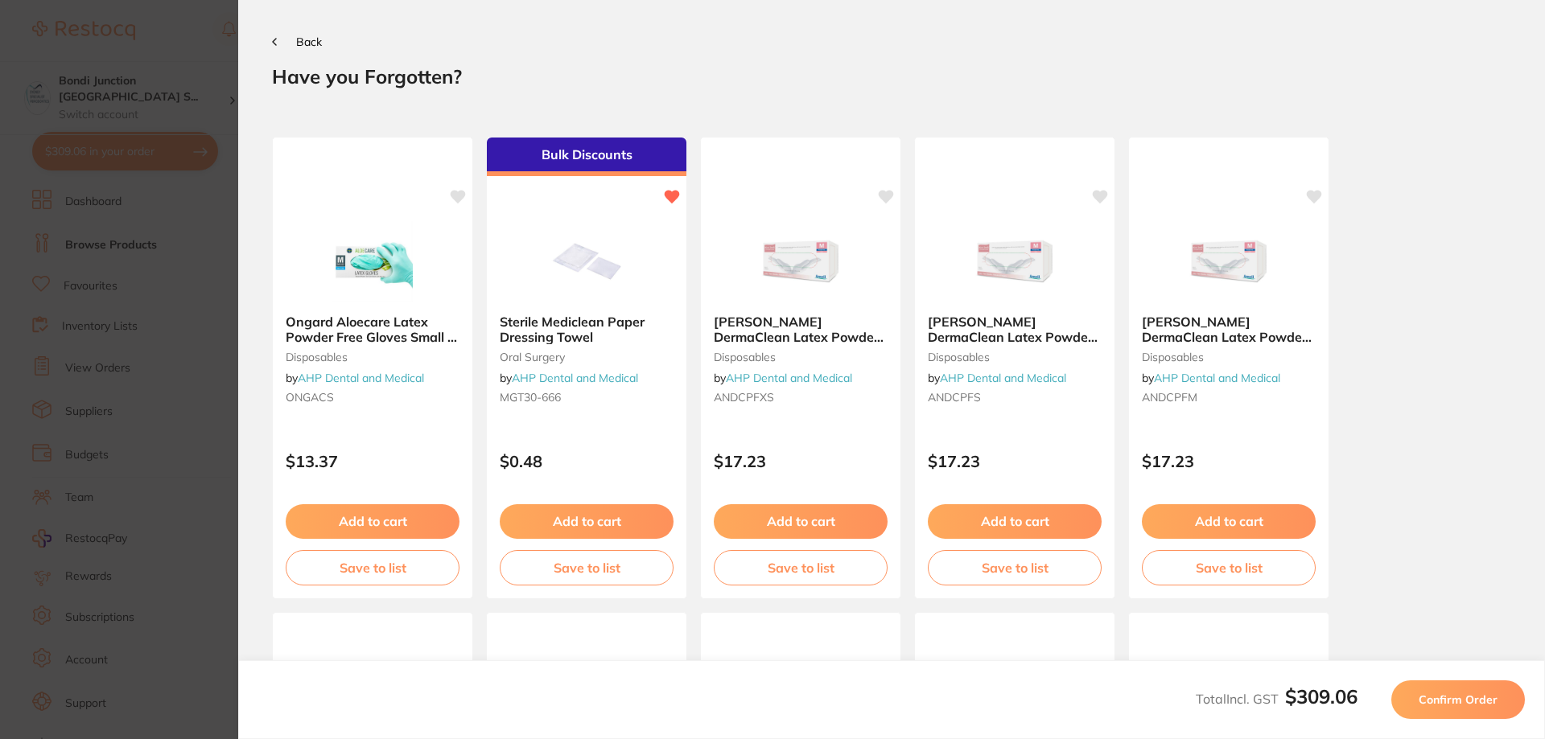
click at [1434, 705] on span "Confirm Order" at bounding box center [1457, 700] width 79 height 14
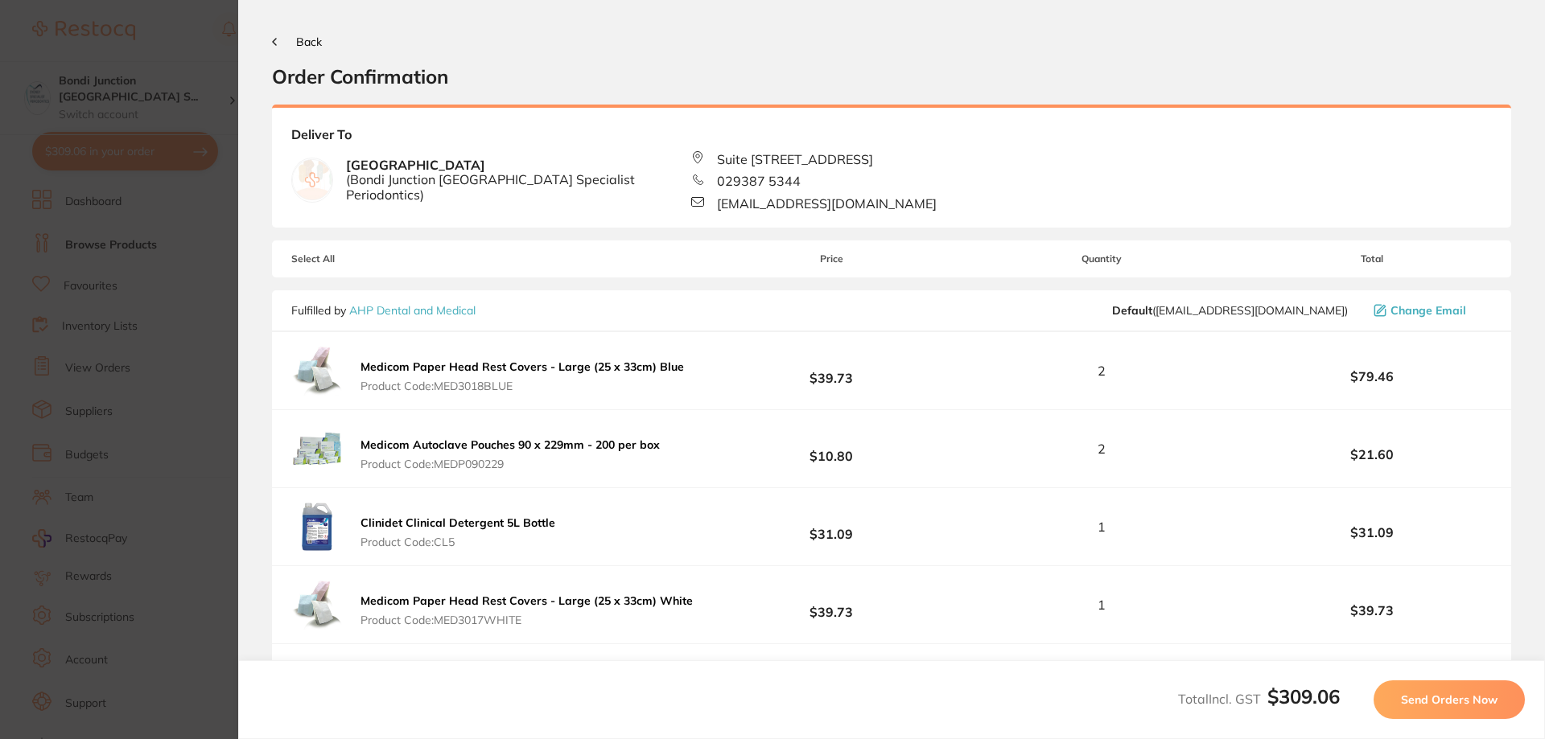
click at [1434, 705] on span "Send Orders Now" at bounding box center [1449, 700] width 97 height 14
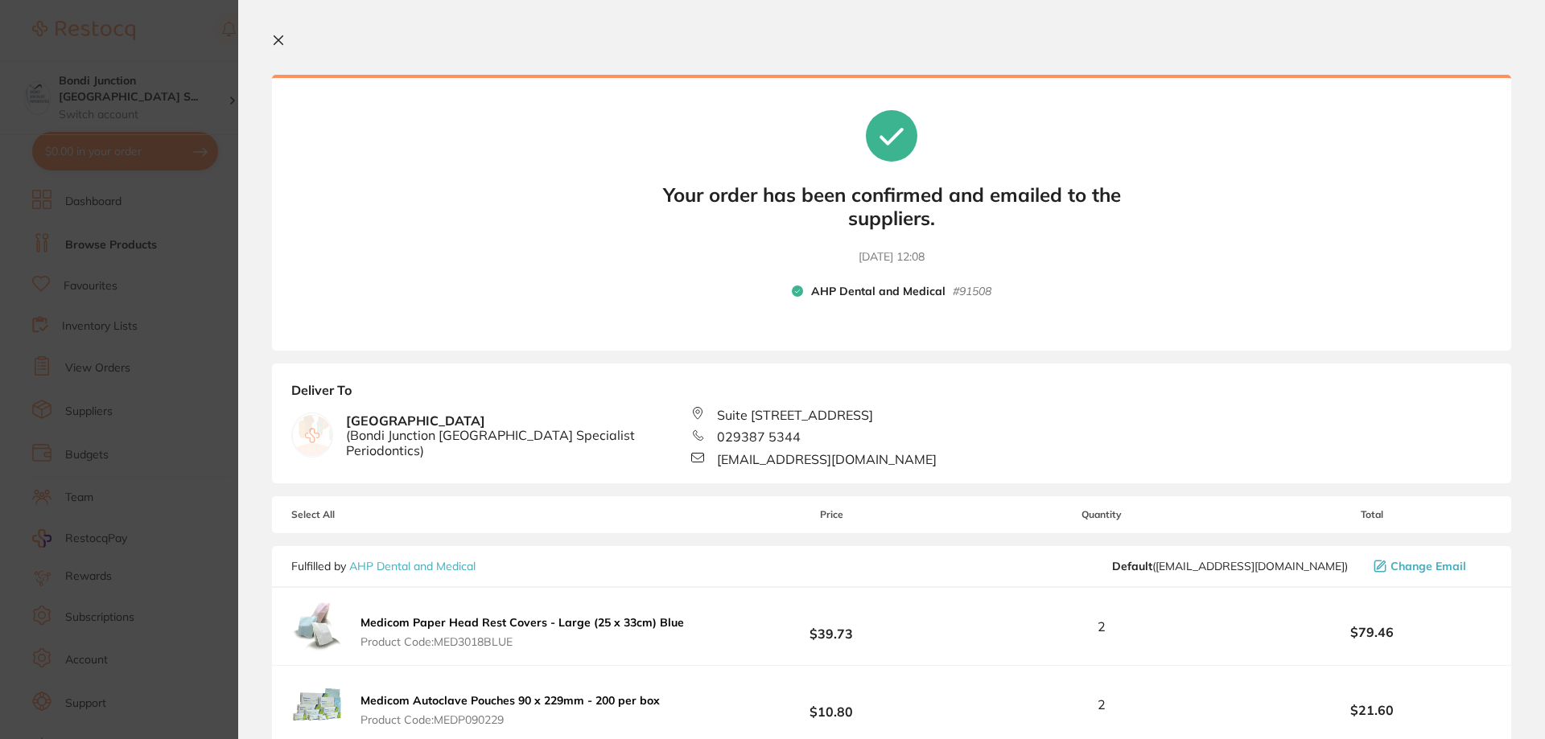
click at [277, 44] on icon at bounding box center [278, 40] width 13 height 13
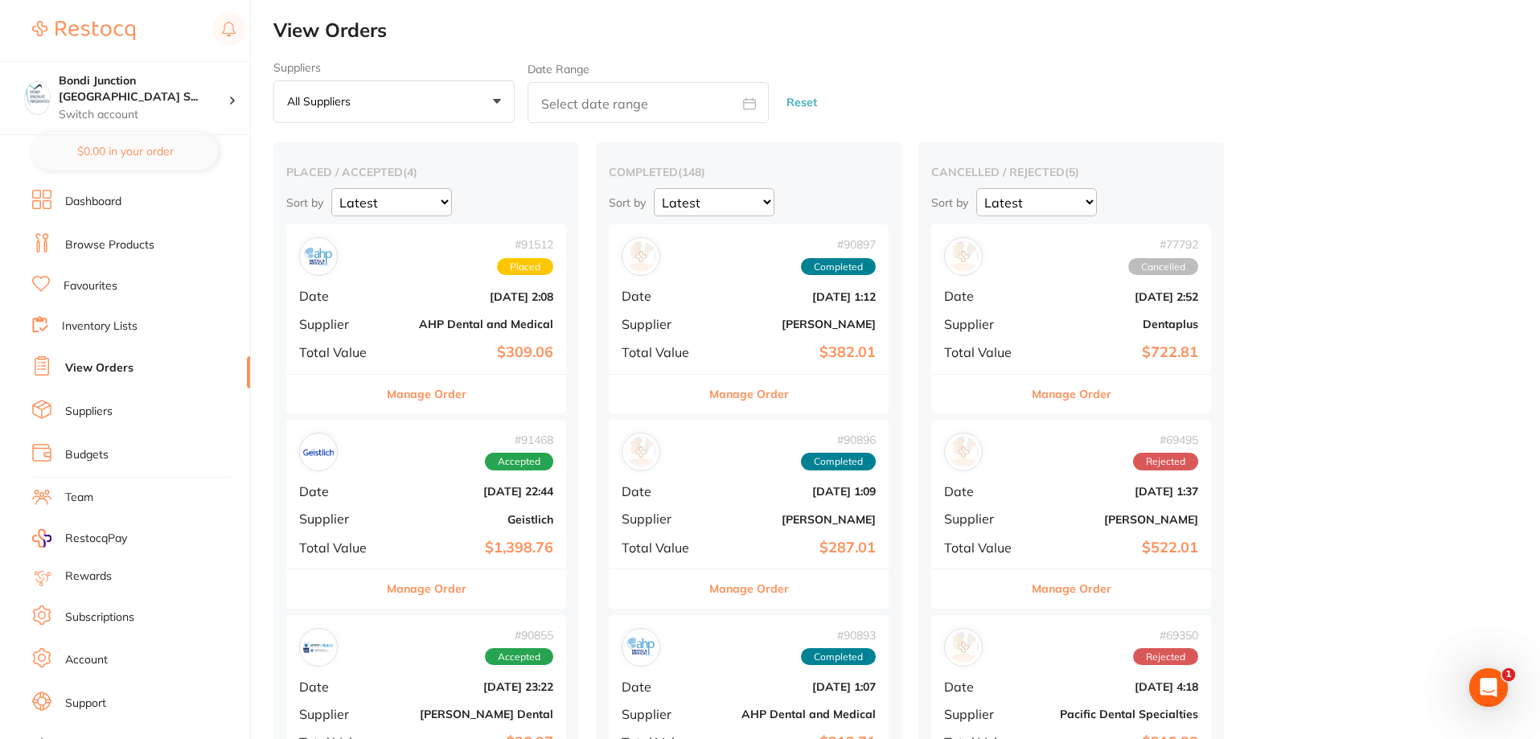
click at [112, 250] on link "Browse Products" at bounding box center [109, 245] width 89 height 16
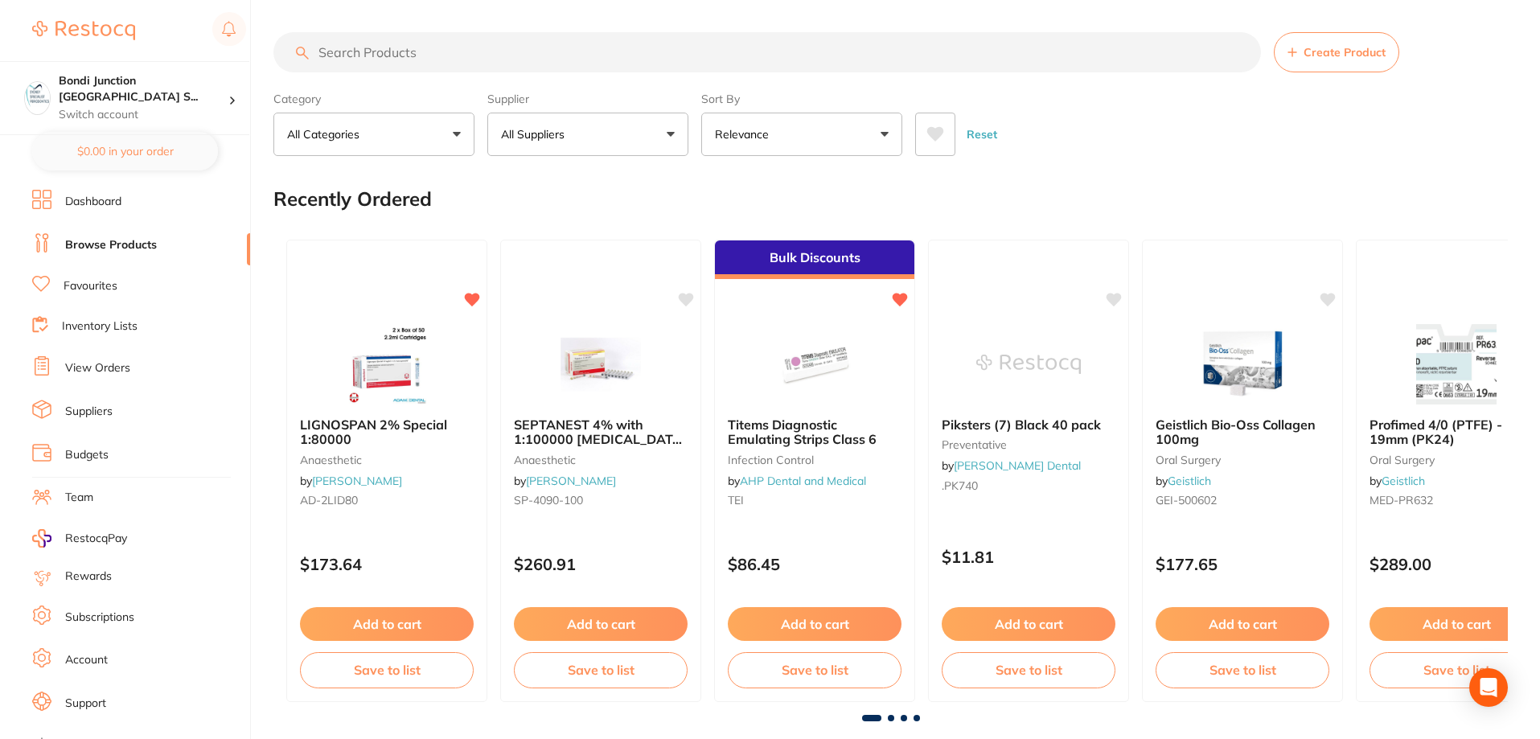
click at [387, 54] on input "search" at bounding box center [768, 52] width 988 height 40
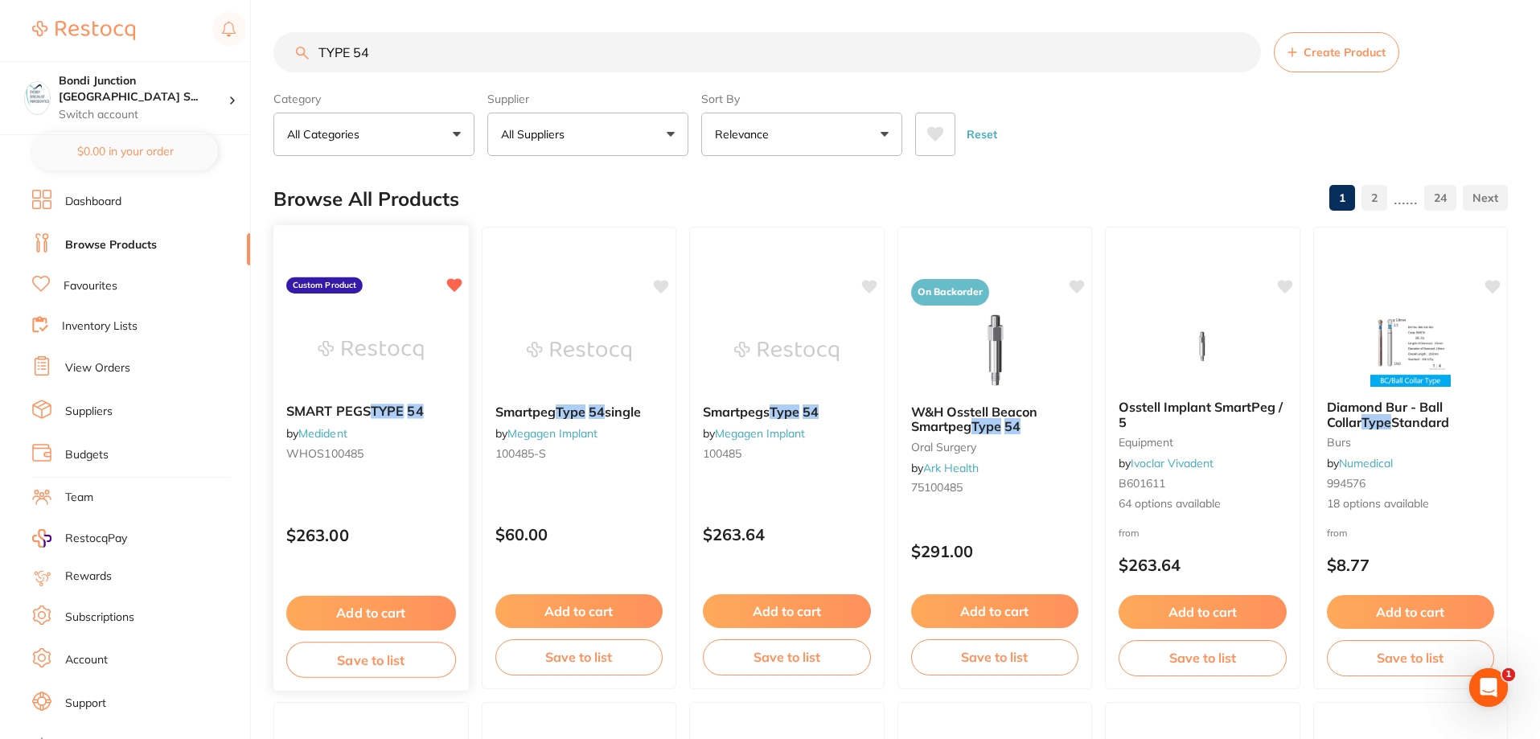
type input "TYPE 54"
click at [381, 612] on button "Add to cart" at bounding box center [371, 613] width 170 height 35
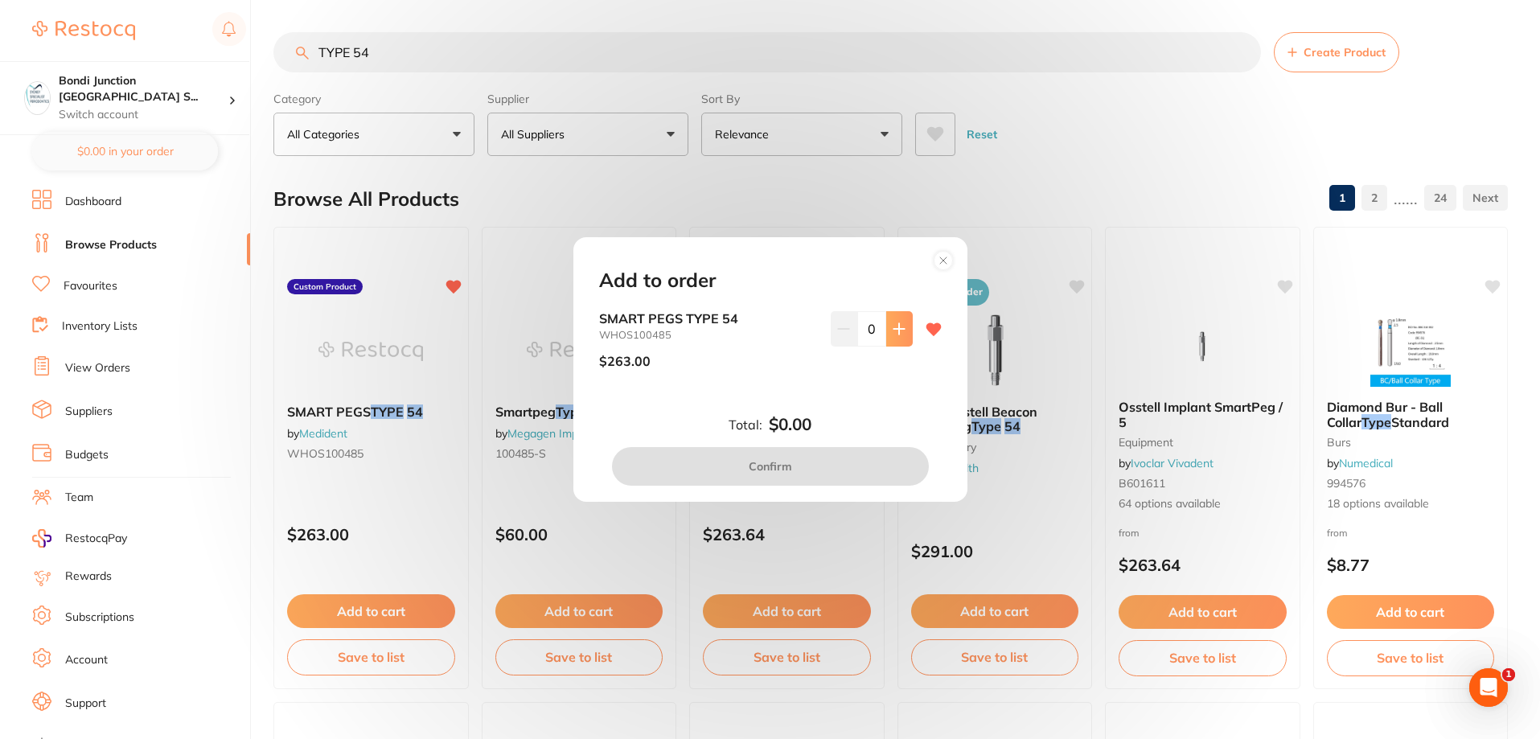
click at [893, 326] on icon at bounding box center [899, 329] width 13 height 13
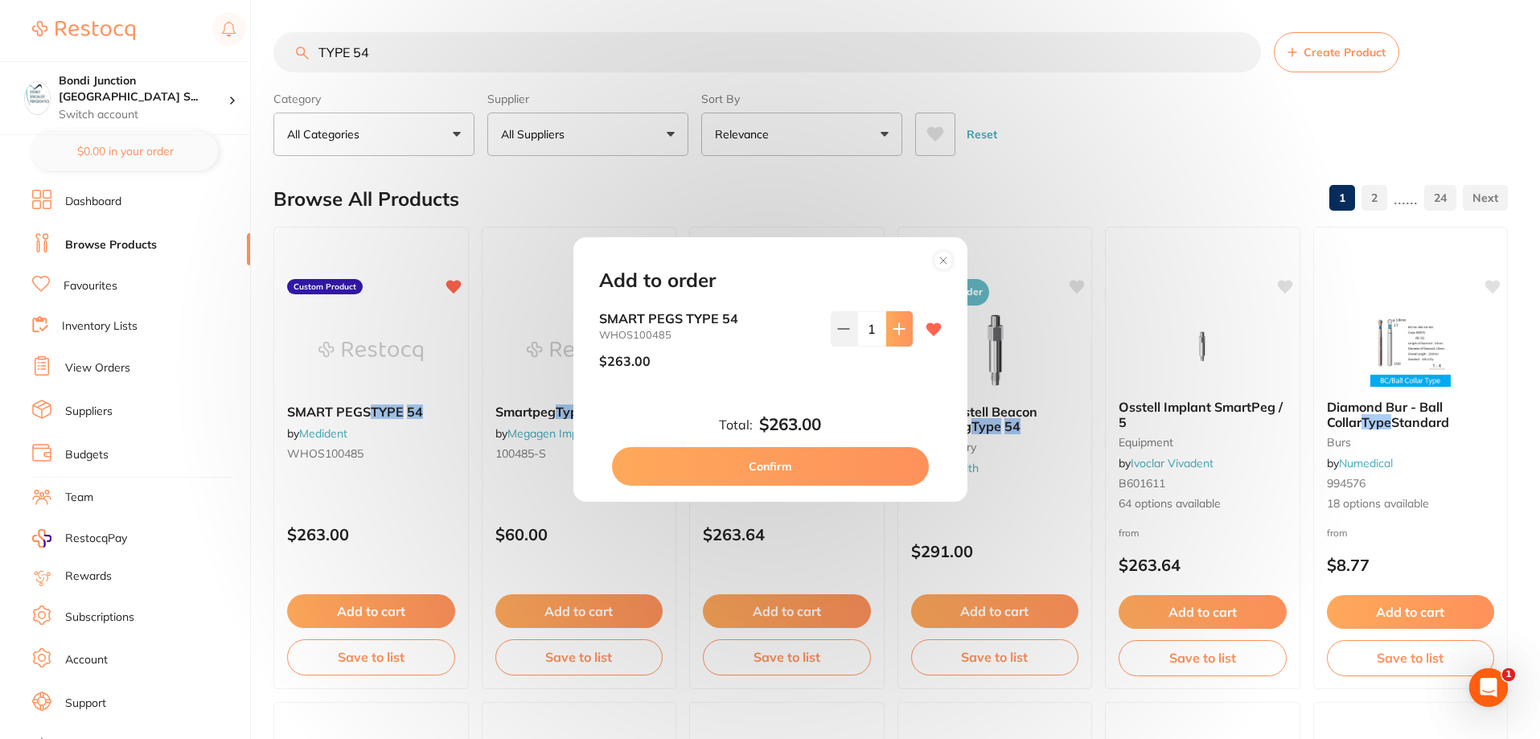
click at [894, 328] on icon at bounding box center [899, 328] width 10 height 10
type input "2"
click at [792, 458] on button "Confirm" at bounding box center [770, 466] width 317 height 39
checkbox input "false"
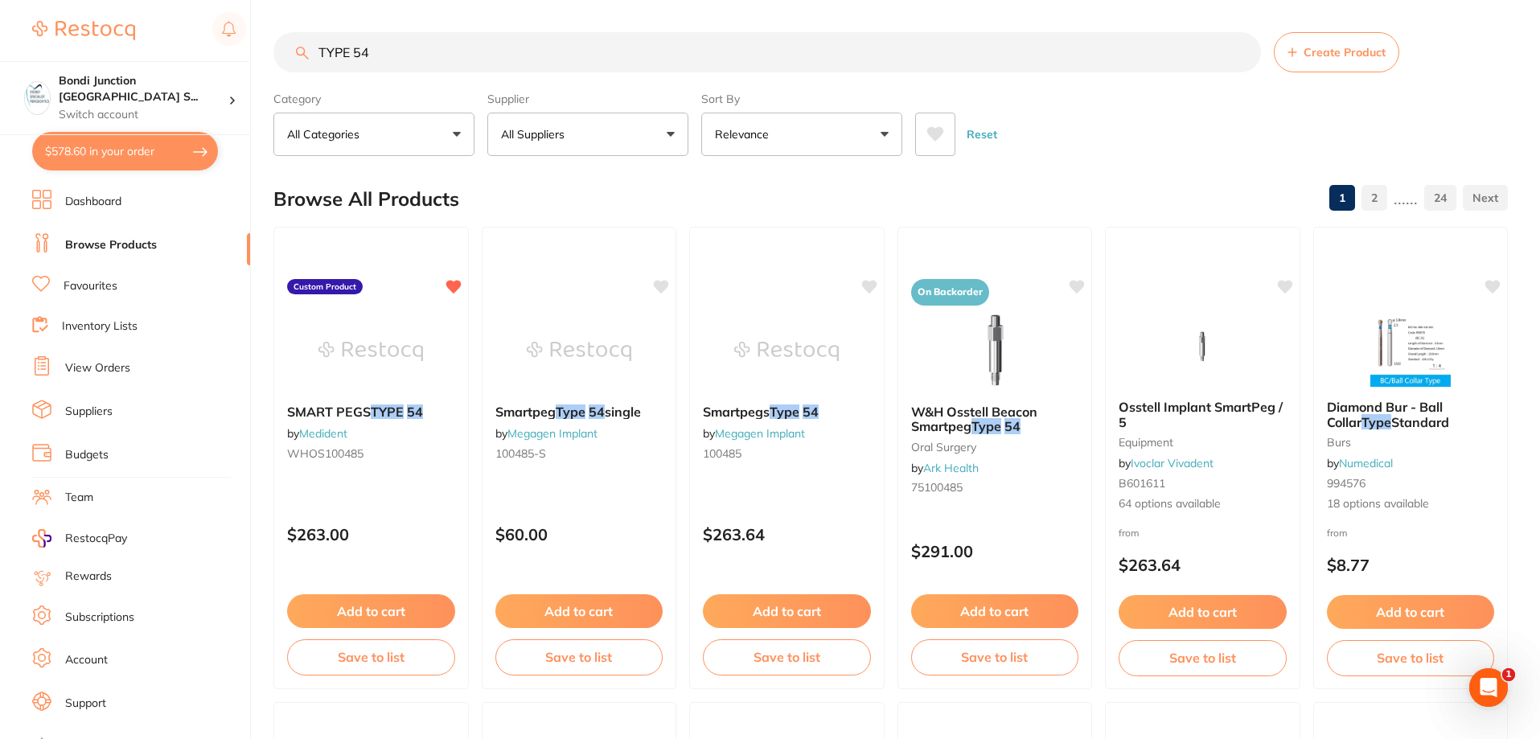
click at [394, 51] on input "TYPE 54" at bounding box center [768, 52] width 988 height 40
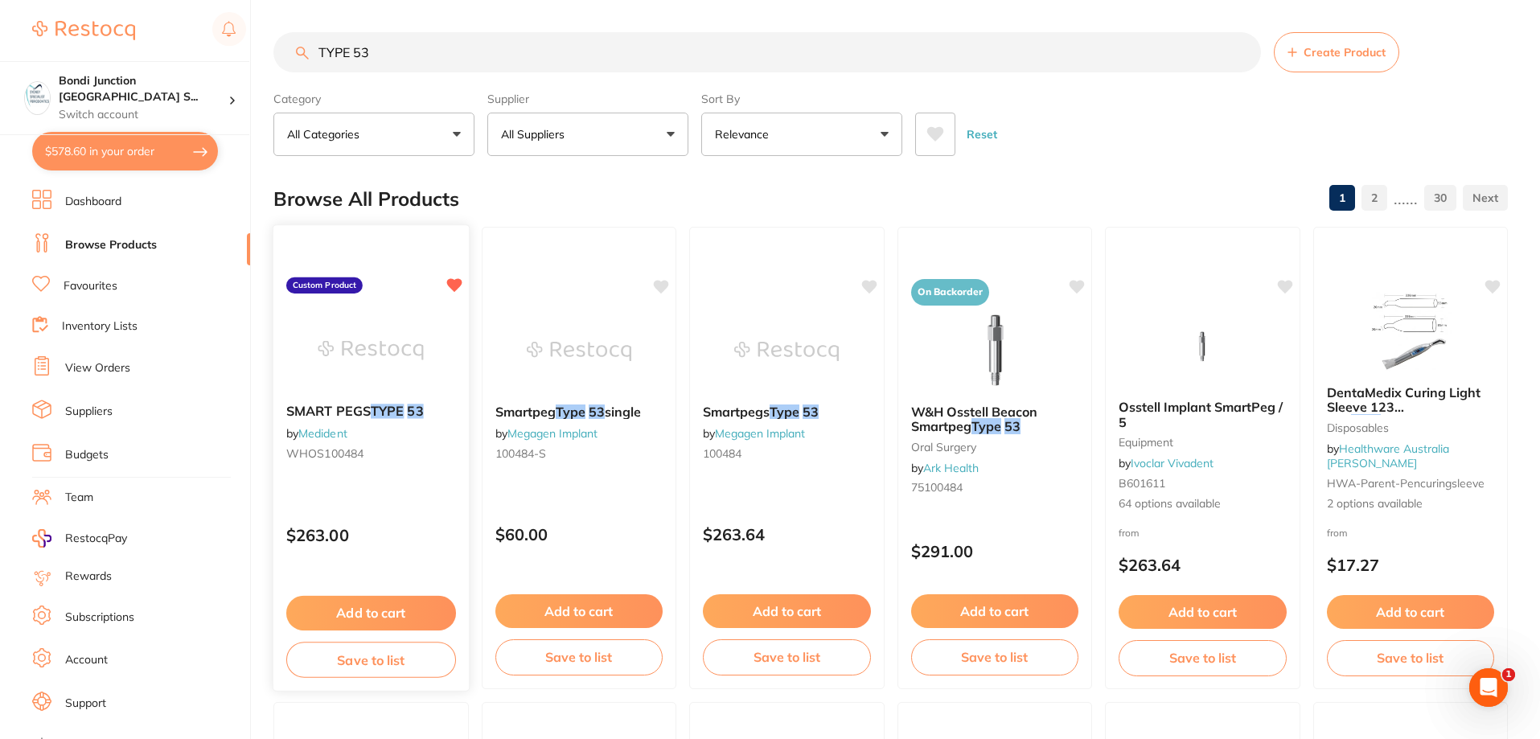
type input "TYPE 53"
click at [387, 607] on button "Add to cart" at bounding box center [371, 613] width 170 height 35
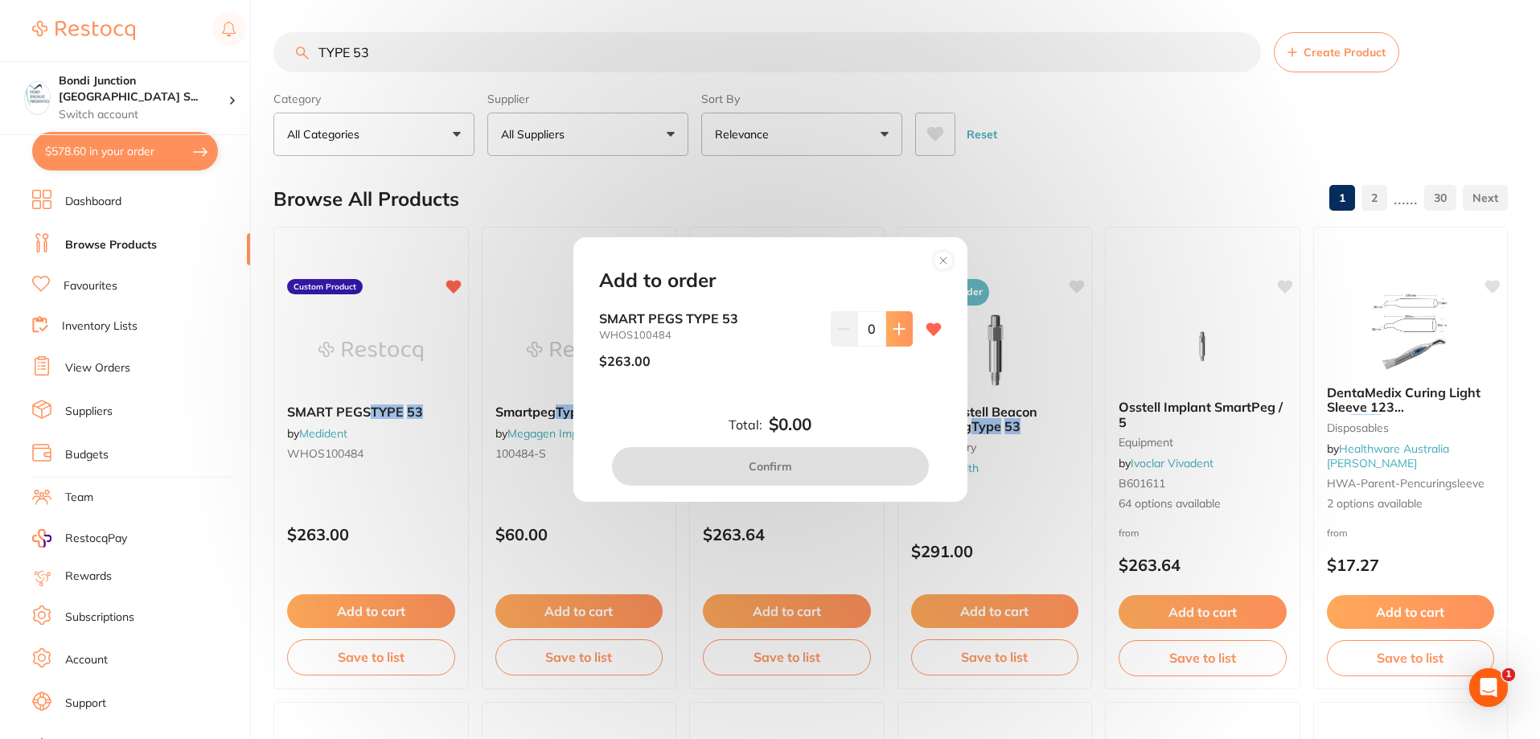
click at [901, 337] on button at bounding box center [899, 328] width 27 height 35
type input "1"
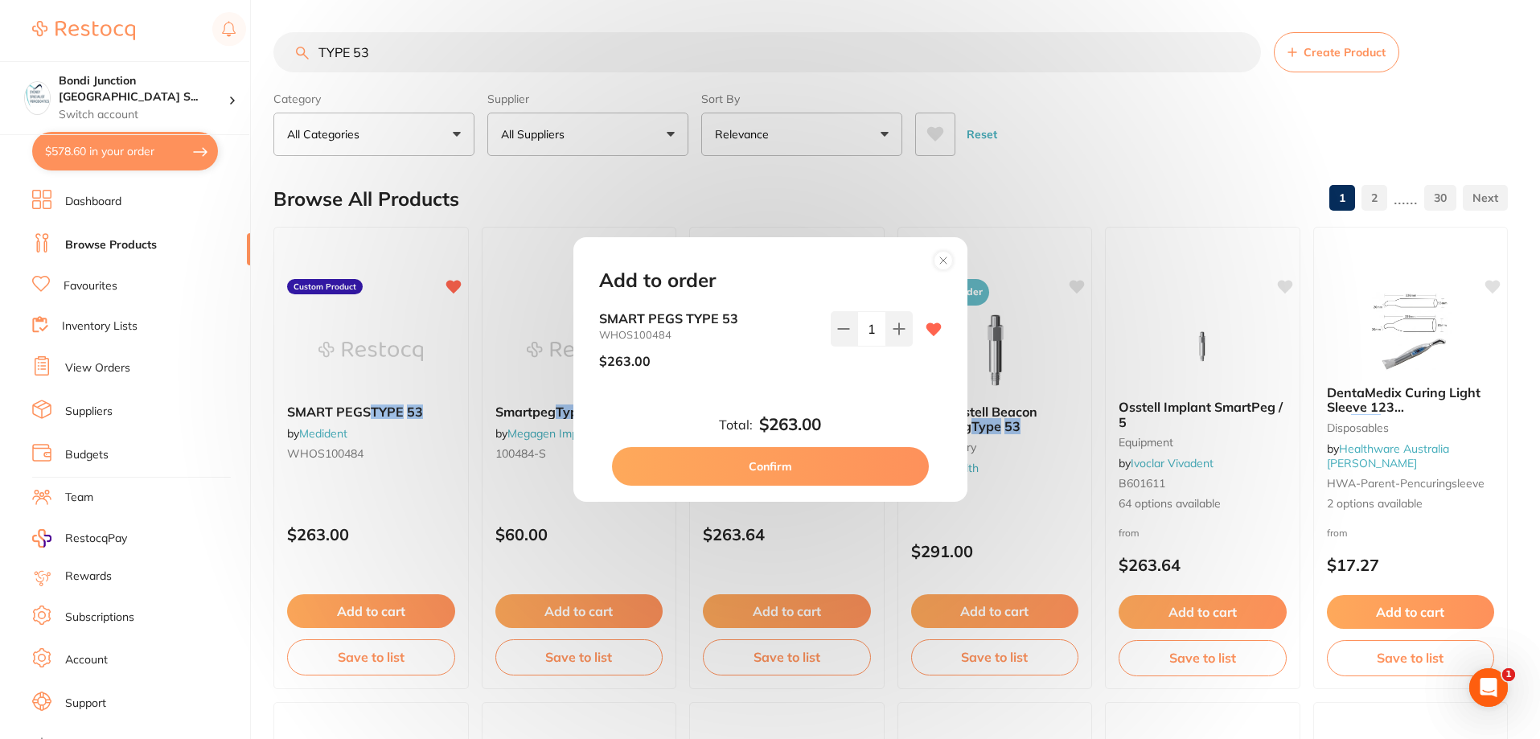
click at [777, 461] on button "Confirm" at bounding box center [770, 466] width 317 height 39
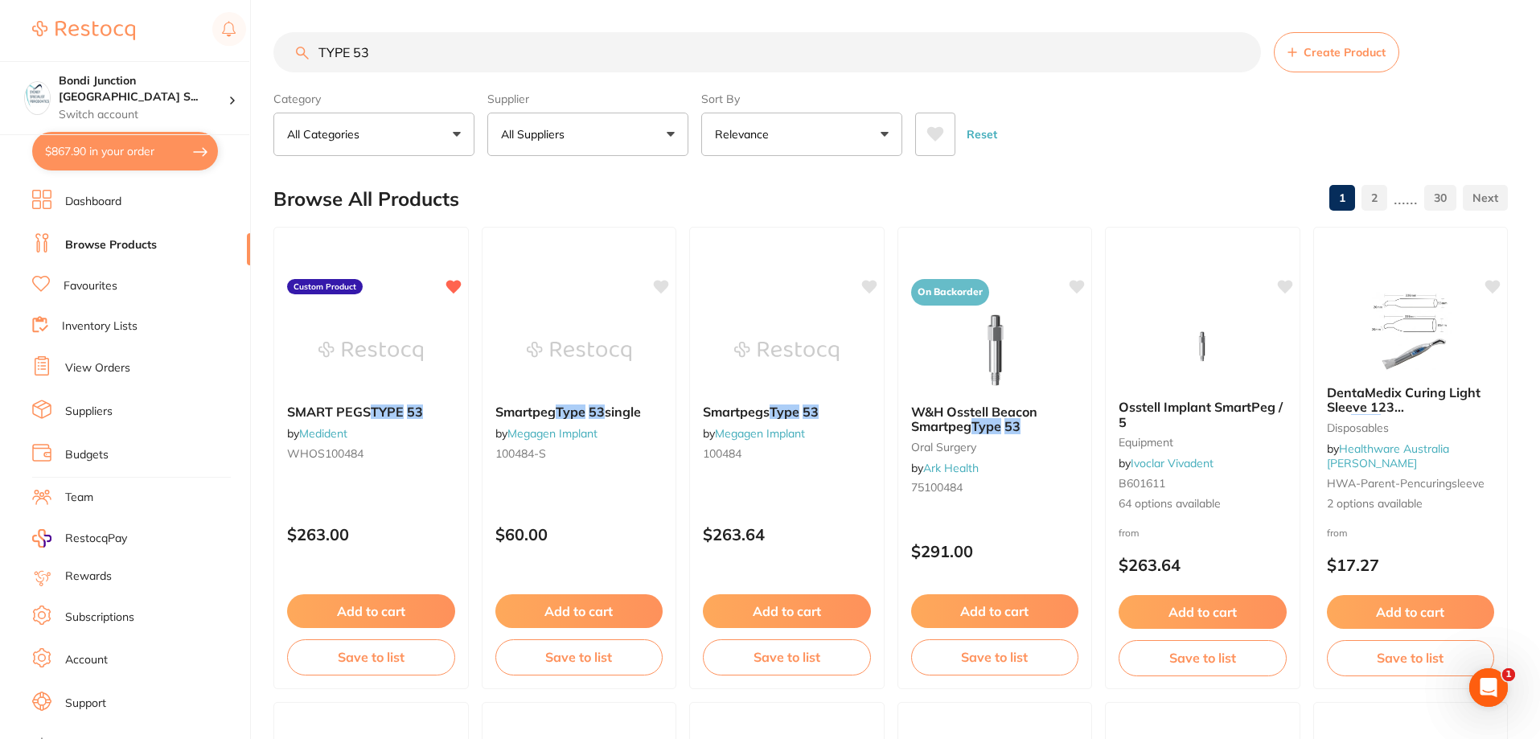
click at [105, 152] on button "$867.90 in your order" at bounding box center [125, 151] width 186 height 39
checkbox input "true"
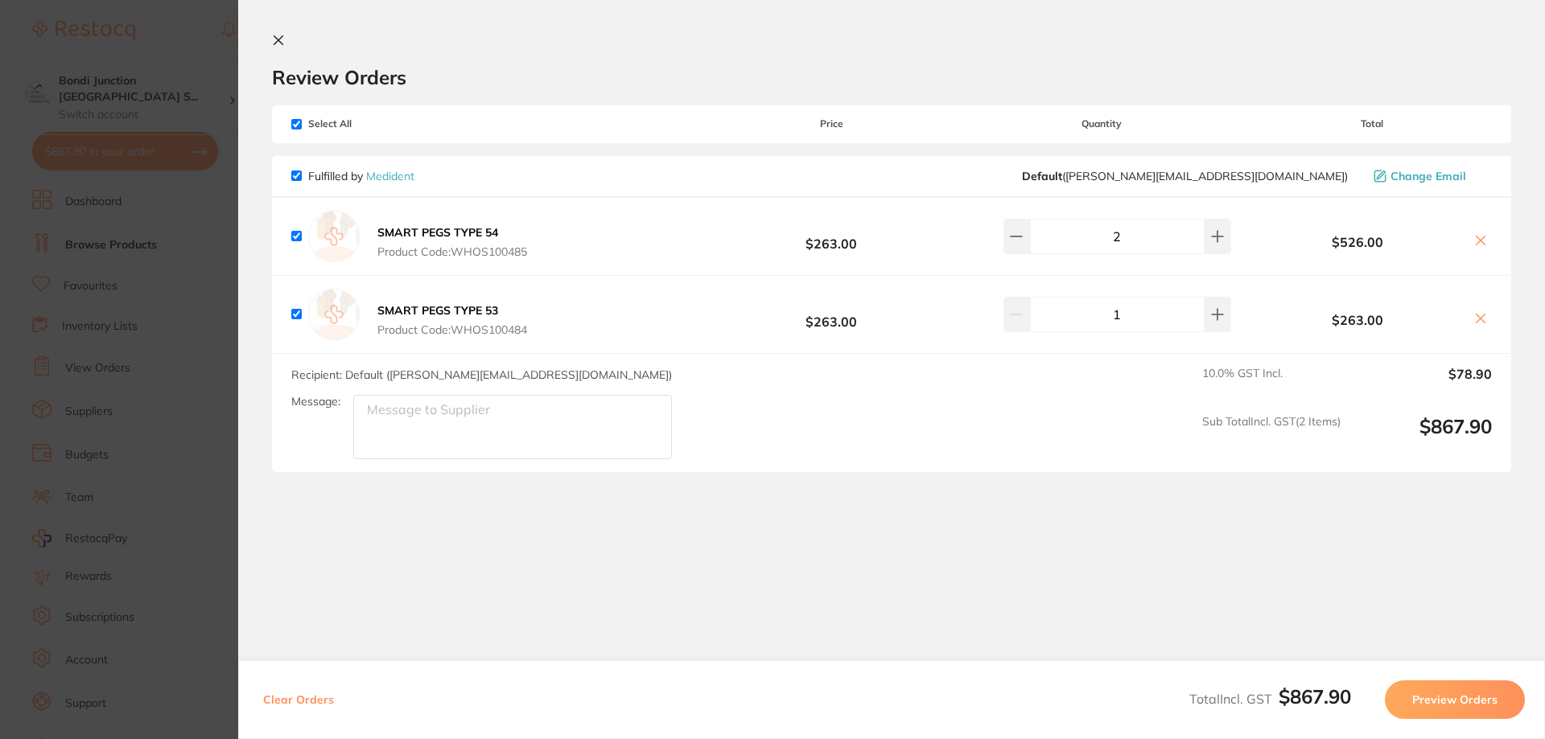
click at [1458, 690] on button "Preview Orders" at bounding box center [1454, 700] width 140 height 39
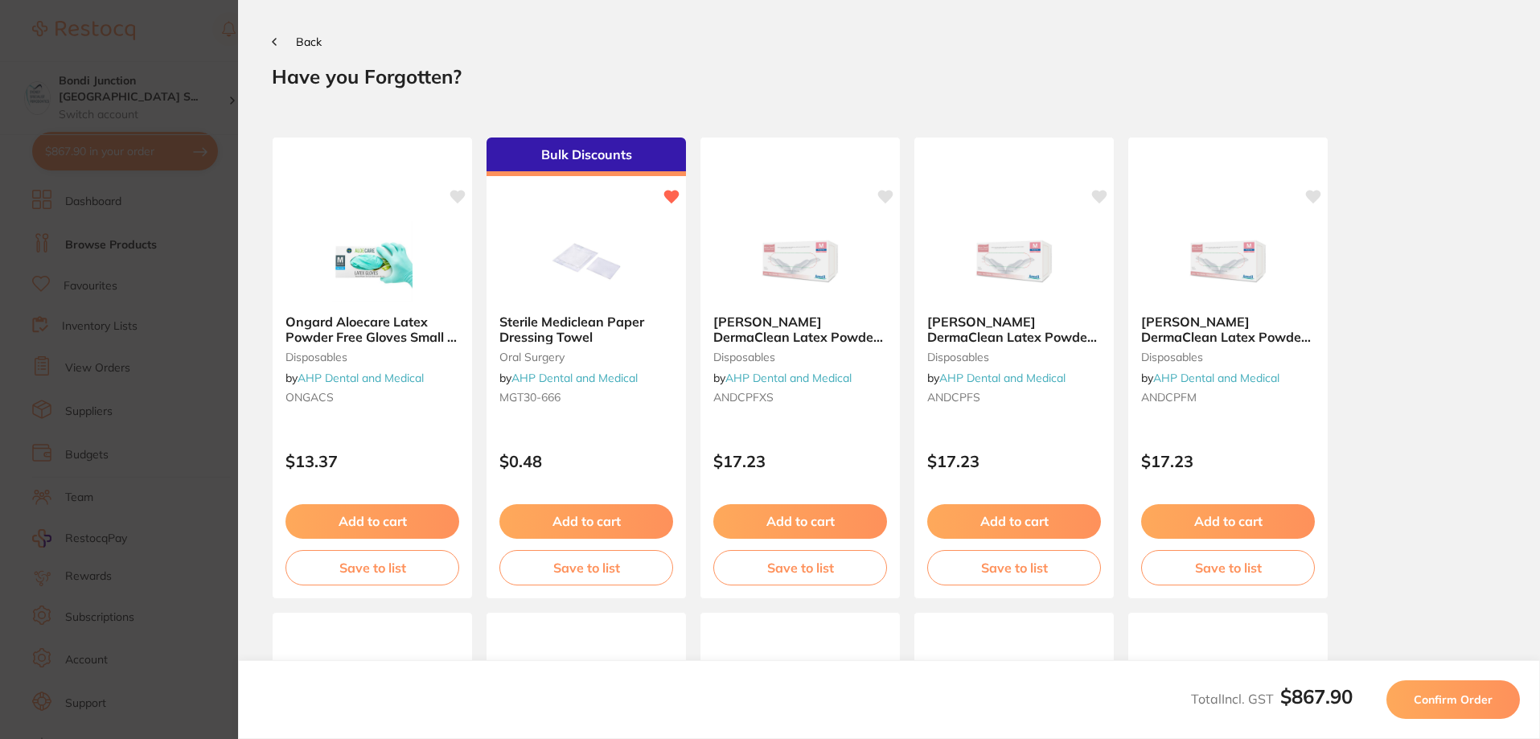
click at [1458, 690] on button "Confirm Order" at bounding box center [1454, 700] width 134 height 39
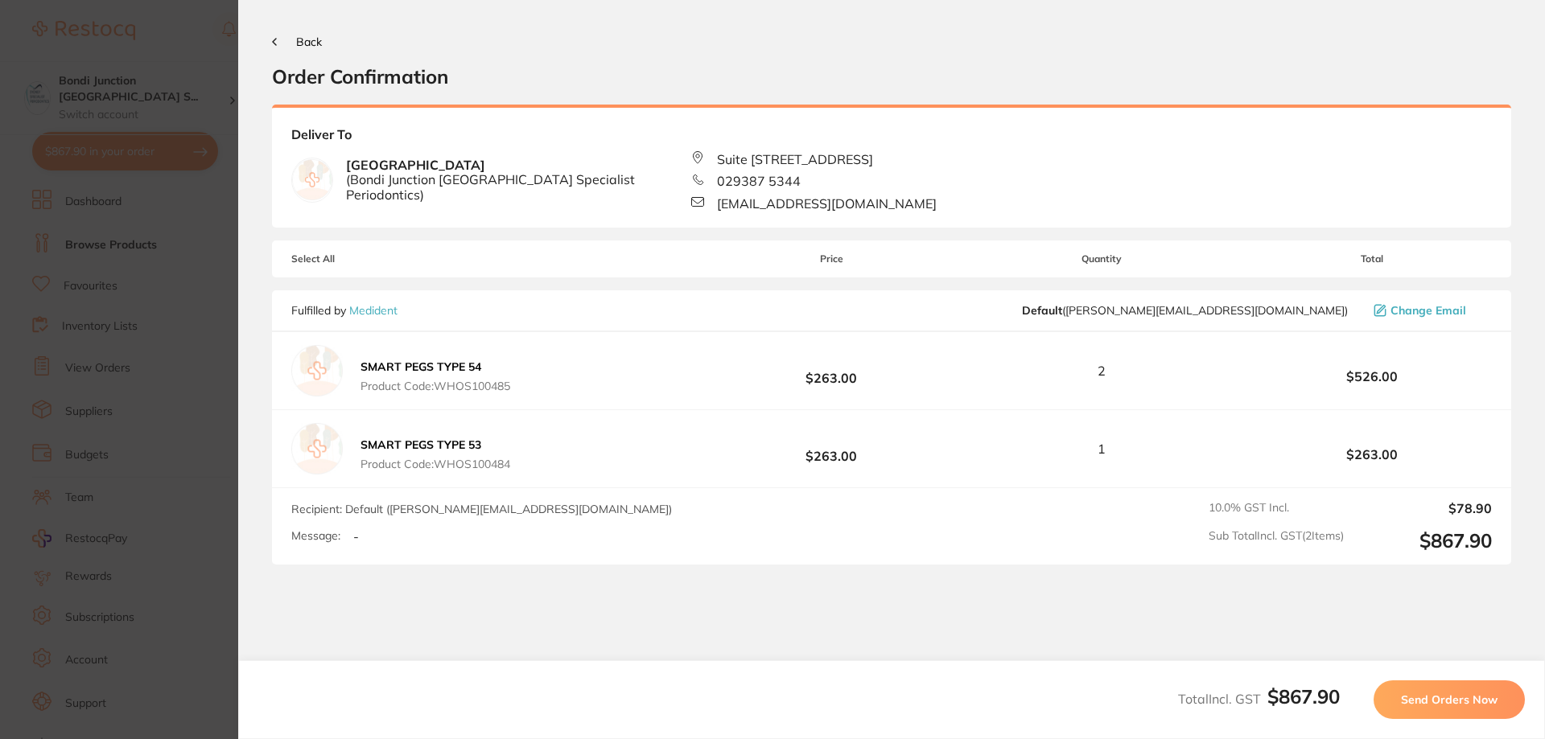
click at [1458, 690] on button "Send Orders Now" at bounding box center [1448, 700] width 151 height 39
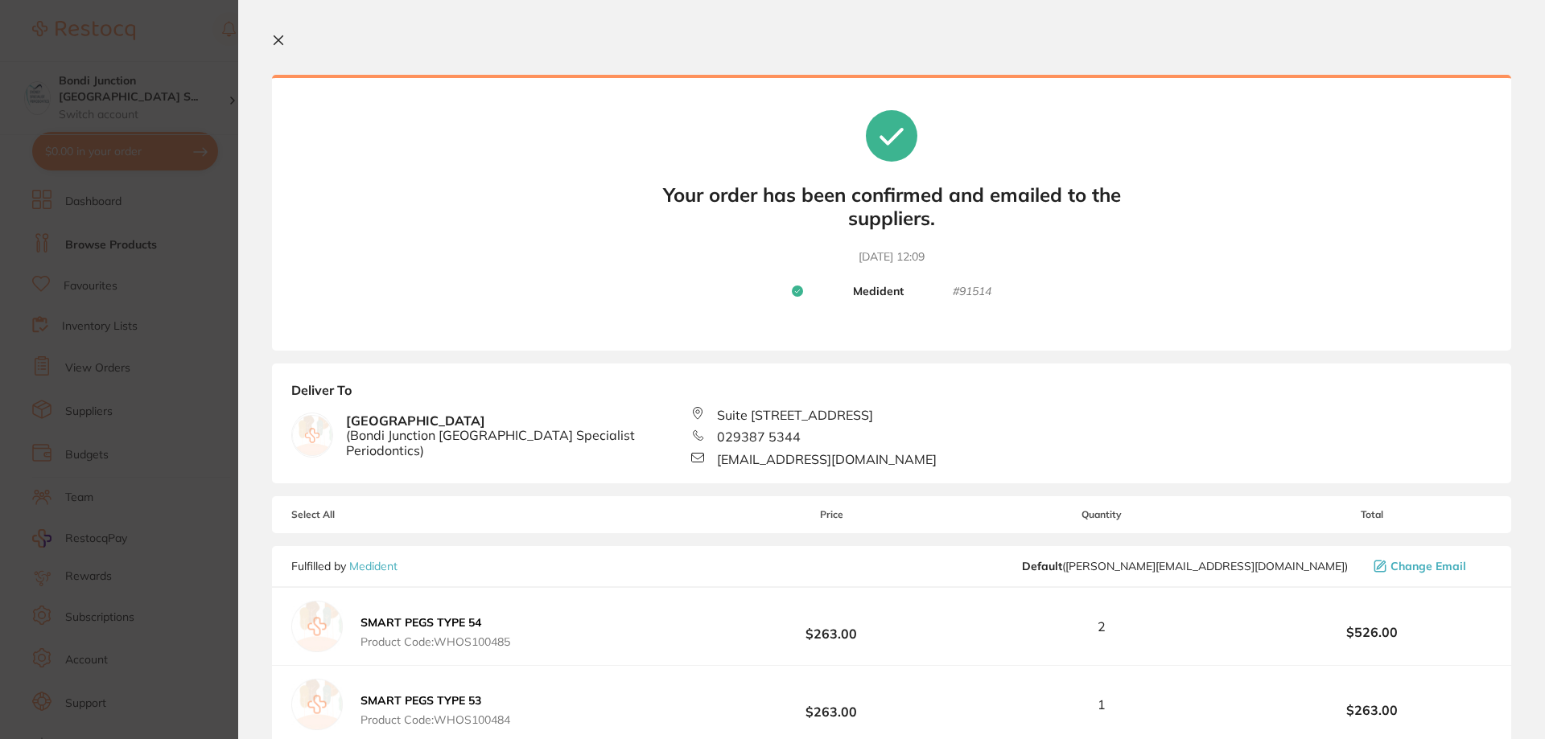
click at [281, 37] on icon at bounding box center [278, 40] width 9 height 9
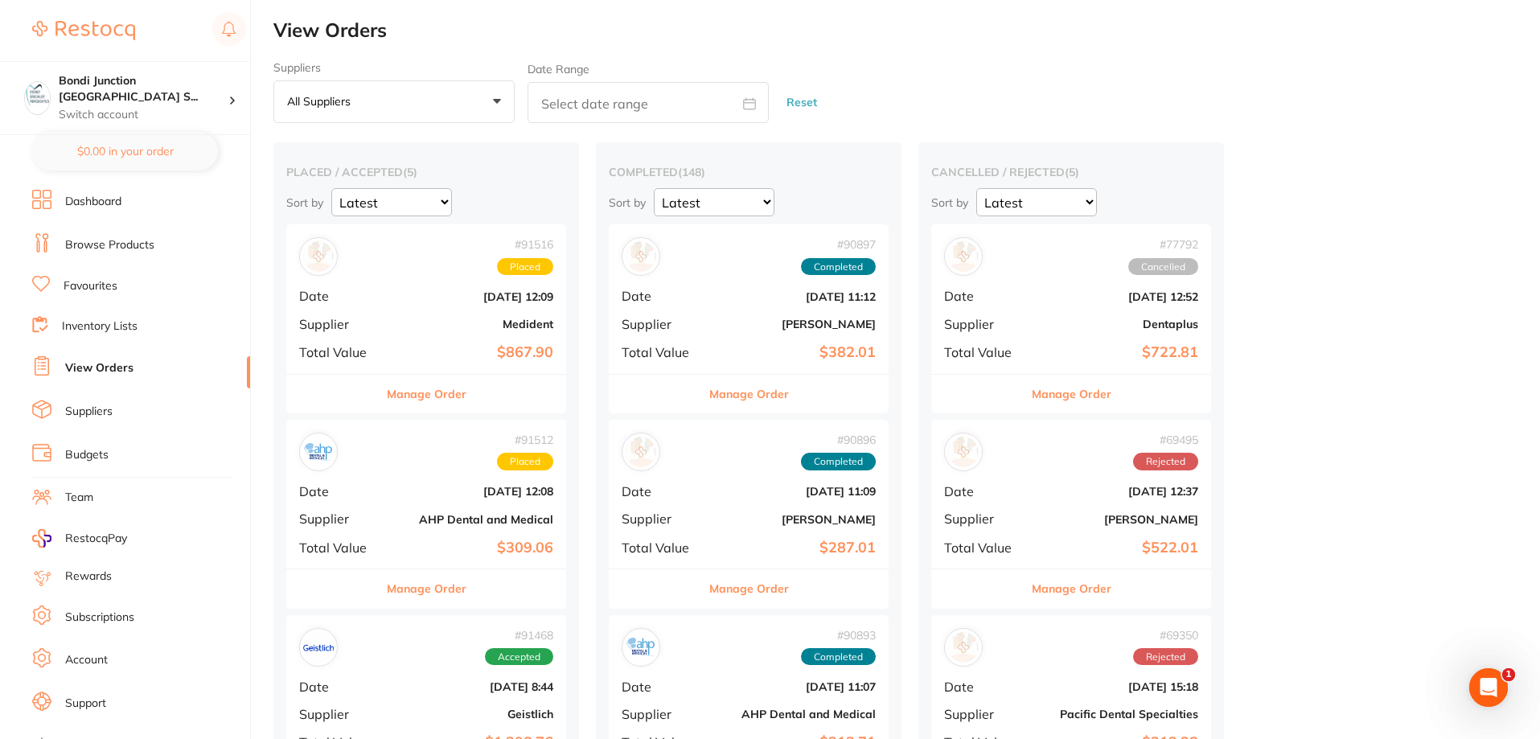
click at [103, 249] on link "Browse Products" at bounding box center [109, 245] width 89 height 16
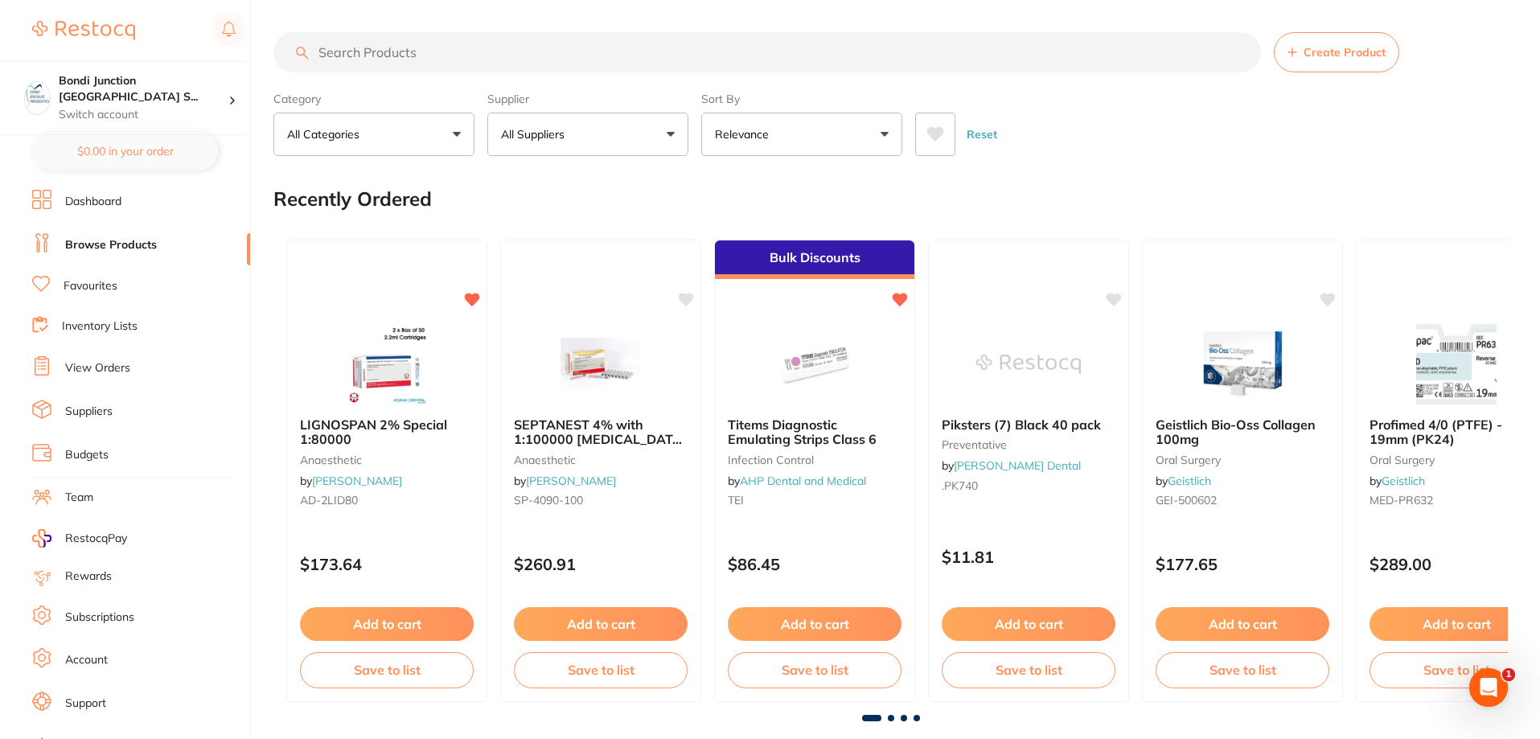
click at [370, 48] on input "search" at bounding box center [768, 52] width 988 height 40
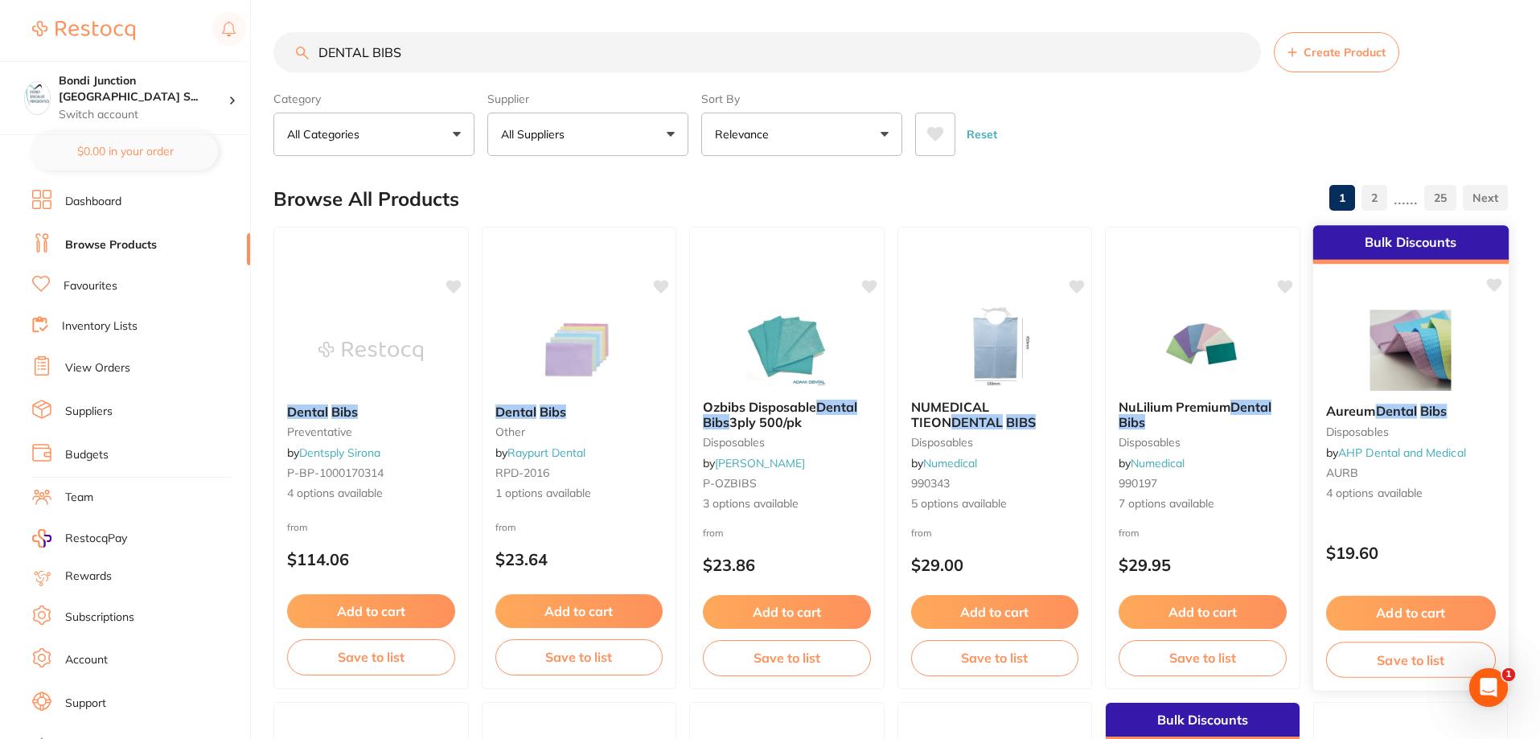
type input "DENTAL BIBS"
click at [1352, 411] on span "Aureum" at bounding box center [1351, 411] width 50 height 16
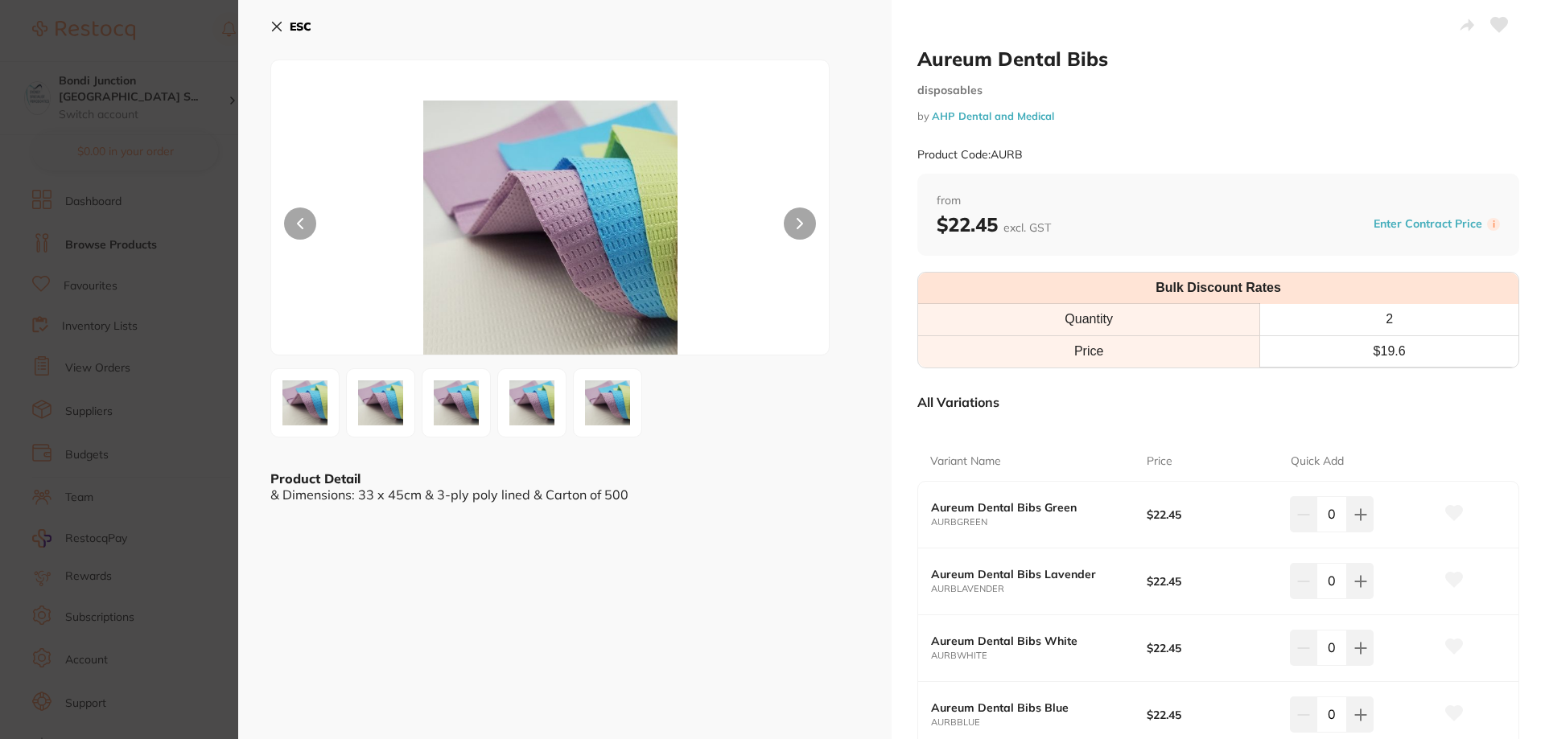
click at [276, 24] on icon at bounding box center [276, 26] width 13 height 13
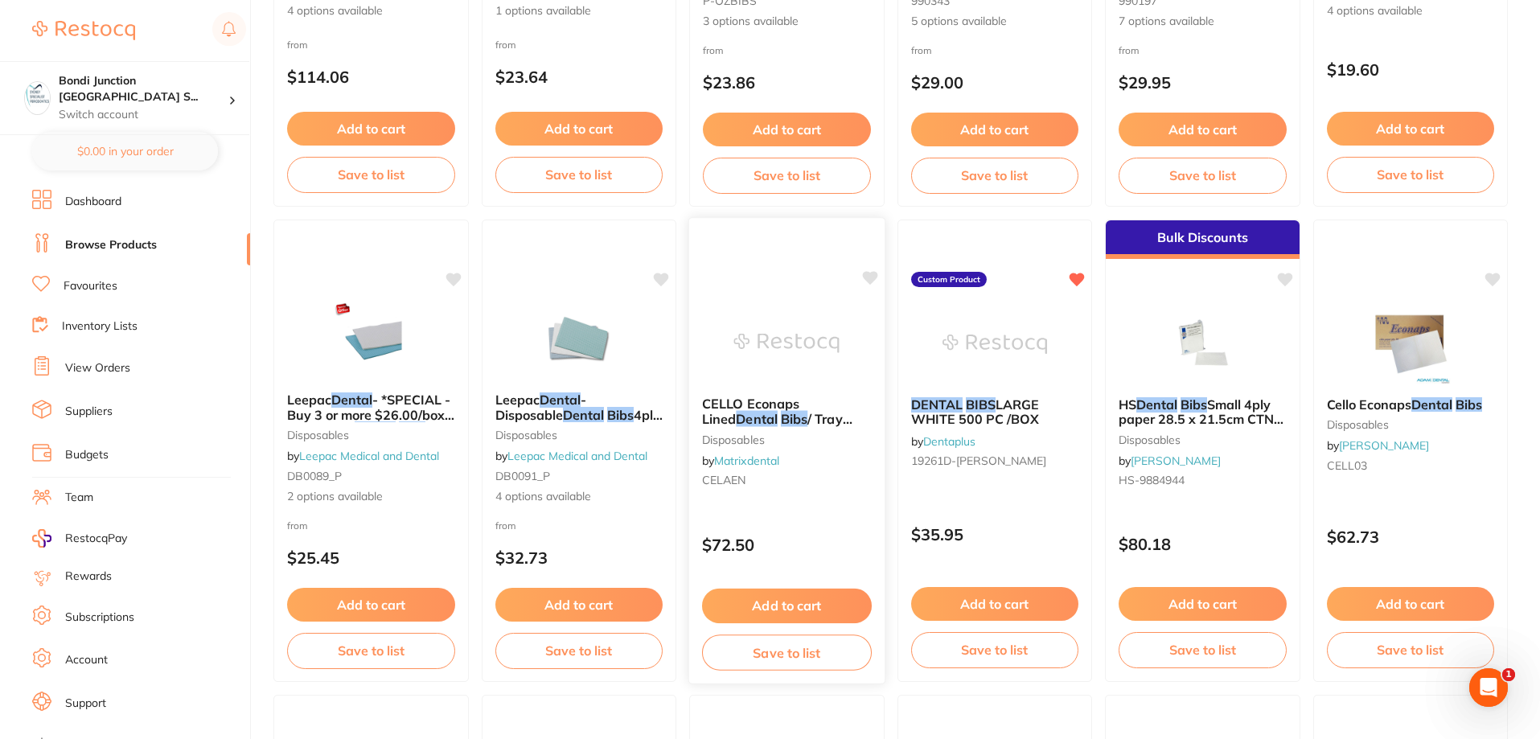
scroll to position [484, 0]
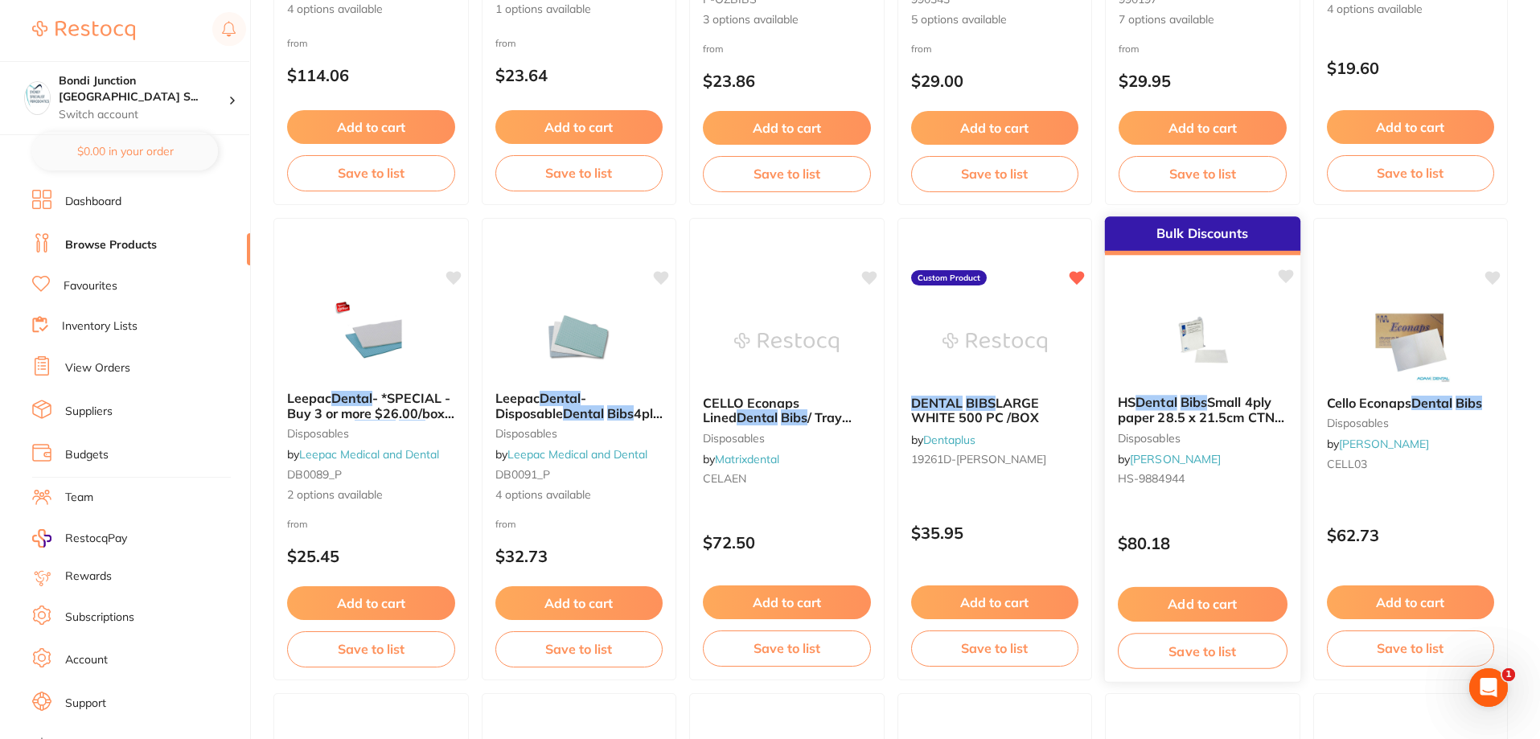
click at [1162, 401] on em "Dental" at bounding box center [1157, 402] width 42 height 16
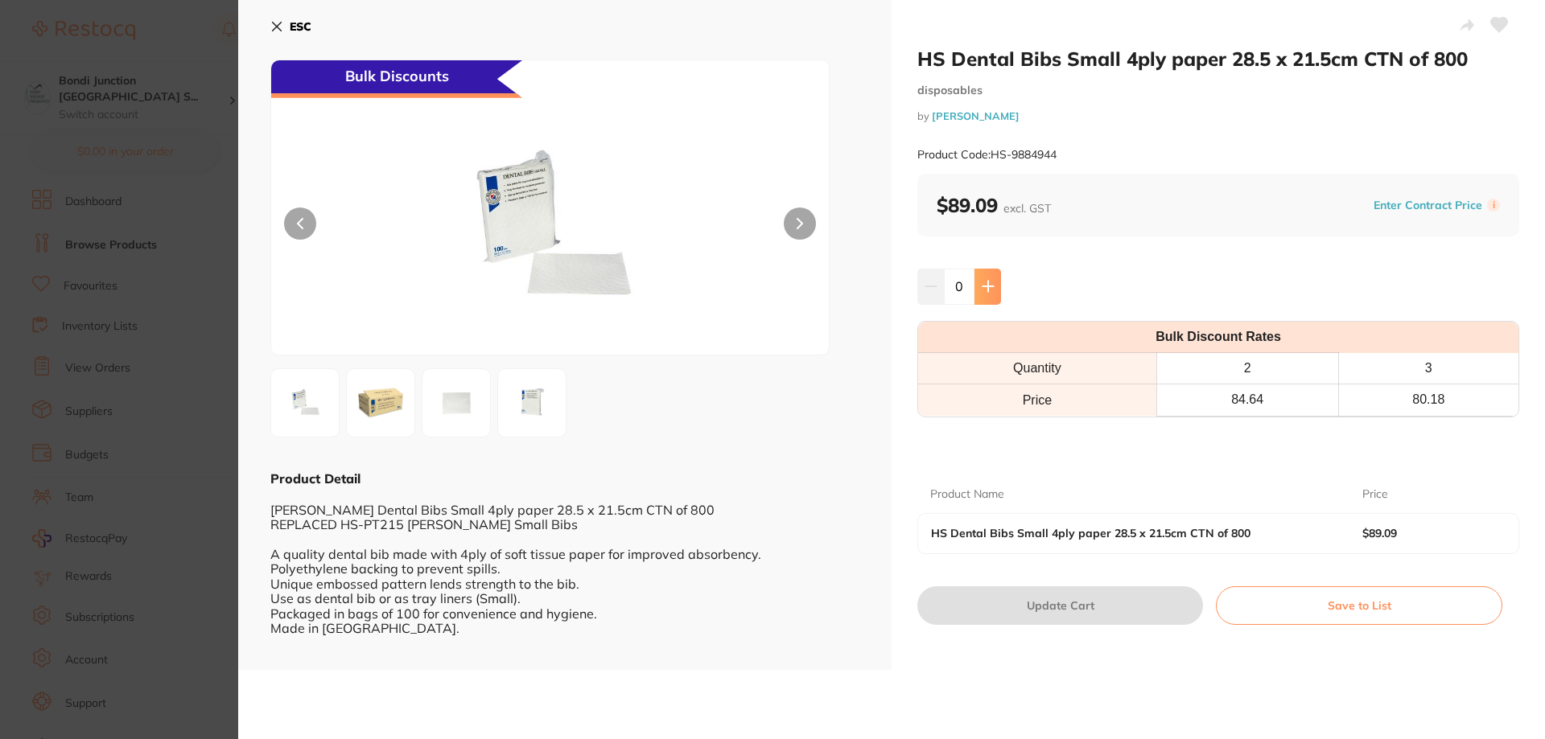
click at [986, 282] on icon at bounding box center [987, 287] width 10 height 10
type input "1"
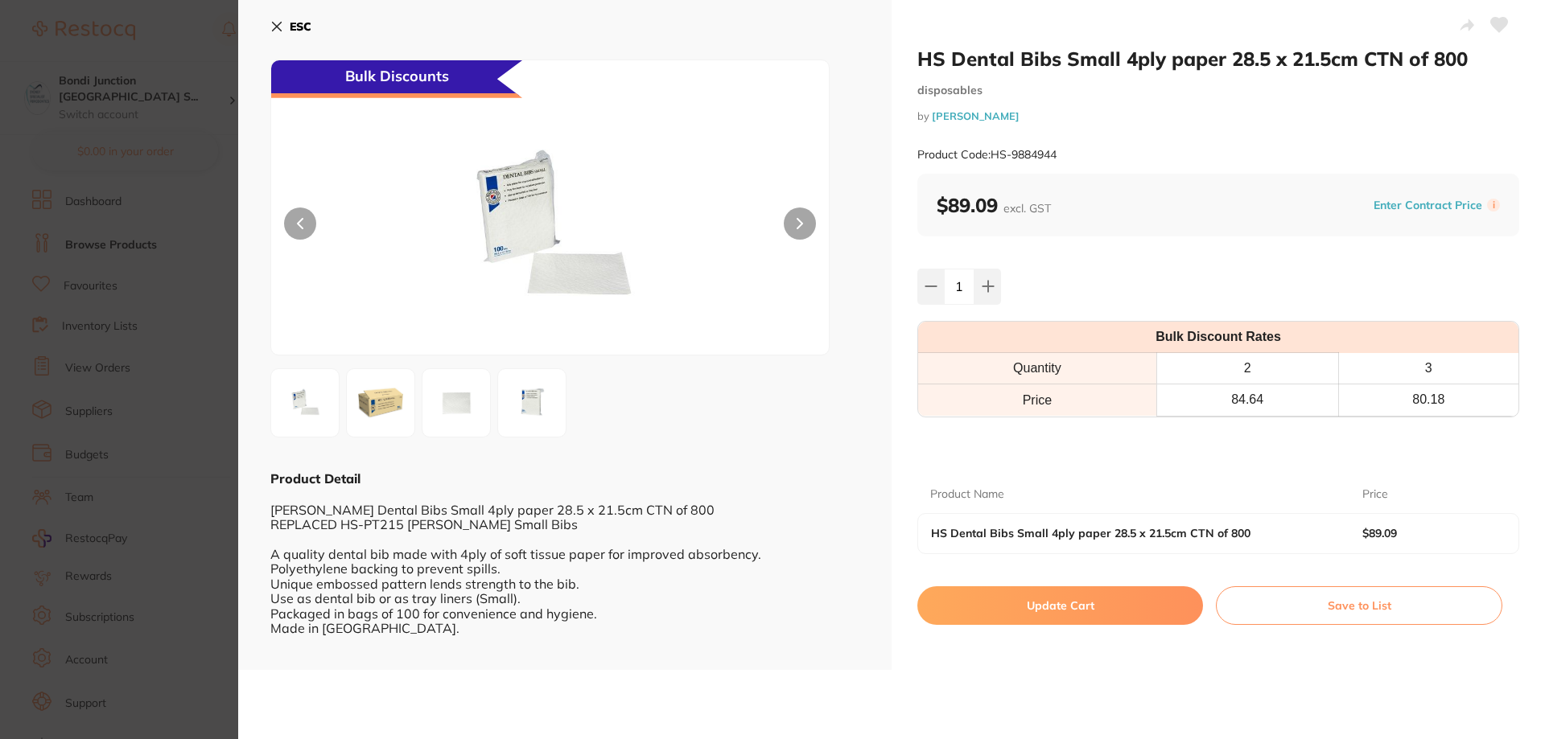
click at [1071, 607] on button "Update Cart" at bounding box center [1060, 605] width 286 height 39
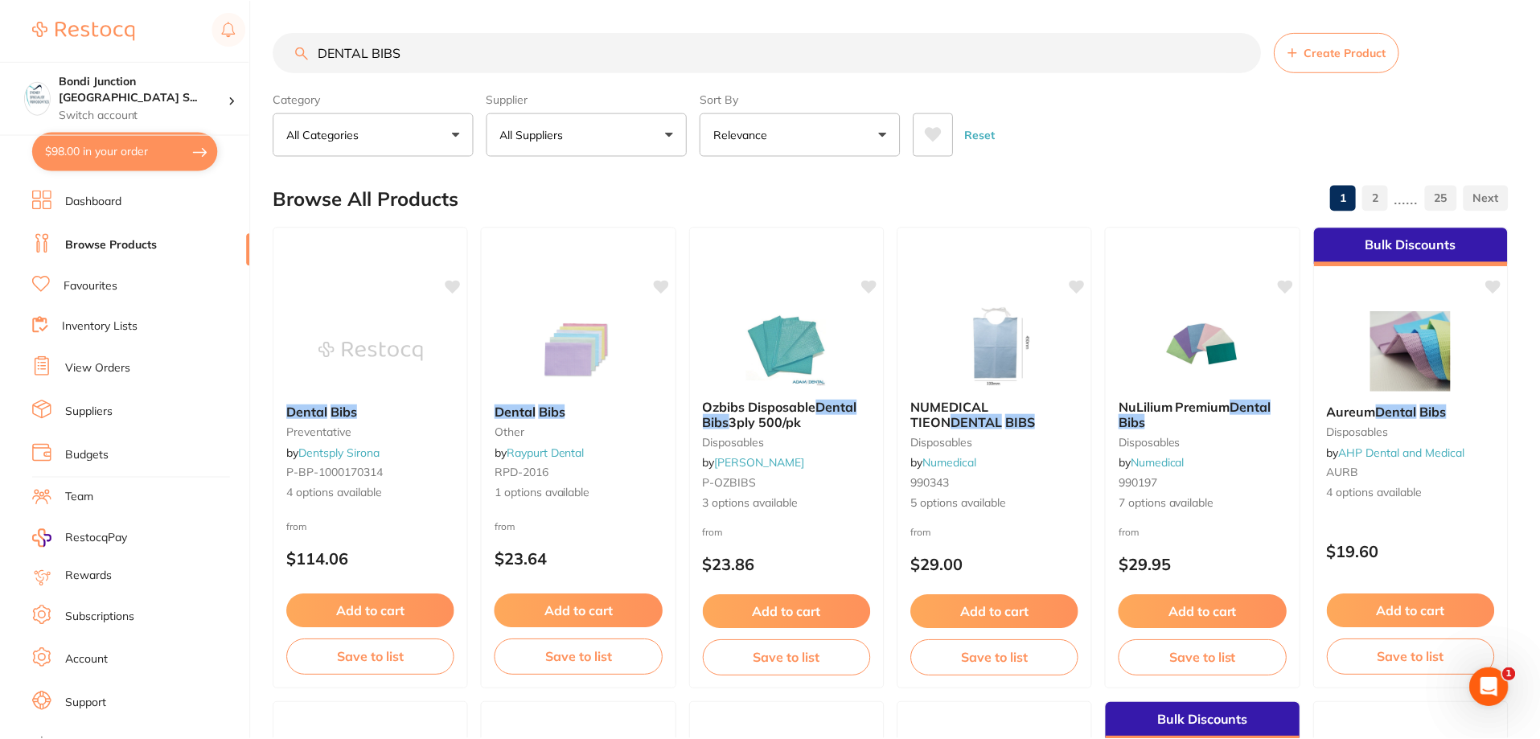
scroll to position [484, 0]
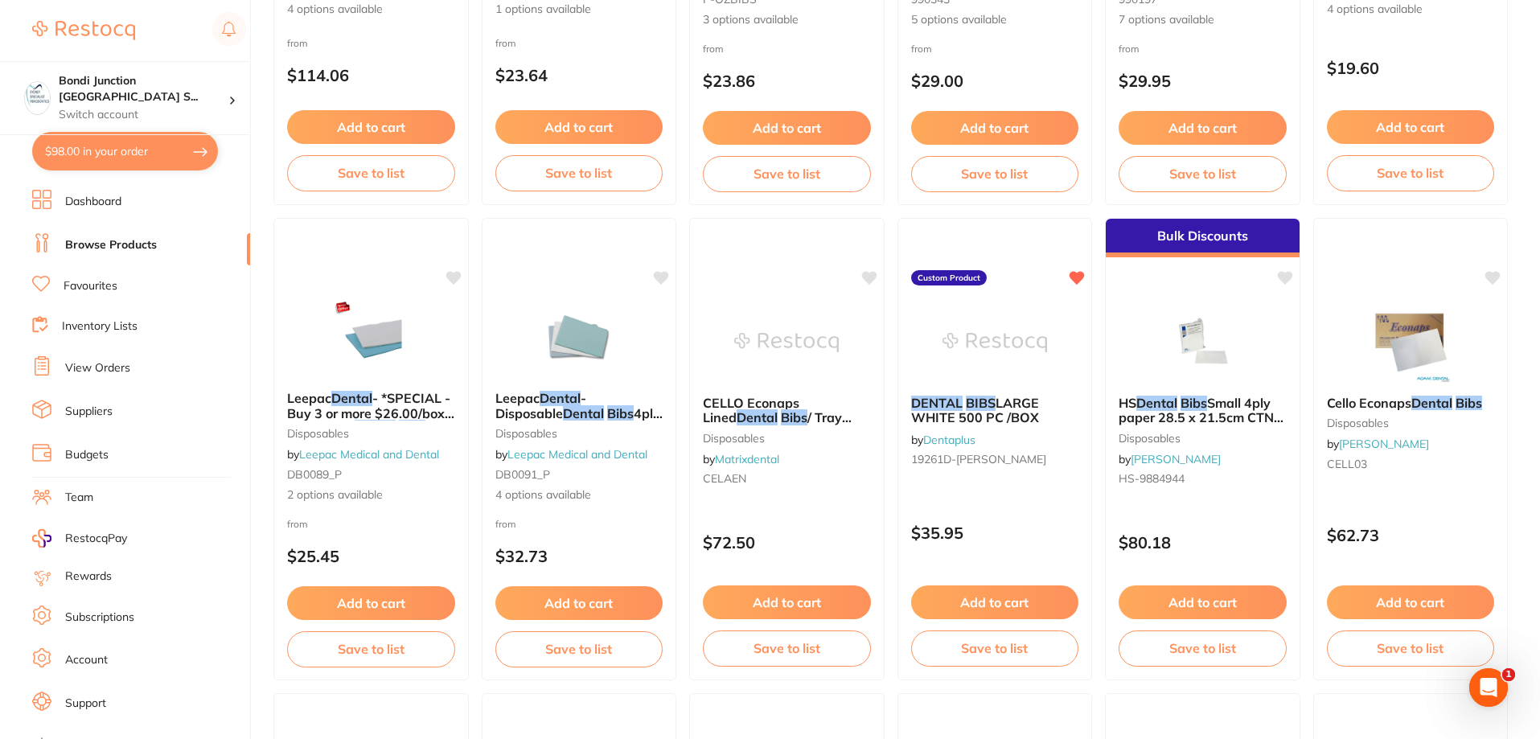
click at [148, 140] on button "$98.00 in your order" at bounding box center [125, 151] width 186 height 39
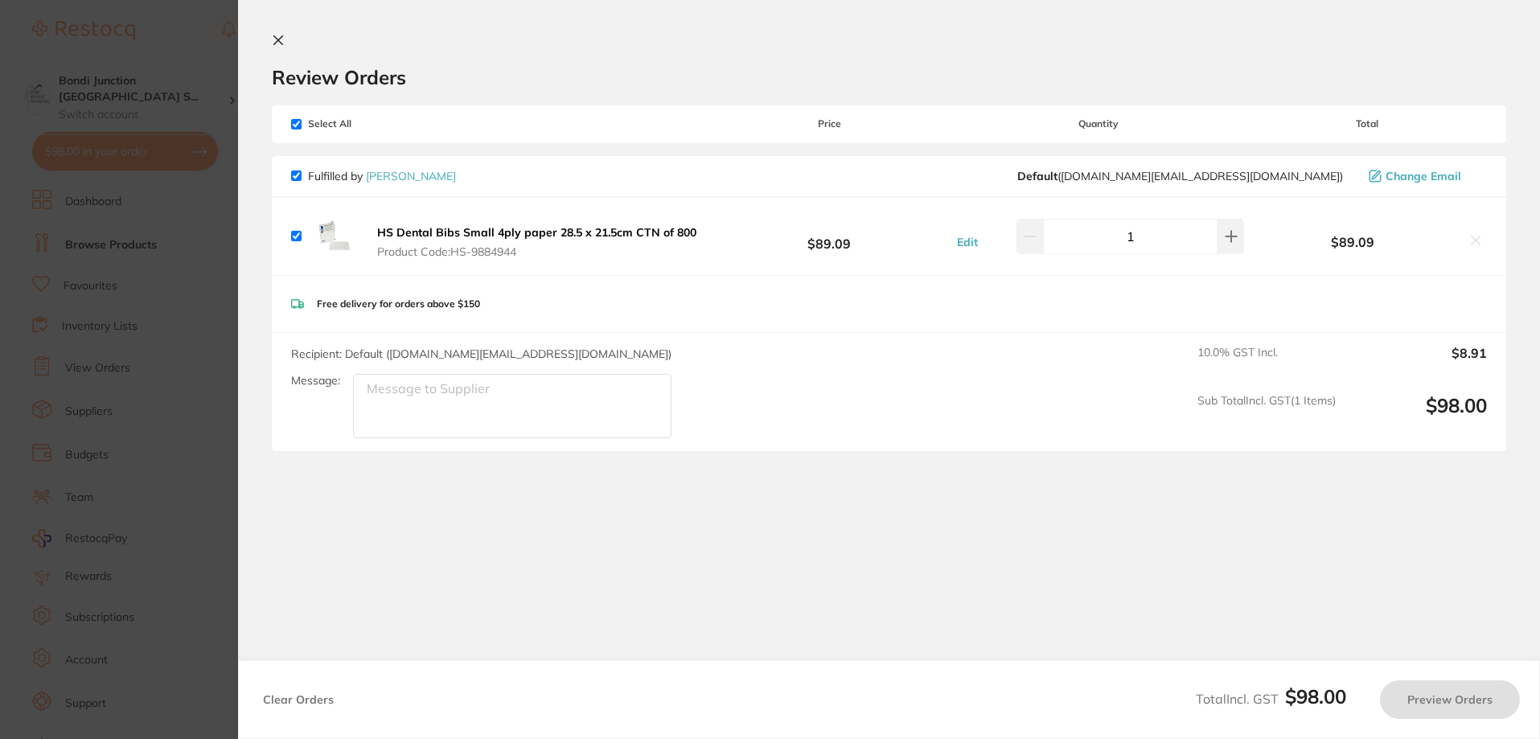
checkbox input "true"
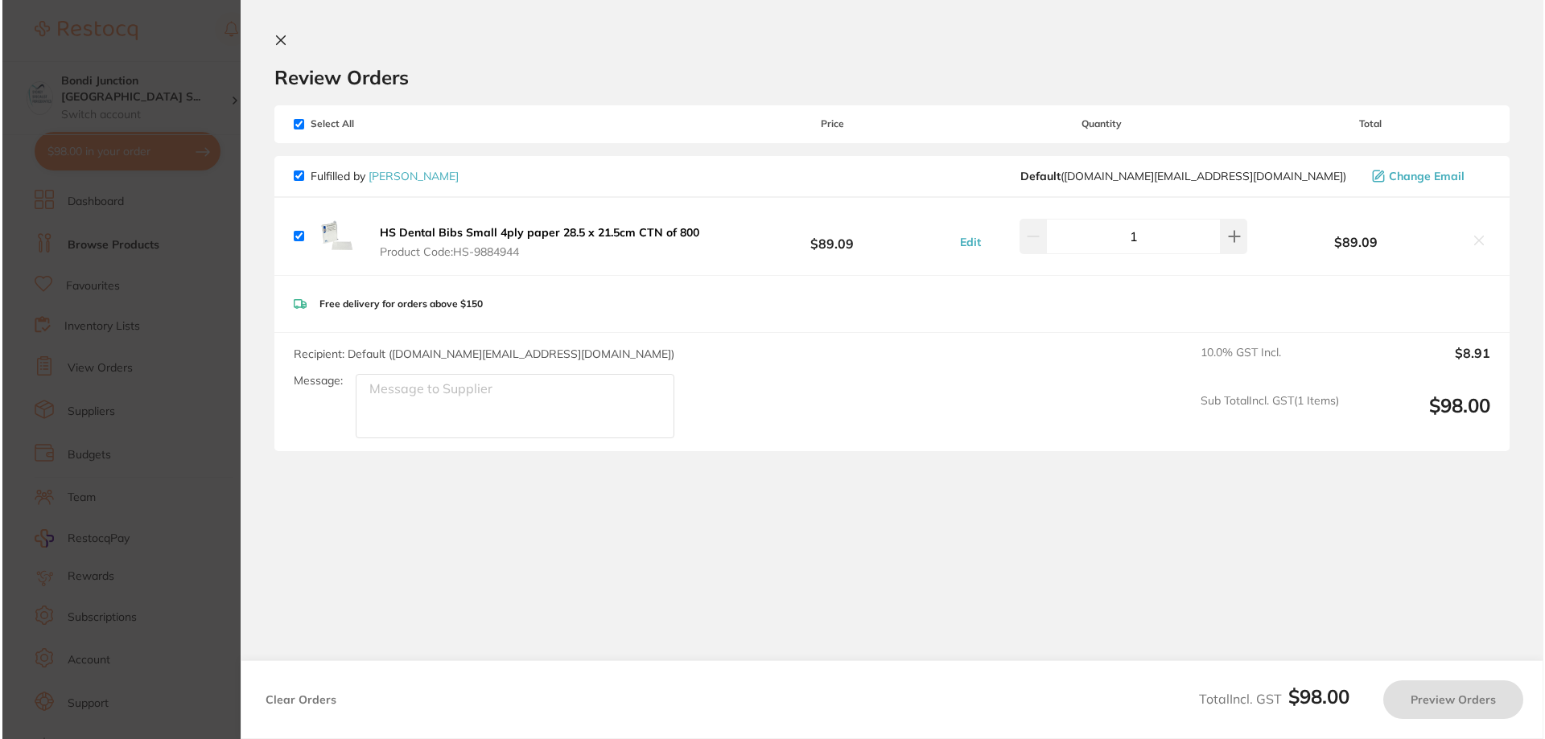
scroll to position [0, 0]
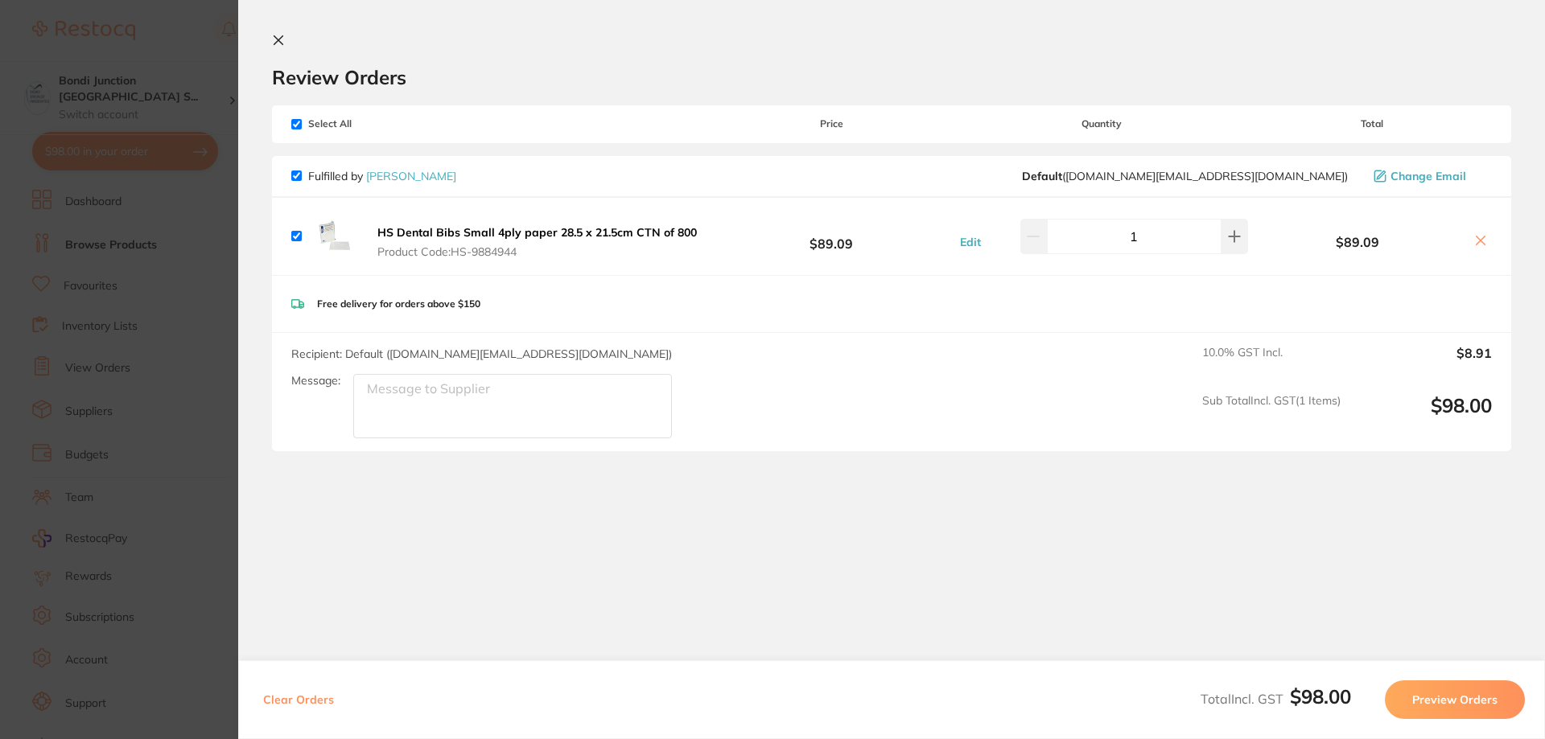
click at [1417, 701] on button "Preview Orders" at bounding box center [1454, 700] width 140 height 39
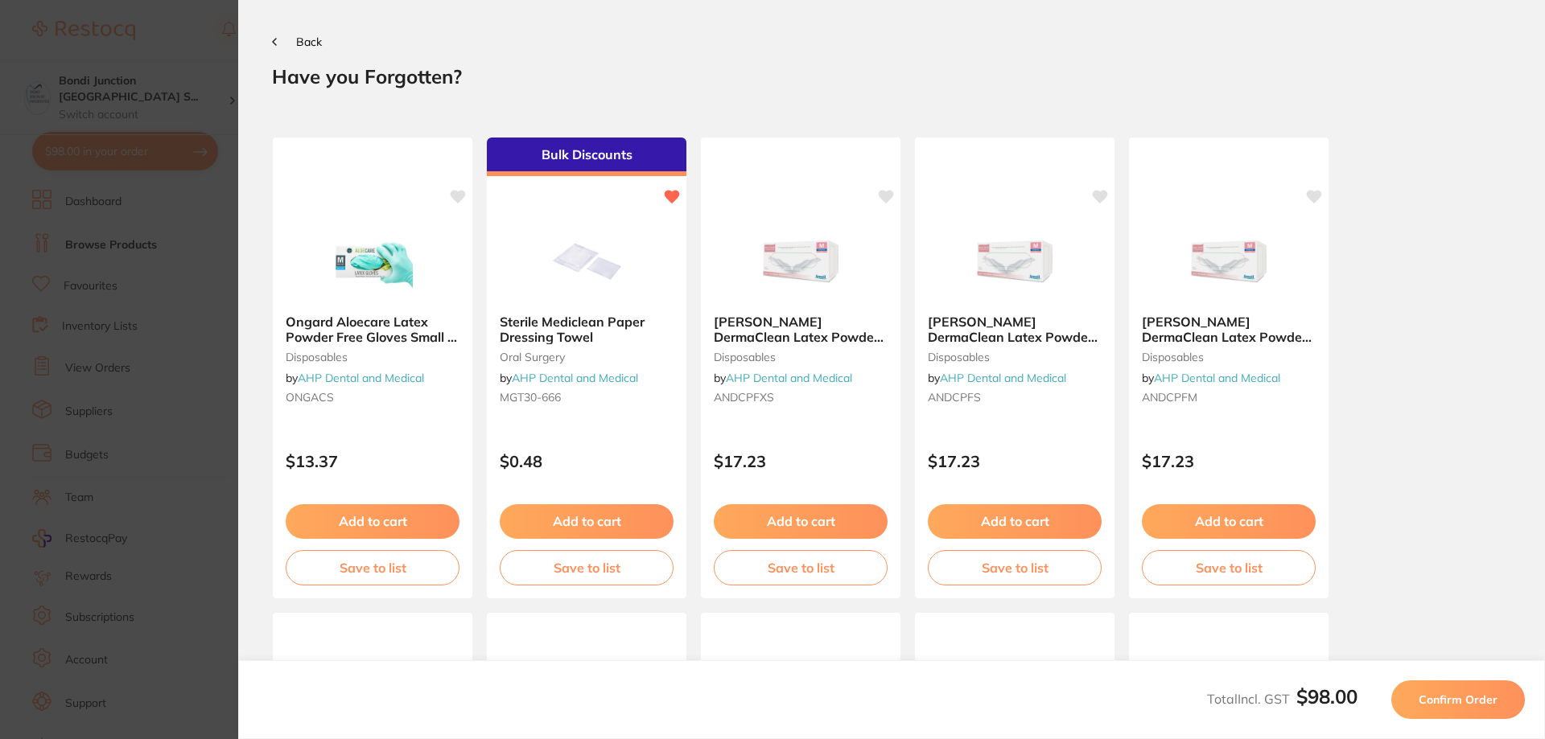
click at [1417, 701] on button "Confirm Order" at bounding box center [1458, 700] width 134 height 39
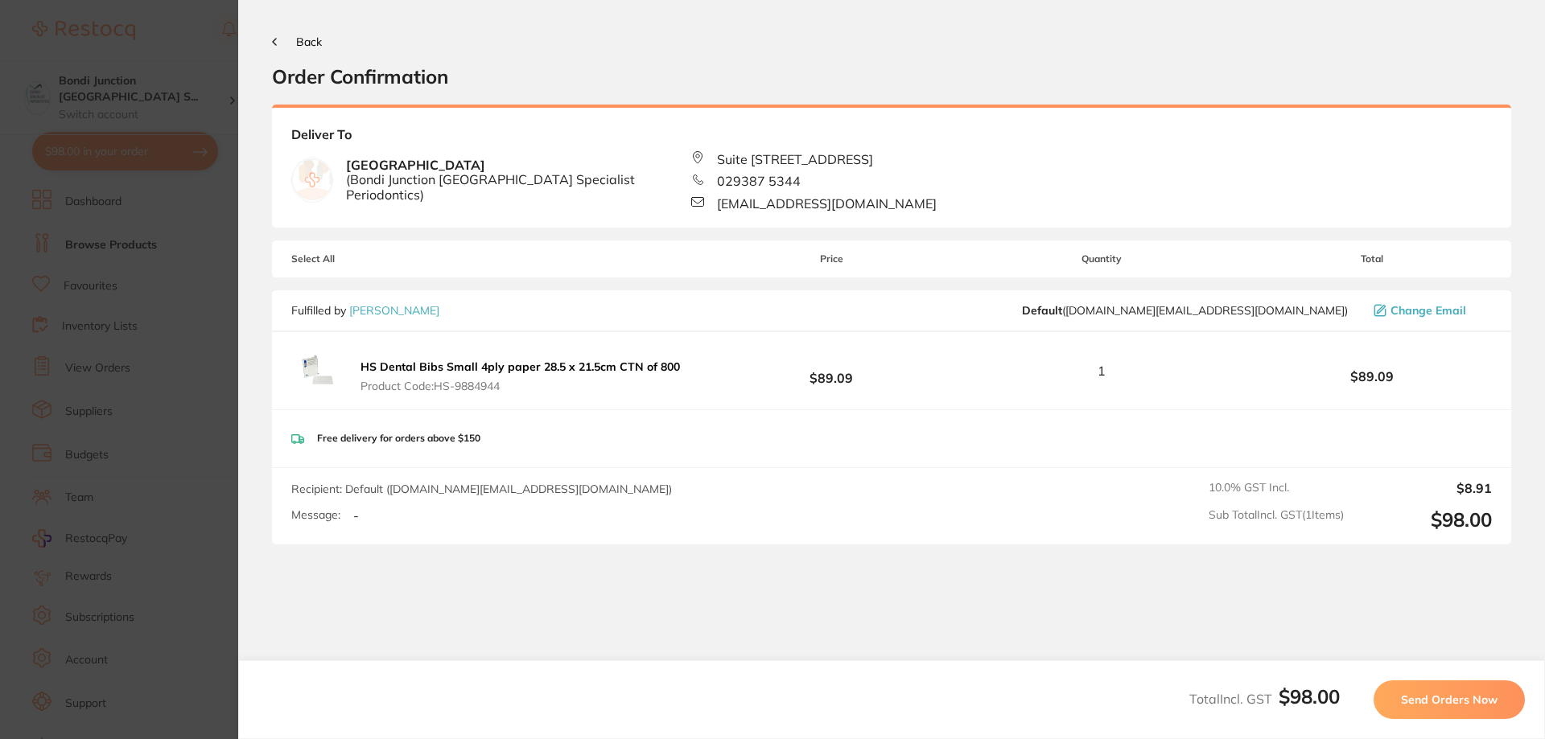
click at [1423, 703] on span "Send Orders Now" at bounding box center [1449, 700] width 97 height 14
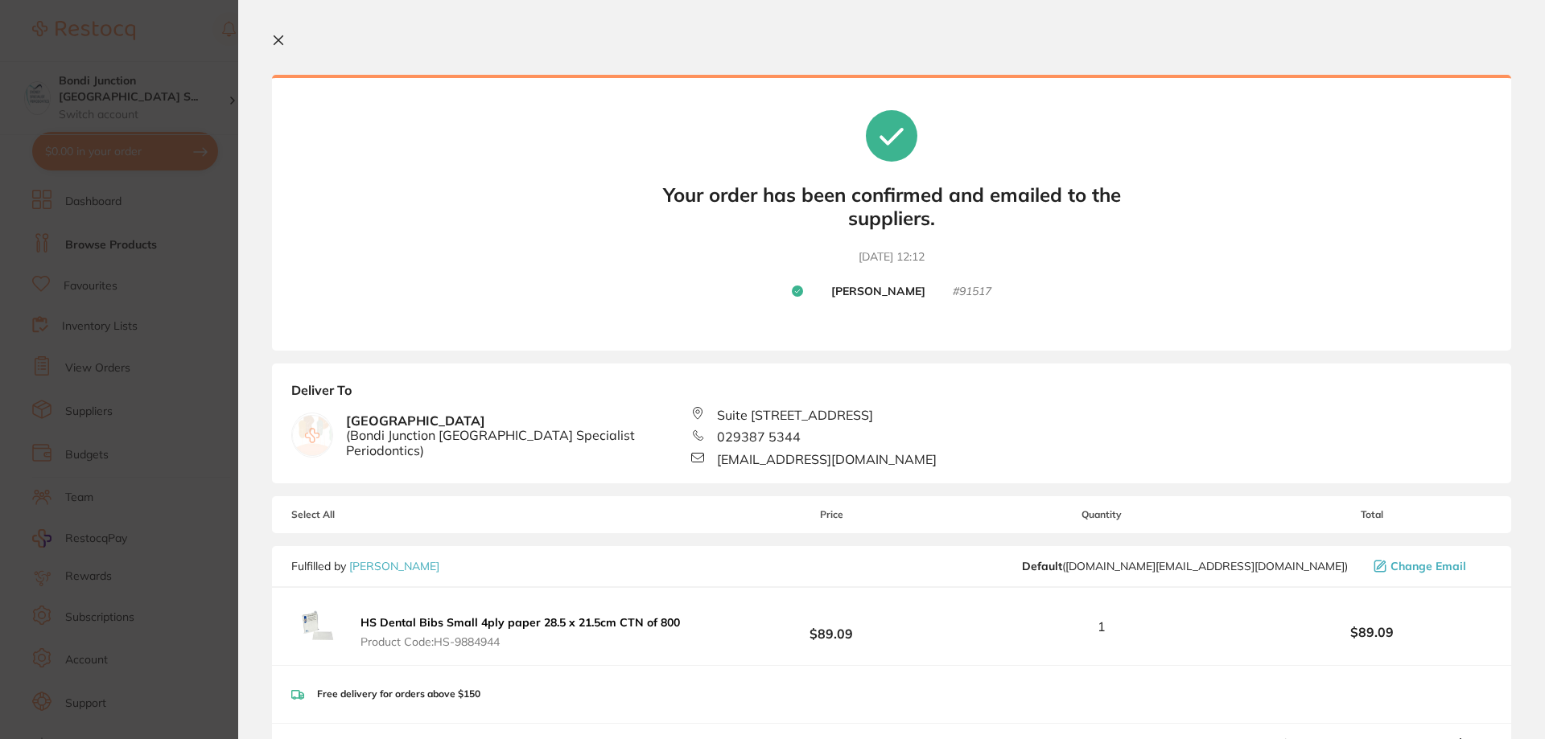
click at [282, 45] on icon at bounding box center [278, 40] width 9 height 9
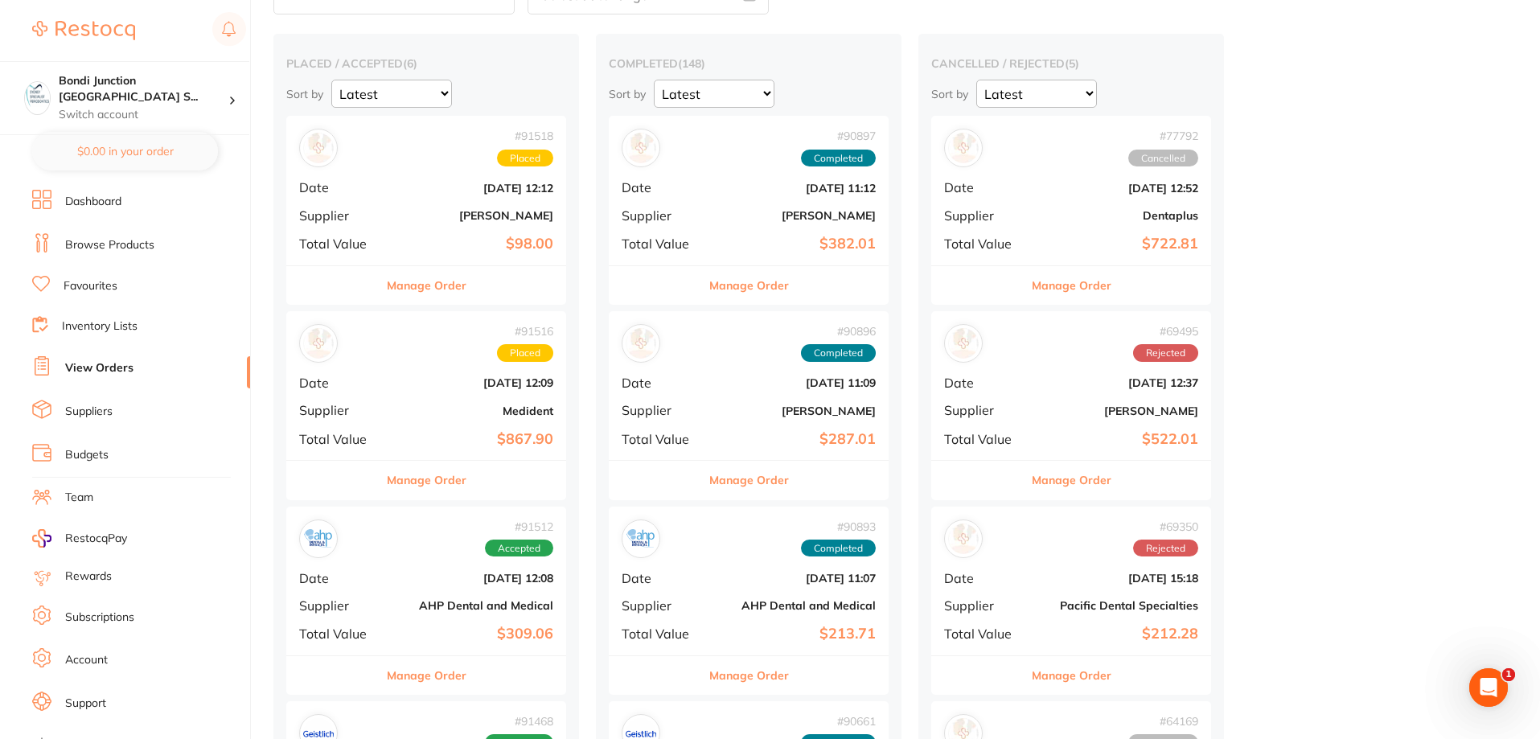
scroll to position [80, 0]
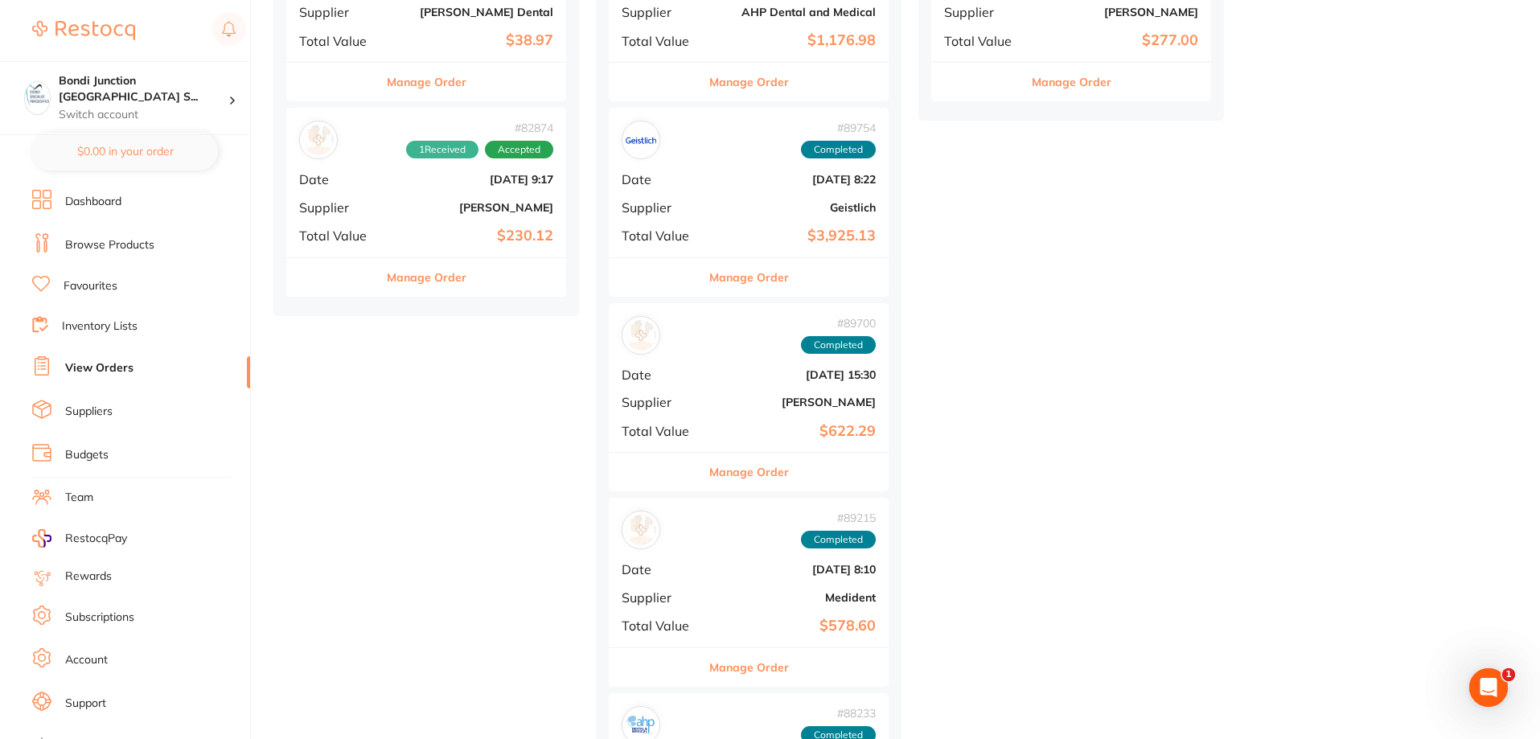
scroll to position [1207, 0]
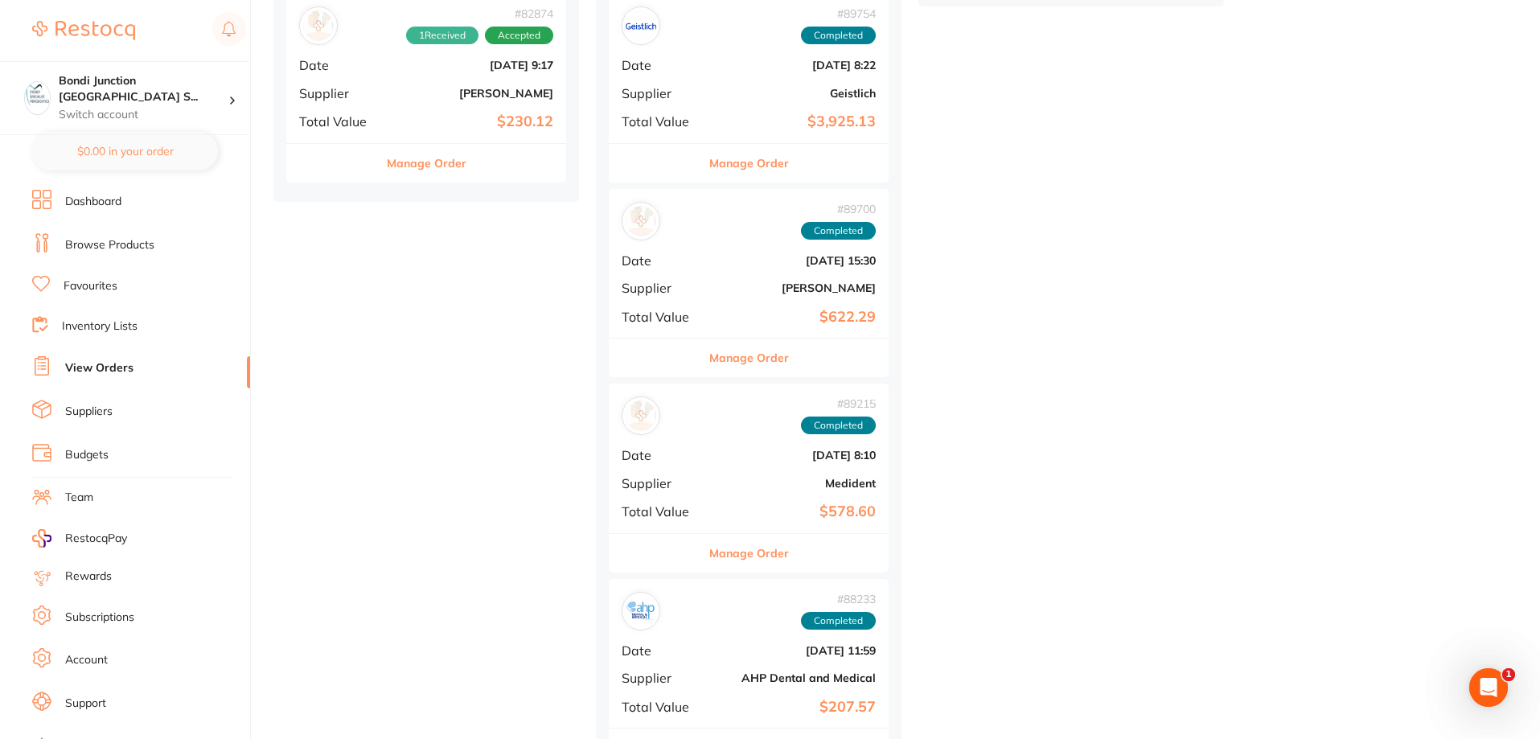
click at [737, 551] on button "Manage Order" at bounding box center [750, 553] width 80 height 39
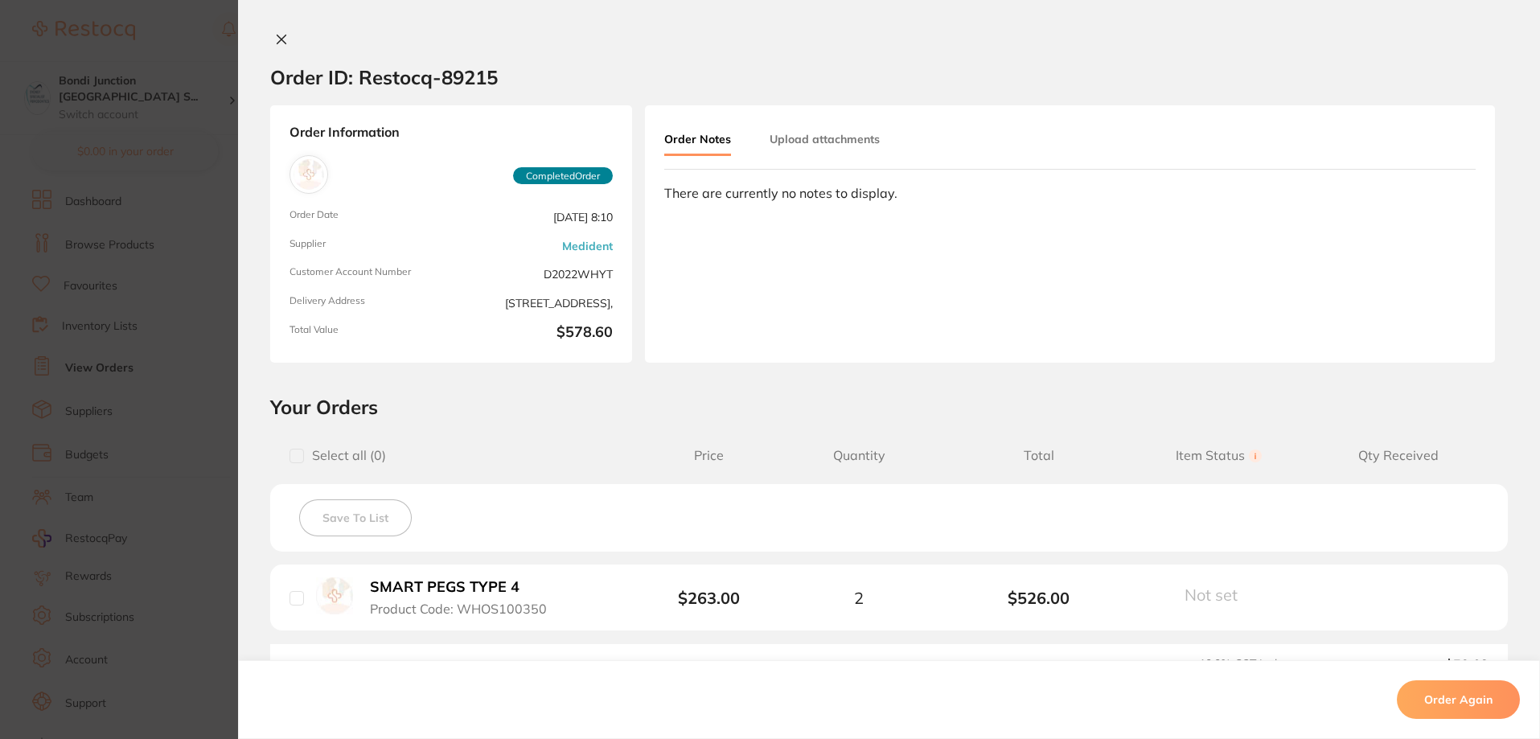
click at [277, 37] on icon at bounding box center [281, 39] width 13 height 13
